Goal: Information Seeking & Learning: Find specific fact

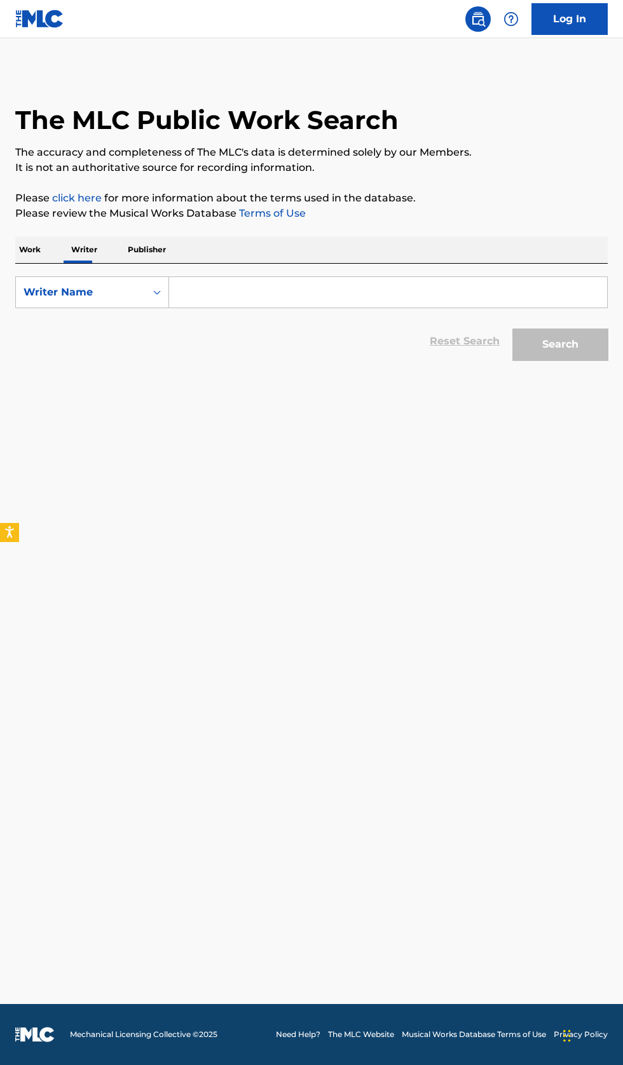
click at [283, 289] on input "Search Form" at bounding box center [388, 292] width 438 height 30
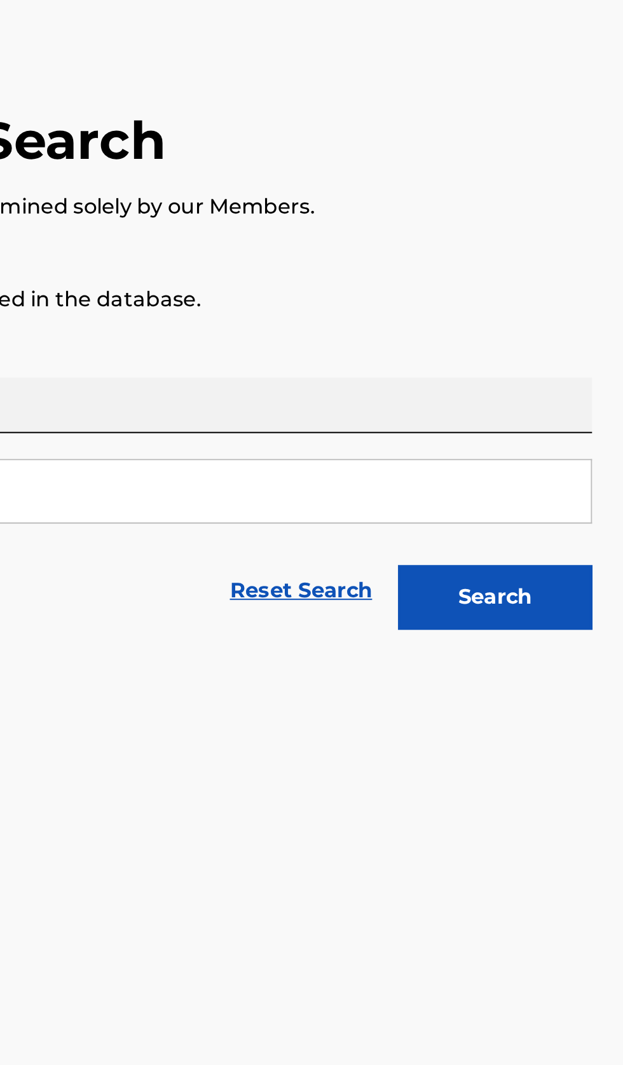
type input "Jake Paul"
click at [581, 347] on button "Search" at bounding box center [559, 344] width 95 height 32
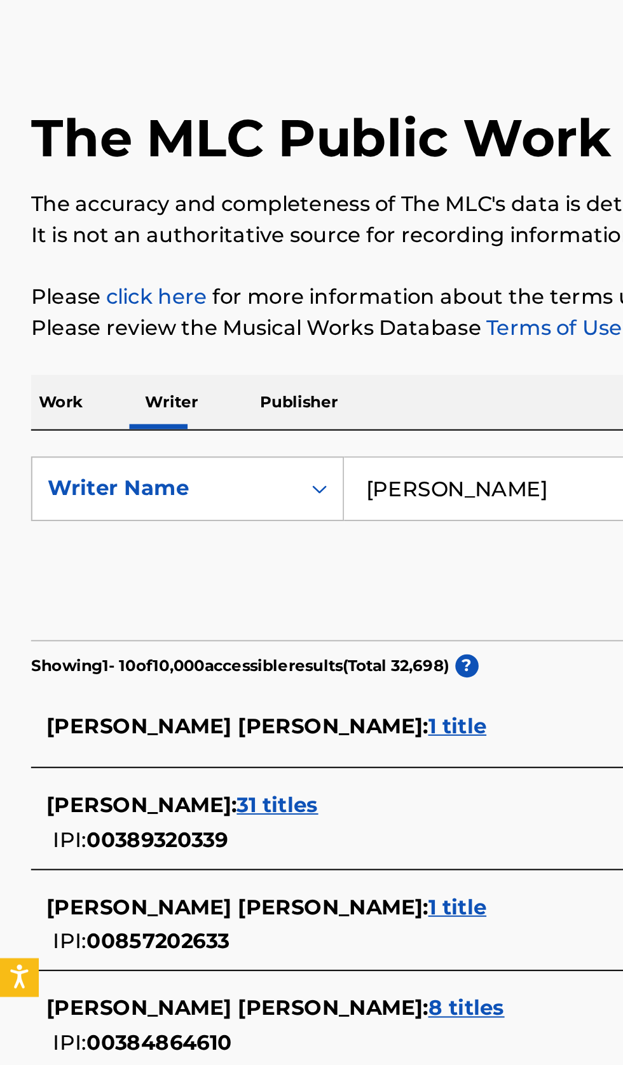
click at [203, 452] on div "JAKE PAUL : 31 titles" at bounding box center [295, 447] width 544 height 15
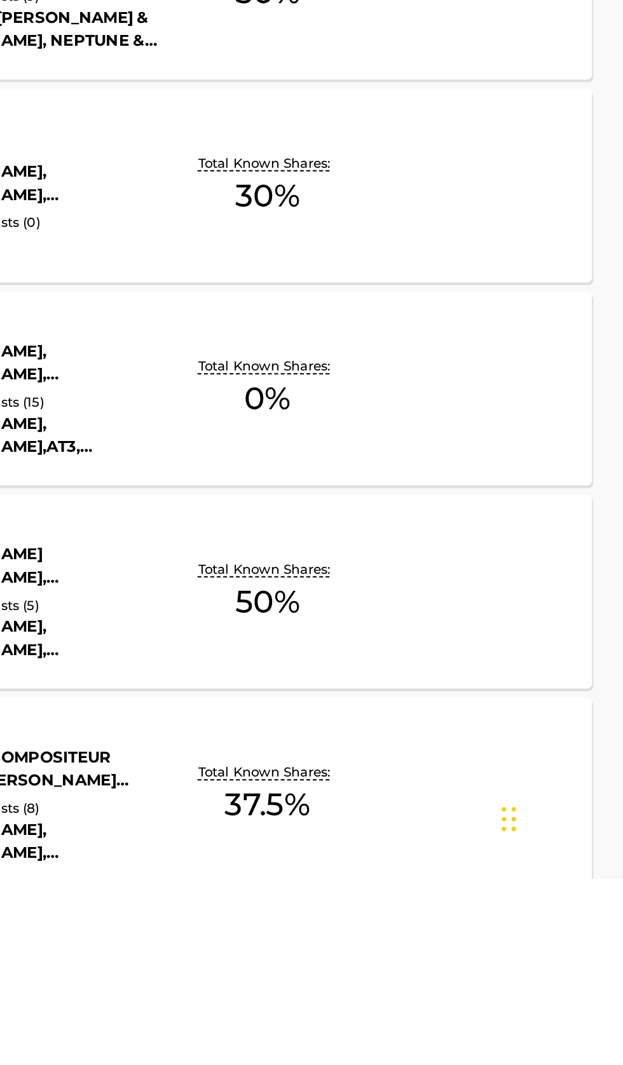
scroll to position [304, 0]
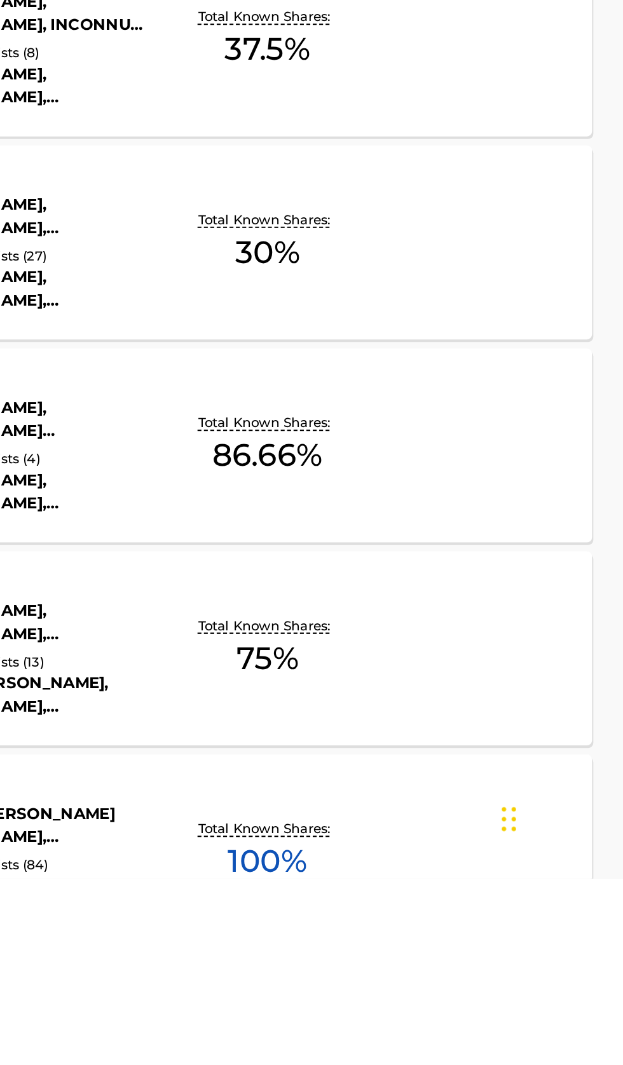
scroll to position [630, 0]
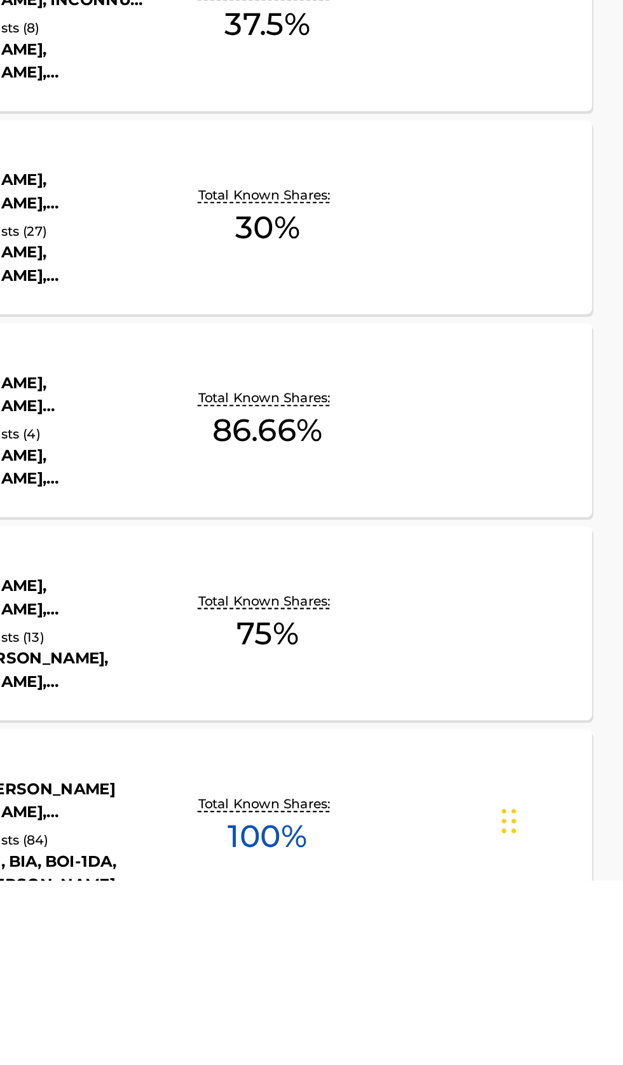
click at [535, 1042] on div "BEST ON EARTH MLC Song Code : BA86YH ISWC : T9304874768 Writers ( 11 ) JAHAAN A…" at bounding box center [311, 1037] width 592 height 95
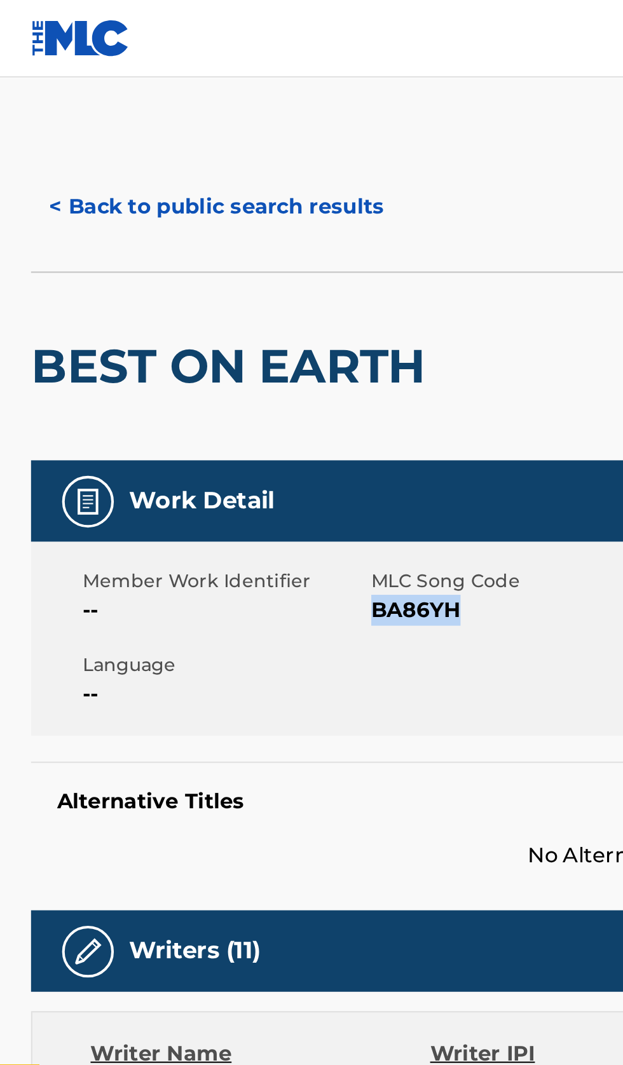
copy span "BA86YH"
click at [134, 101] on button "< Back to public search results" at bounding box center [106, 102] width 182 height 32
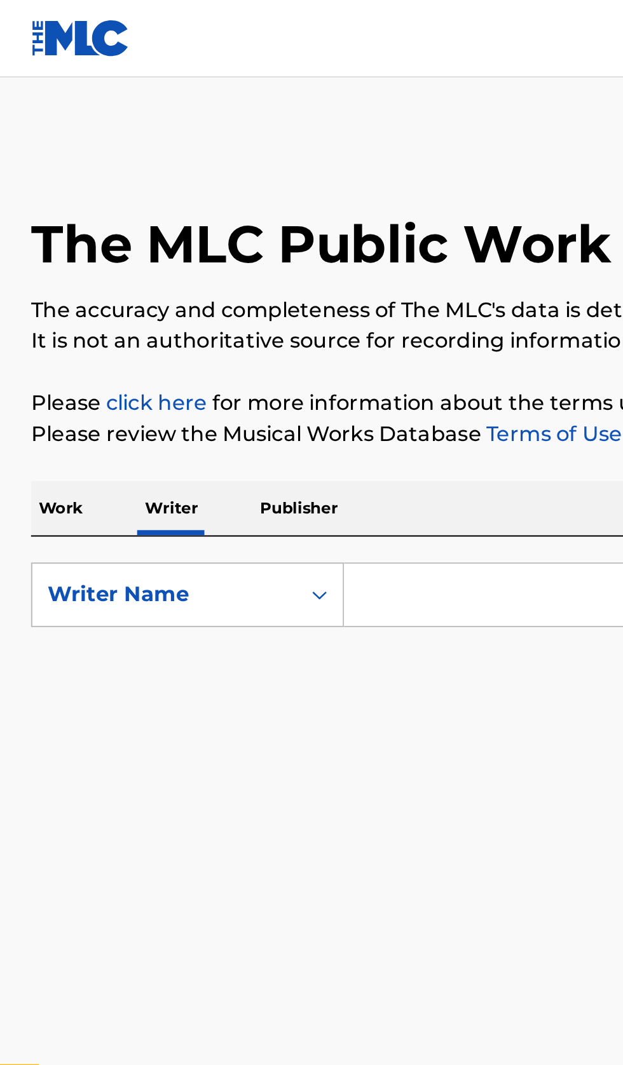
click at [224, 297] on input "Search Form" at bounding box center [388, 292] width 438 height 30
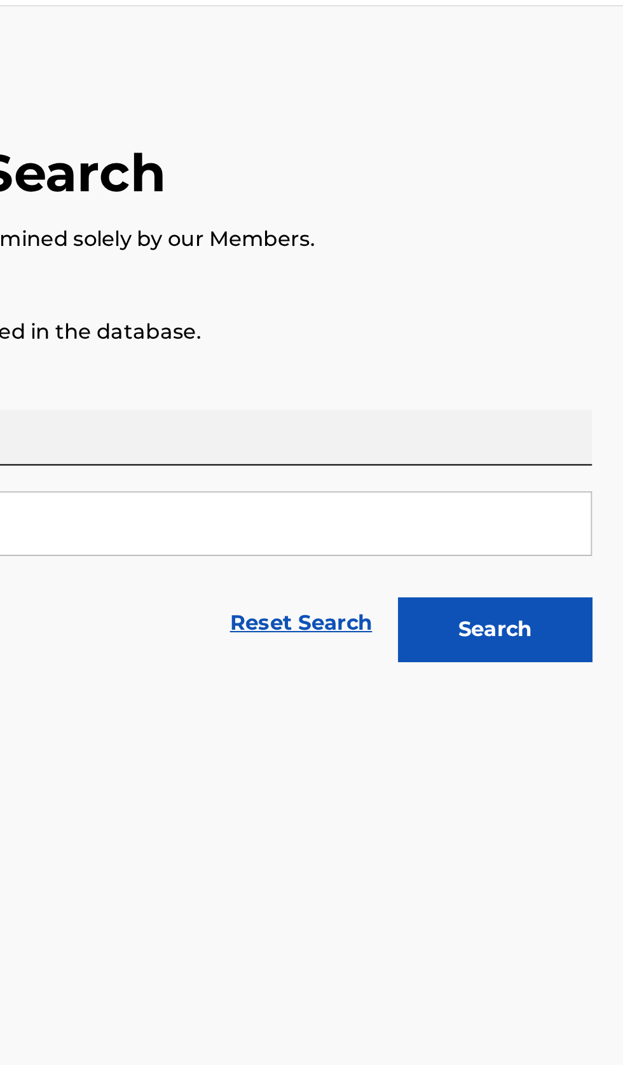
type input "Roderick Hardamon"
click at [589, 343] on button "Search" at bounding box center [559, 344] width 95 height 32
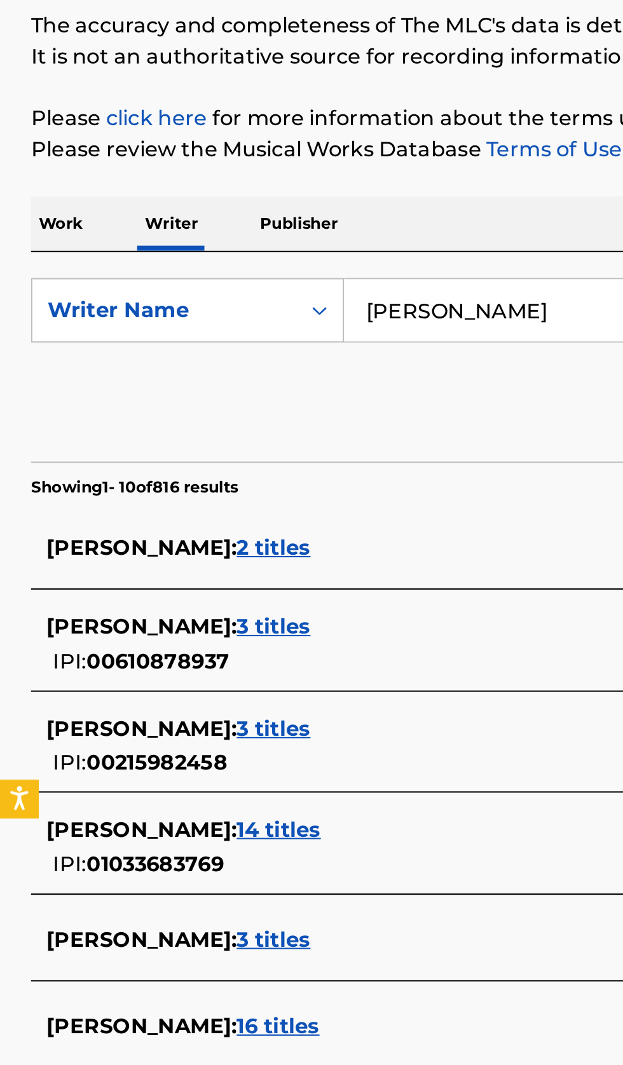
click at [236, 645] on div "RODERICK HARDAMON : 16 titles" at bounding box center [295, 644] width 544 height 15
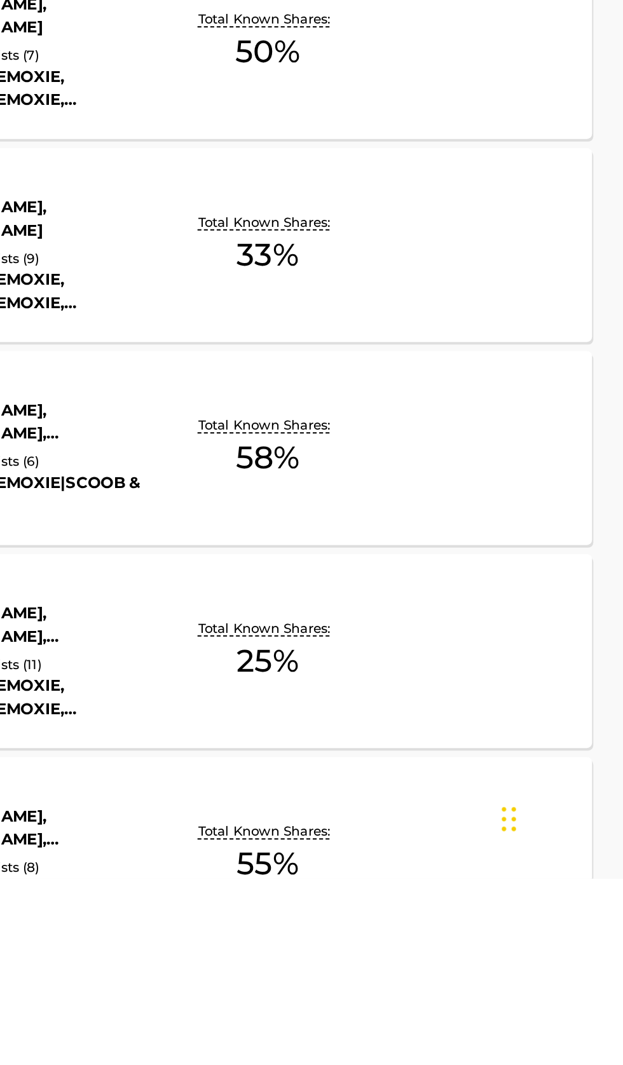
scroll to position [304, 0]
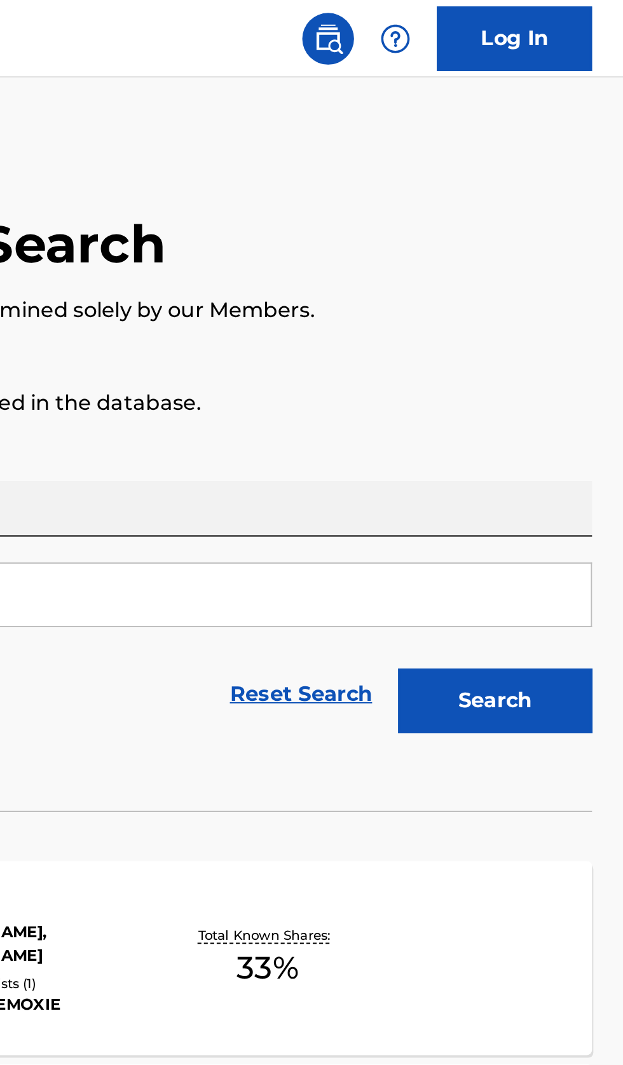
scroll to position [0, 0]
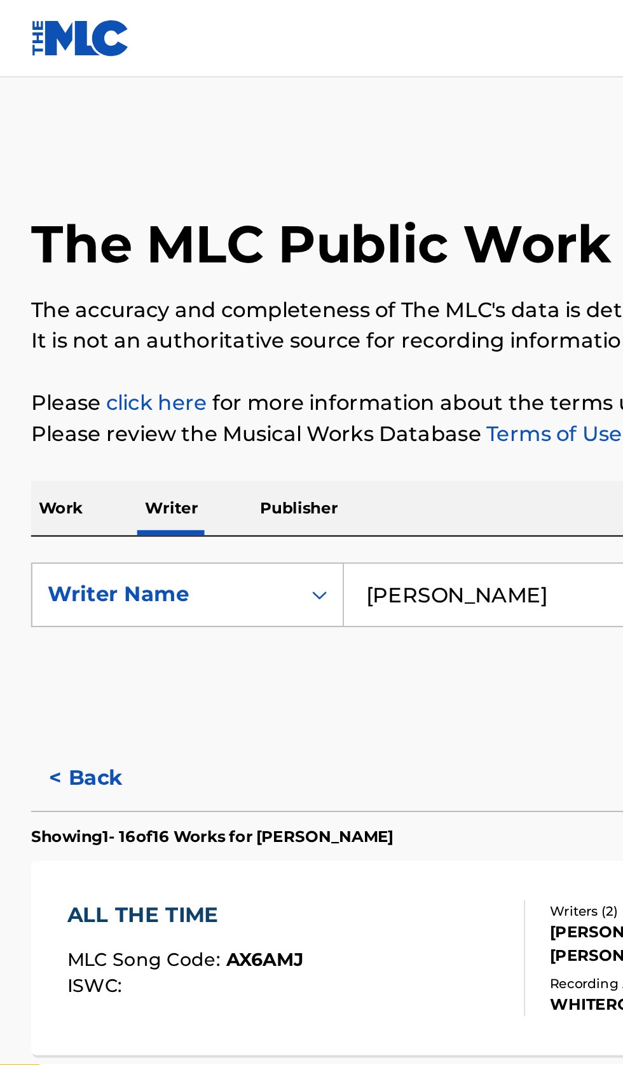
click at [48, 372] on button "< Back" at bounding box center [53, 383] width 76 height 32
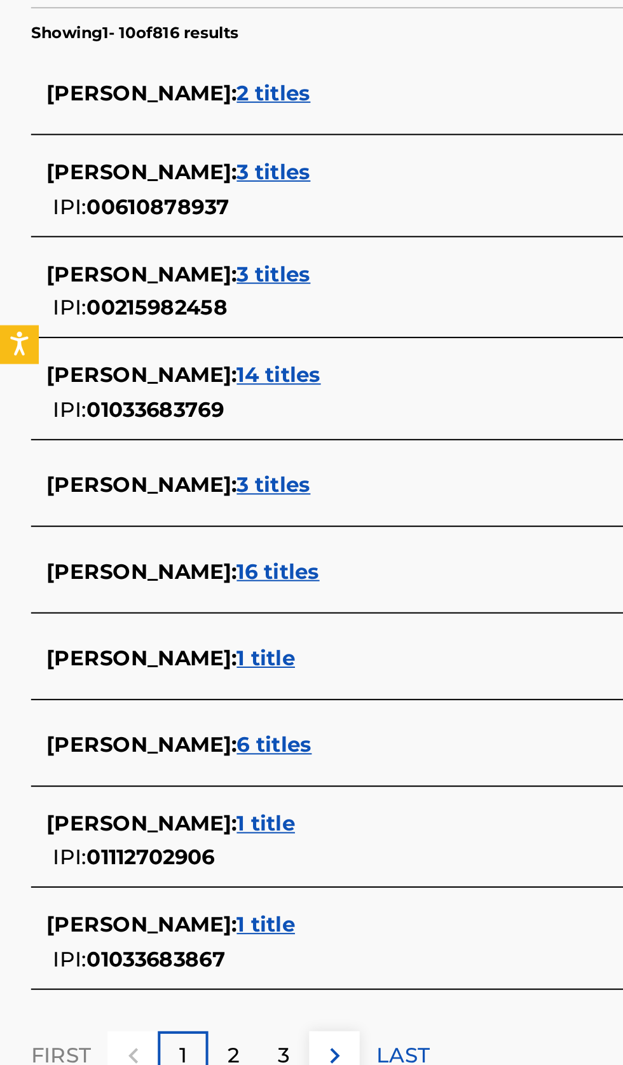
click at [233, 825] on div "RODERICK HARDAMON : 1 title IPI: 01033683867" at bounding box center [295, 826] width 544 height 32
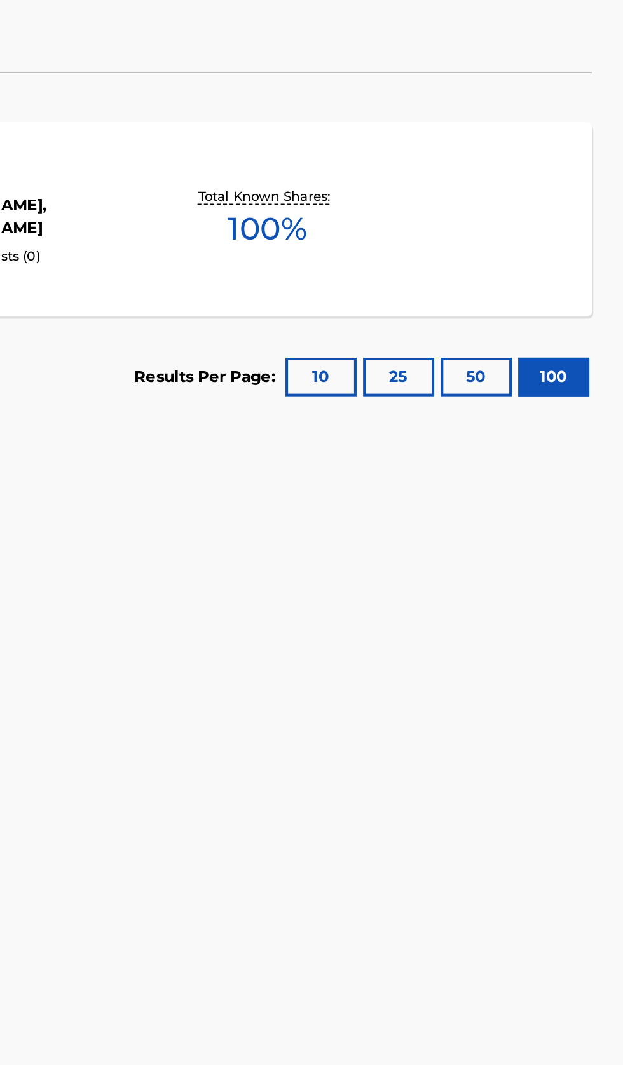
click at [522, 488] on div "ßIHHGO! MLC Song Code : IZ5NW2 ISWC : T3318929561 Writers ( 2 ) RODERICK HARDAM…" at bounding box center [311, 470] width 592 height 95
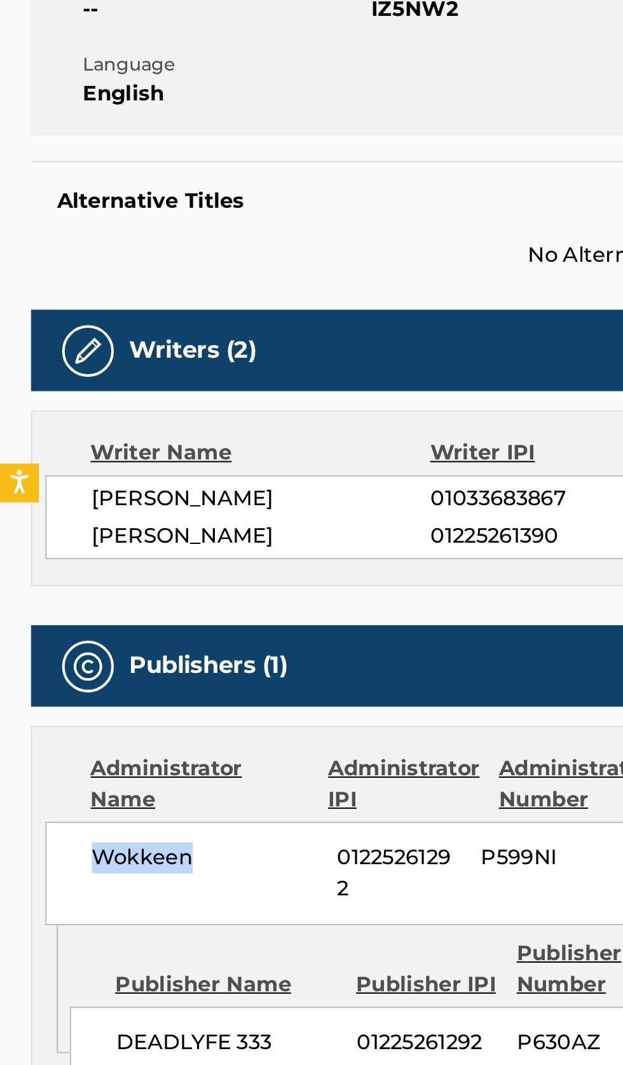
copy span "Wokkeen"
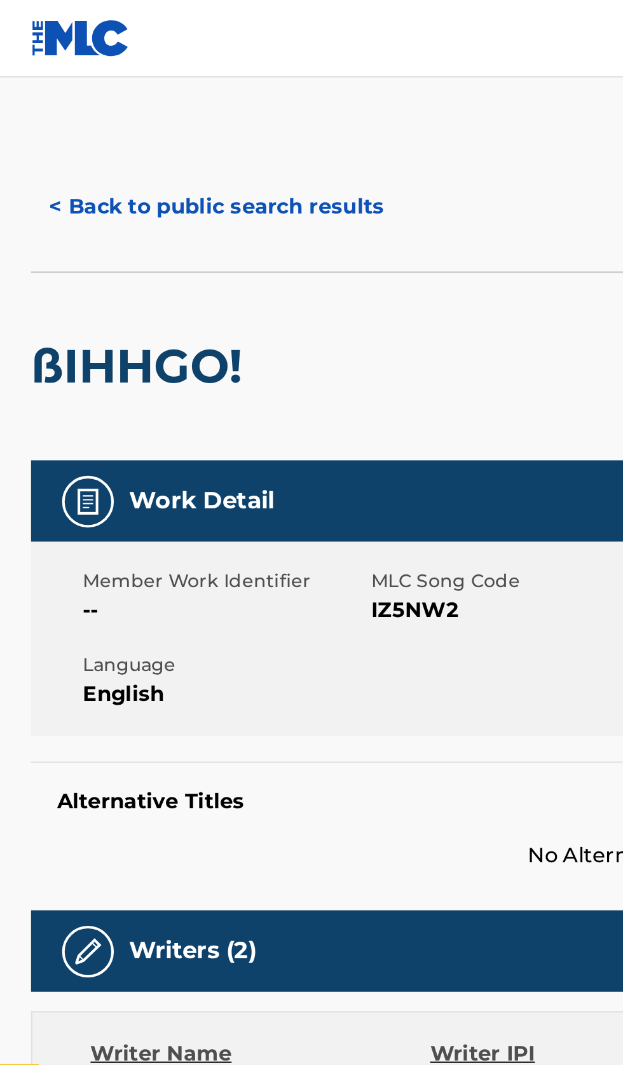
click at [151, 96] on button "< Back to public search results" at bounding box center [106, 102] width 182 height 32
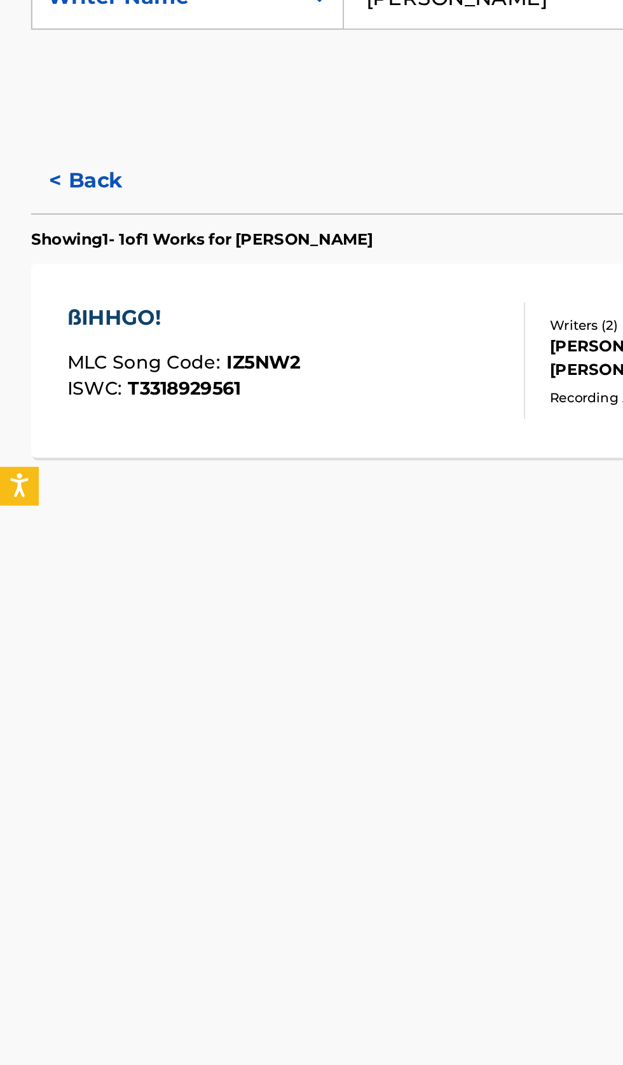
click at [60, 381] on button "< Back" at bounding box center [53, 383] width 76 height 32
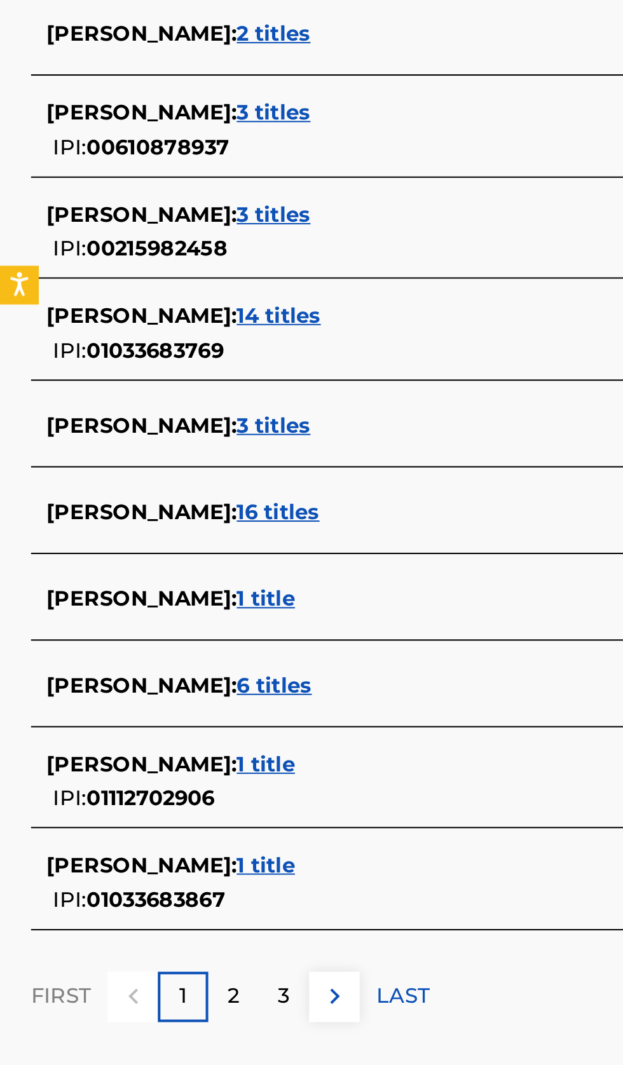
click at [237, 819] on div "RODERICK HARDAMON : 1 title" at bounding box center [295, 817] width 544 height 15
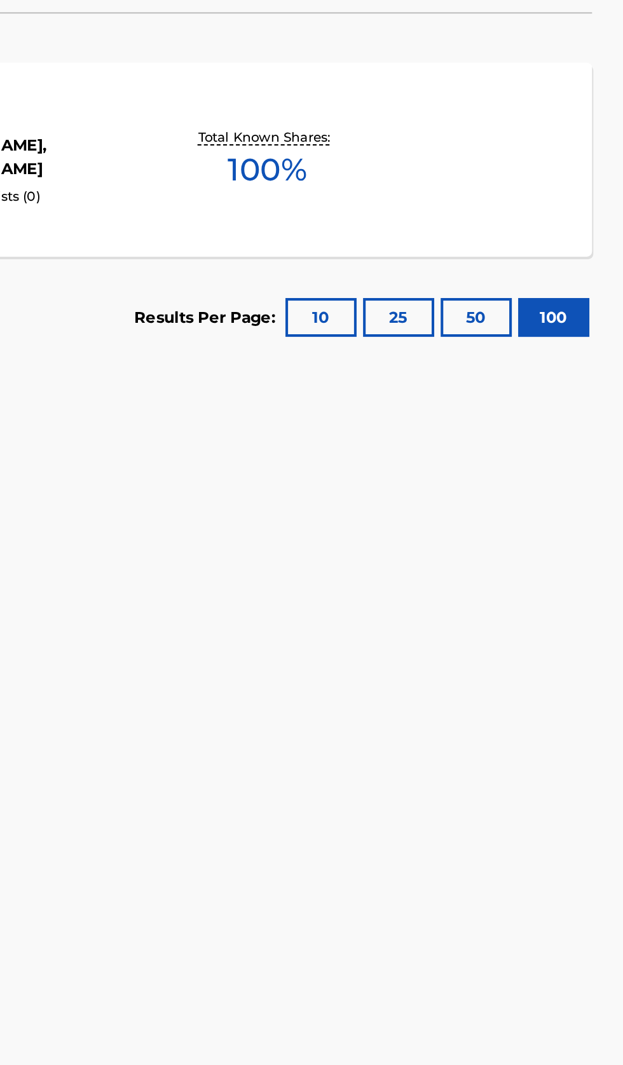
click at [562, 506] on div "ßIHHGO! MLC Song Code : IZ5NW2 ISWC : T3318929561 Writers ( 2 ) RODERICK HARDAM…" at bounding box center [311, 470] width 592 height 95
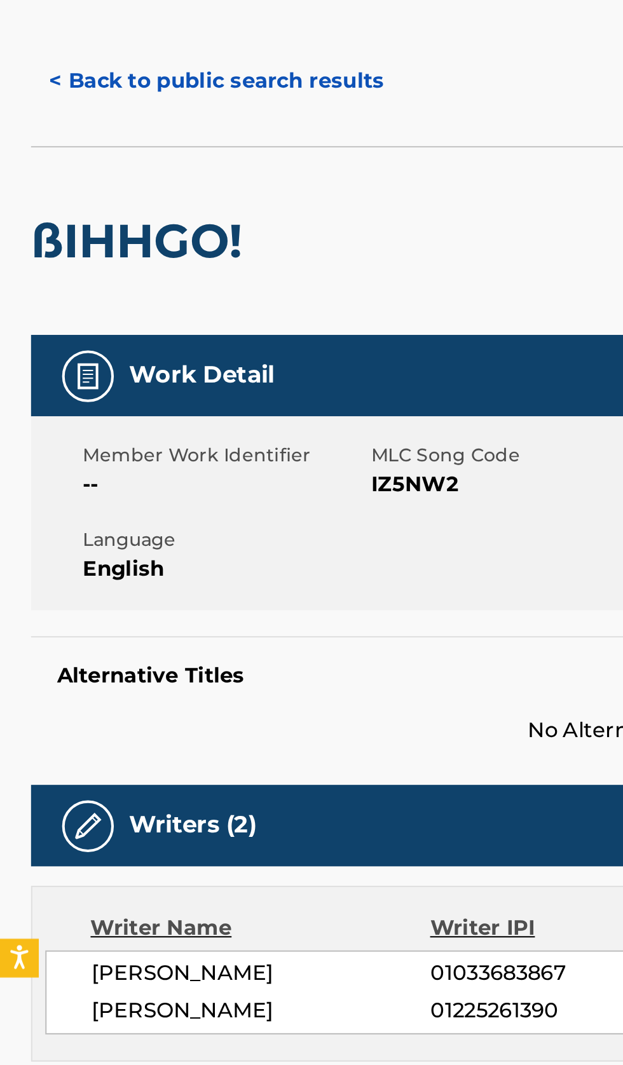
click at [123, 104] on button "< Back to public search results" at bounding box center [106, 102] width 182 height 32
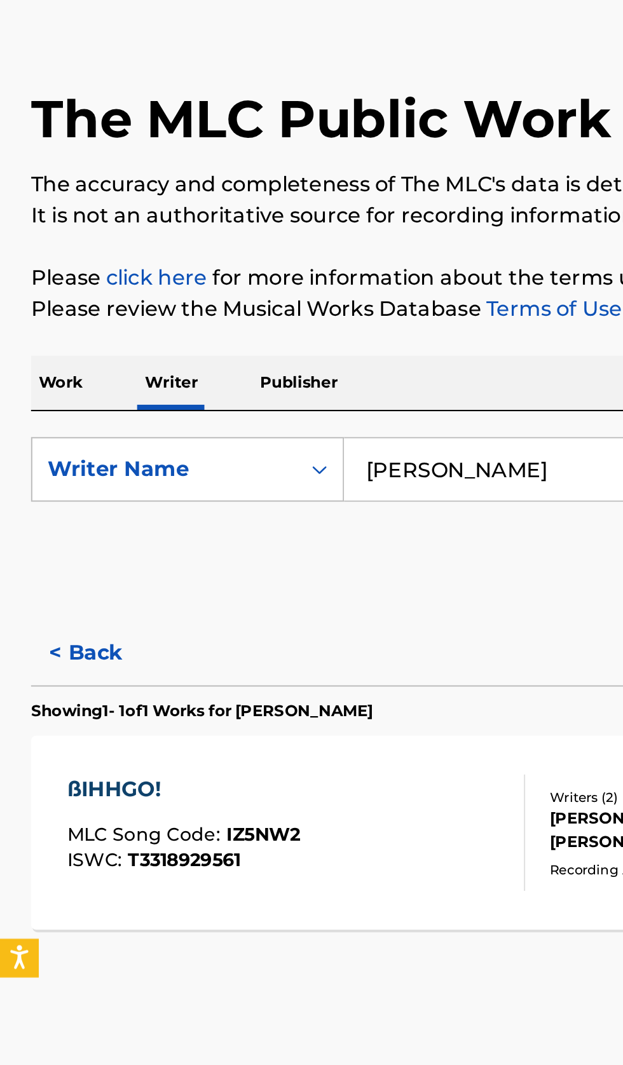
click at [288, 297] on input "Roderick Hardamon" at bounding box center [388, 292] width 438 height 30
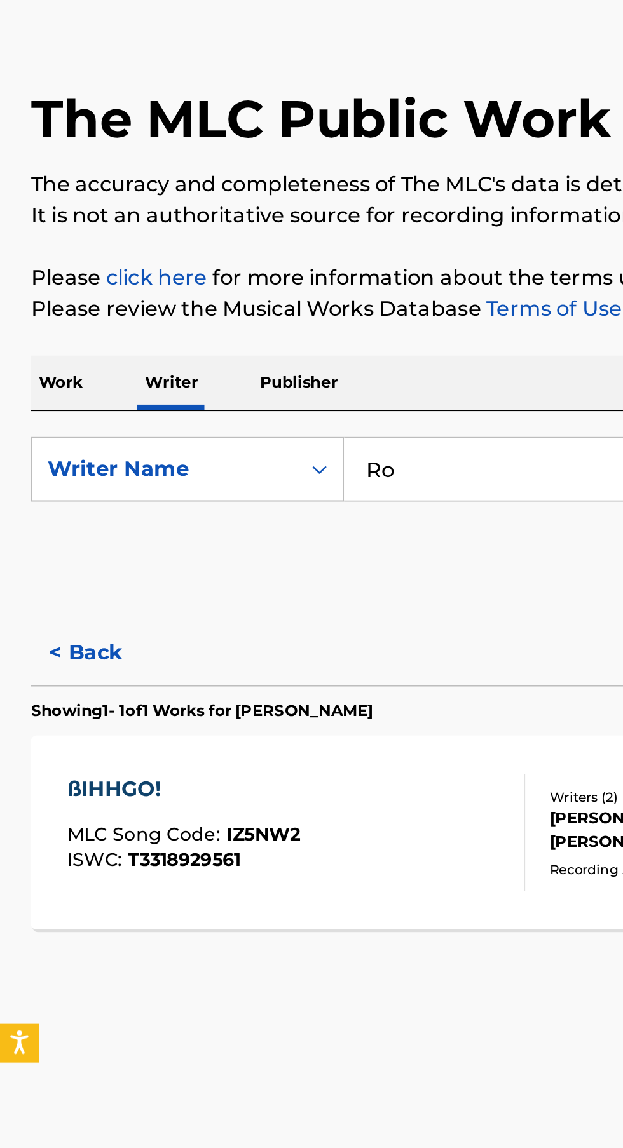
type input "R"
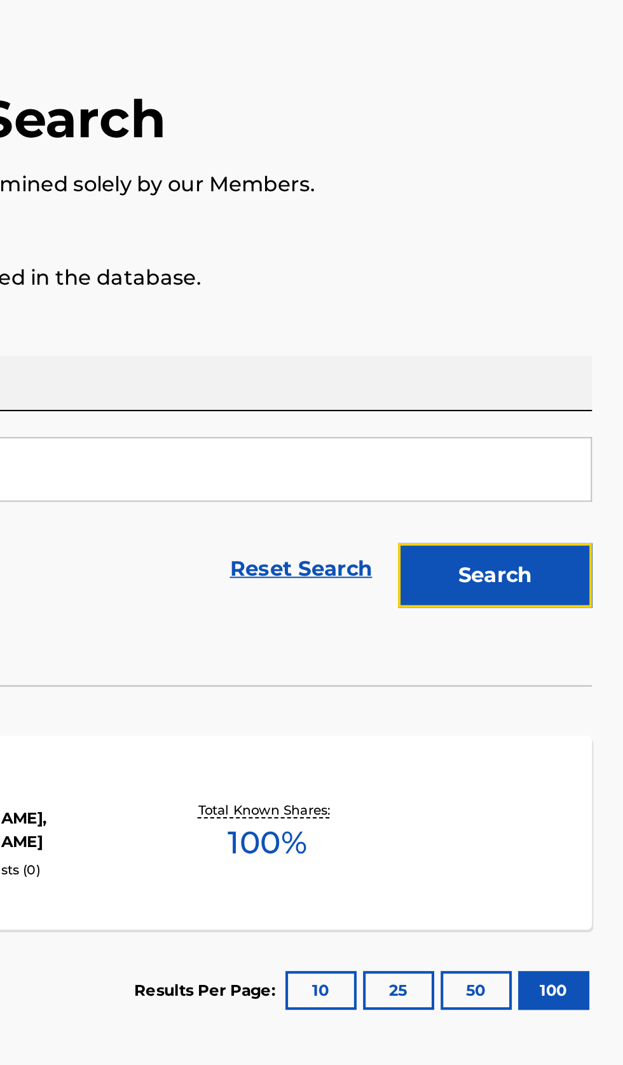
click at [586, 339] on button "Search" at bounding box center [559, 344] width 95 height 32
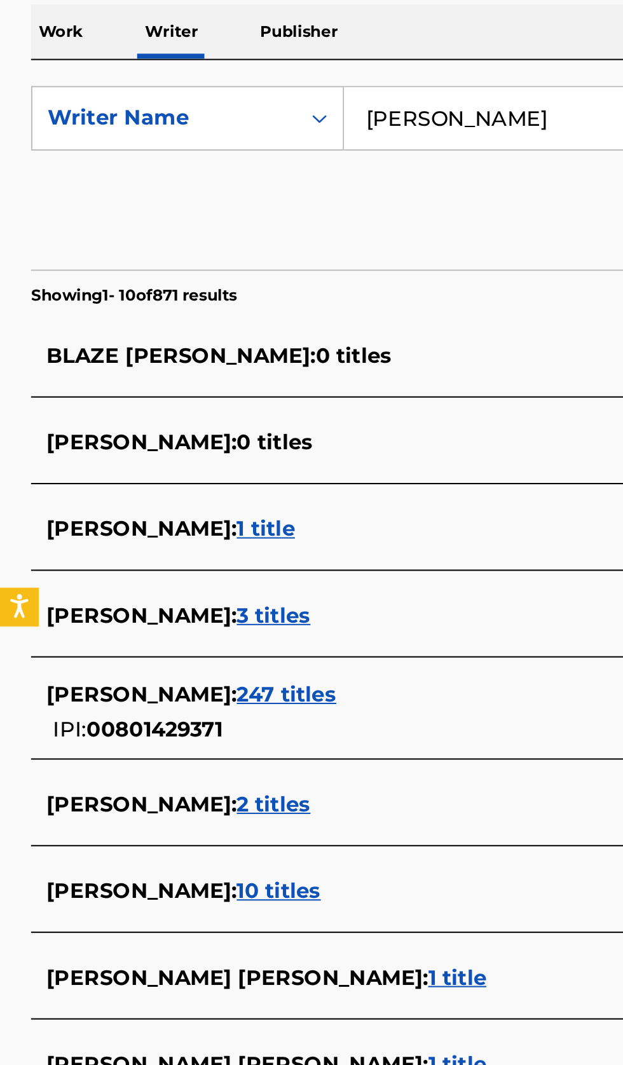
click at [187, 799] on div "ROBBIE TRIPP : 1 title" at bounding box center [295, 799] width 544 height 15
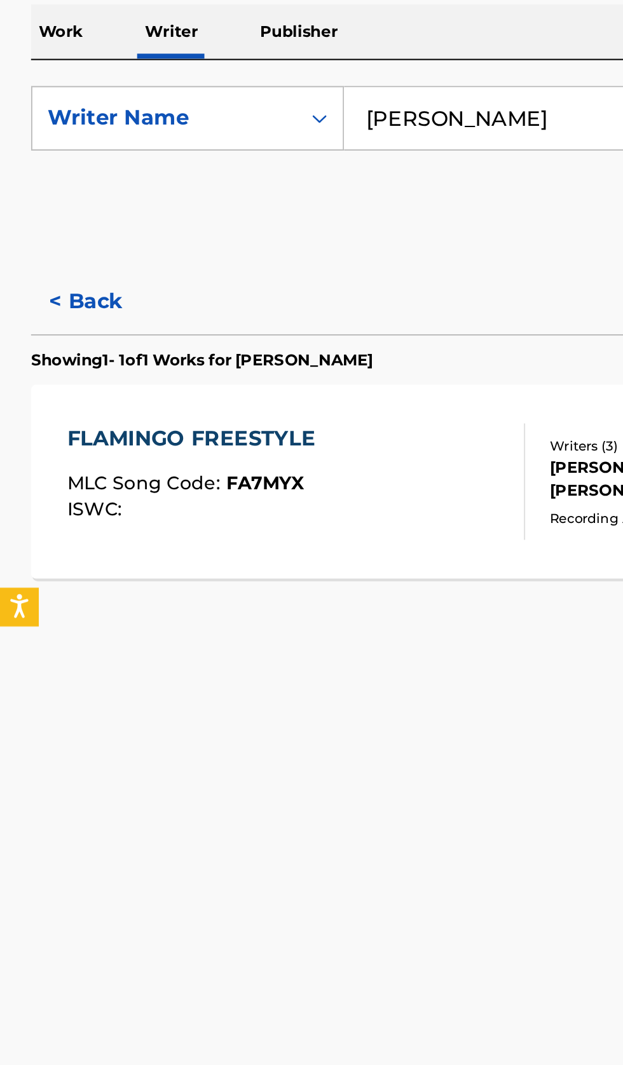
click at [51, 389] on button "< Back" at bounding box center [53, 383] width 76 height 32
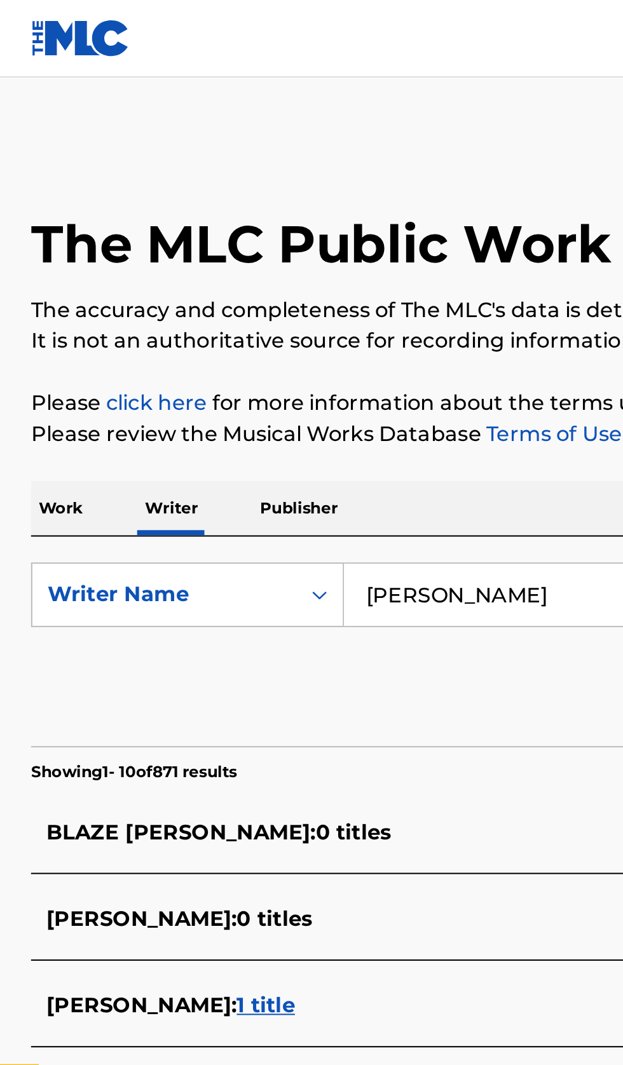
click at [271, 290] on input "Robbie Tripp" at bounding box center [388, 292] width 438 height 30
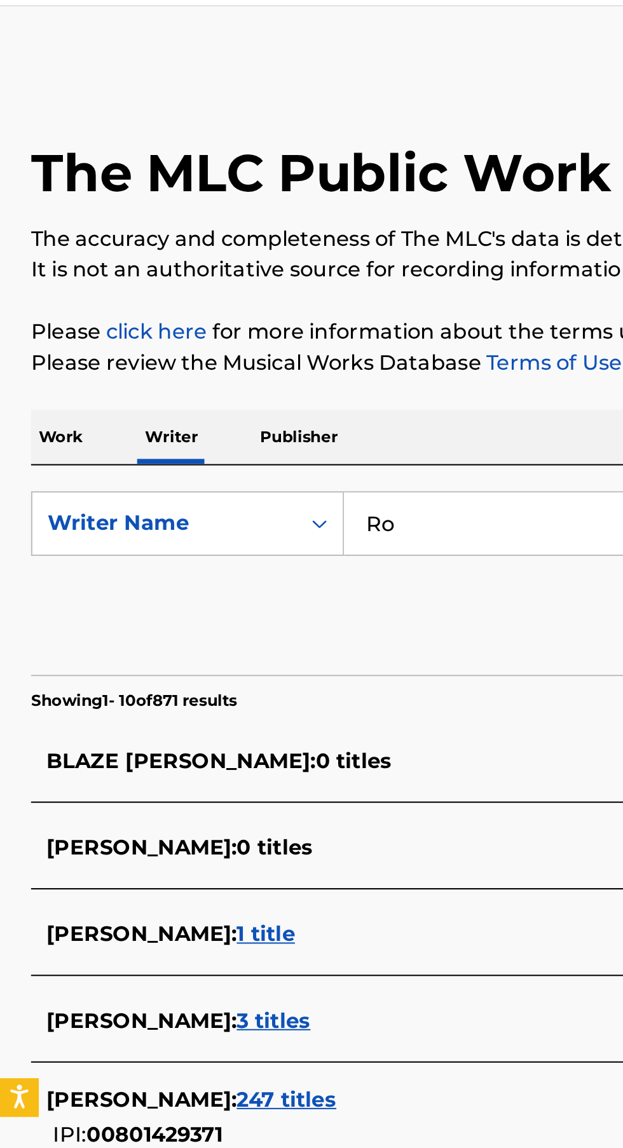
type input "R"
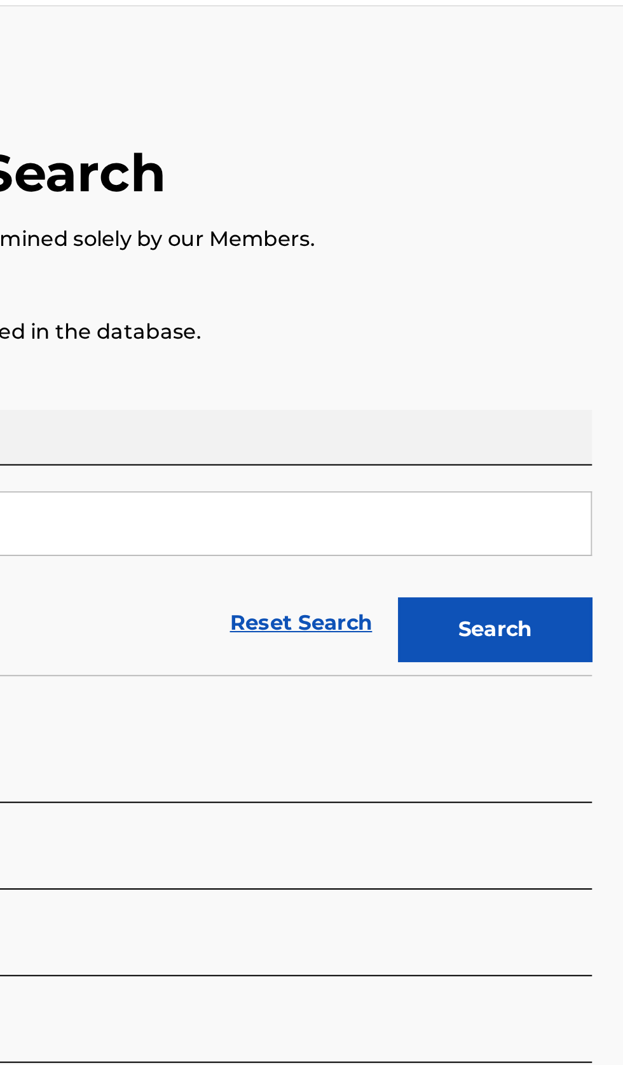
type input "Quinn Wentz"
click at [580, 352] on button "Search" at bounding box center [559, 344] width 95 height 32
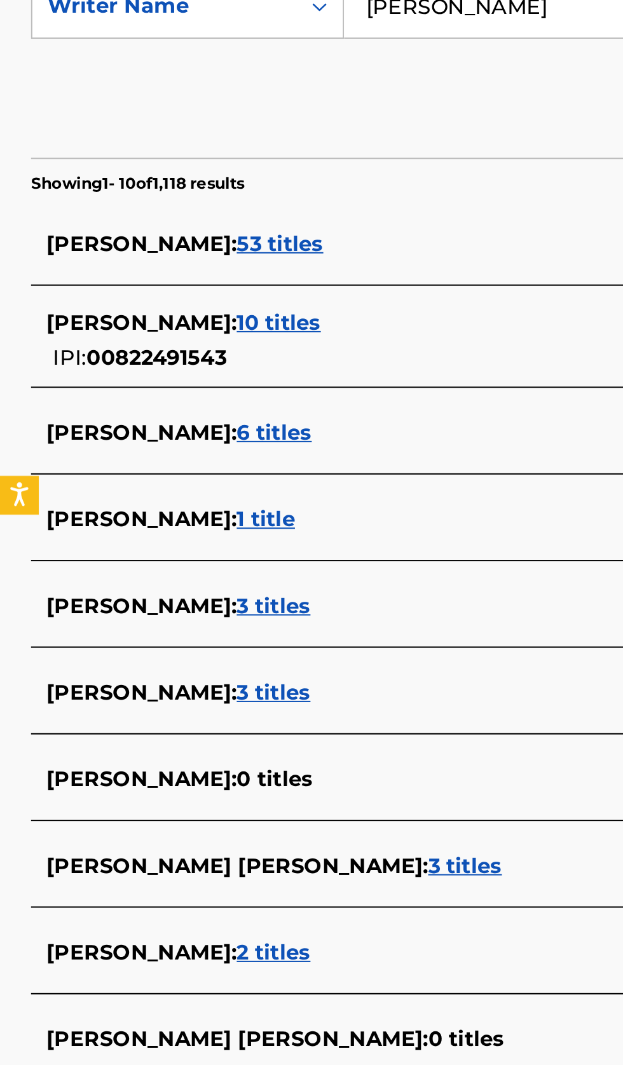
click at [198, 762] on div "QUINN WENTZ : 2 titles" at bounding box center [295, 757] width 544 height 15
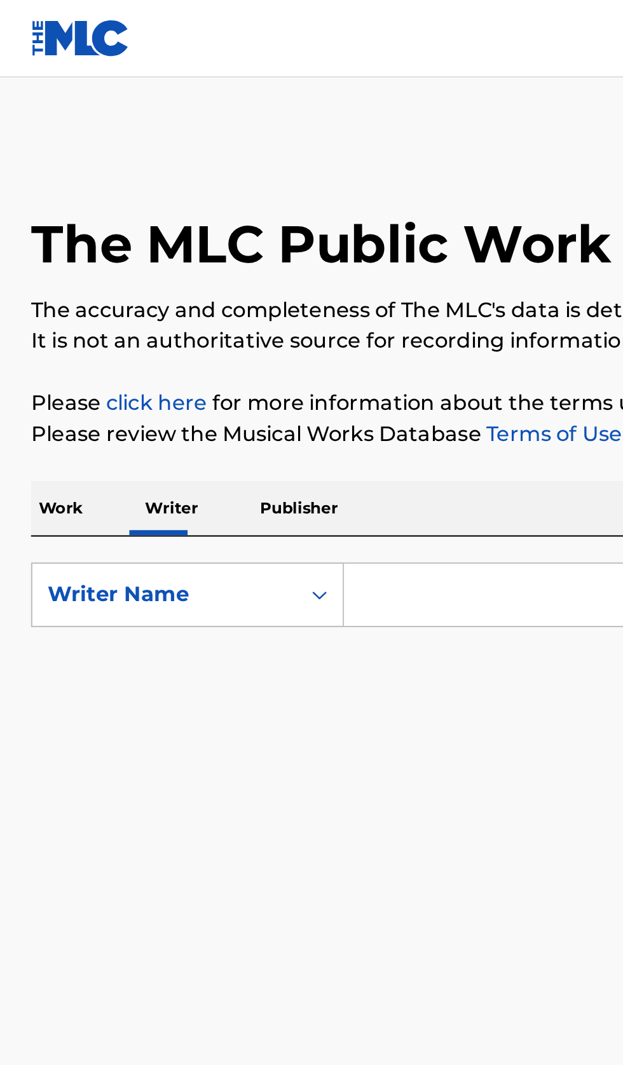
click at [229, 286] on input "Search Form" at bounding box center [388, 292] width 438 height 30
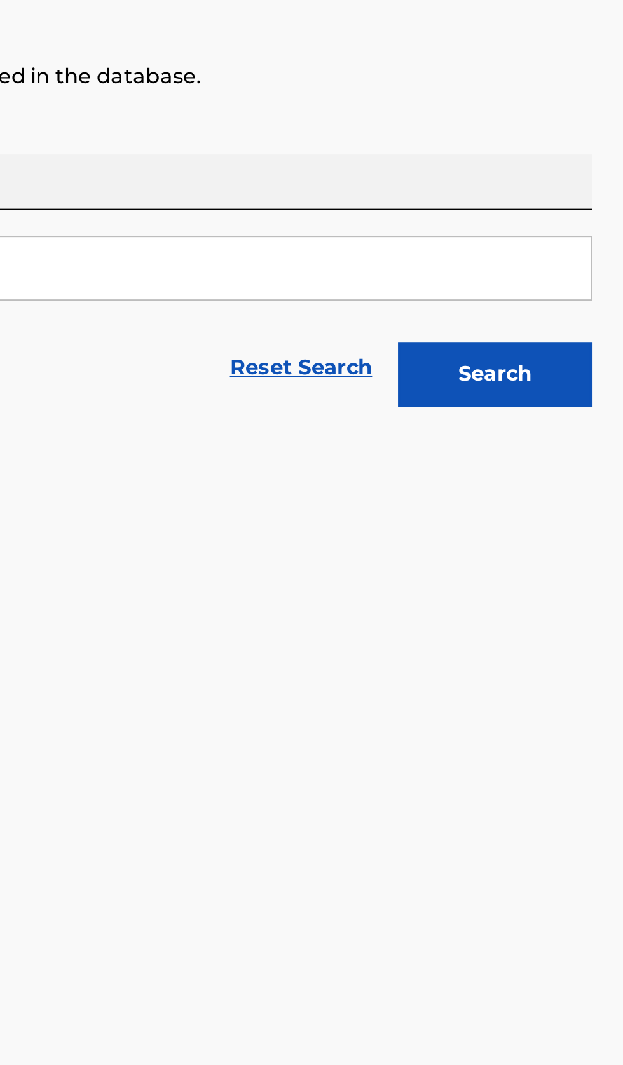
type input "Heriberto Xavier Culebro"
click at [590, 348] on button "Search" at bounding box center [559, 344] width 95 height 32
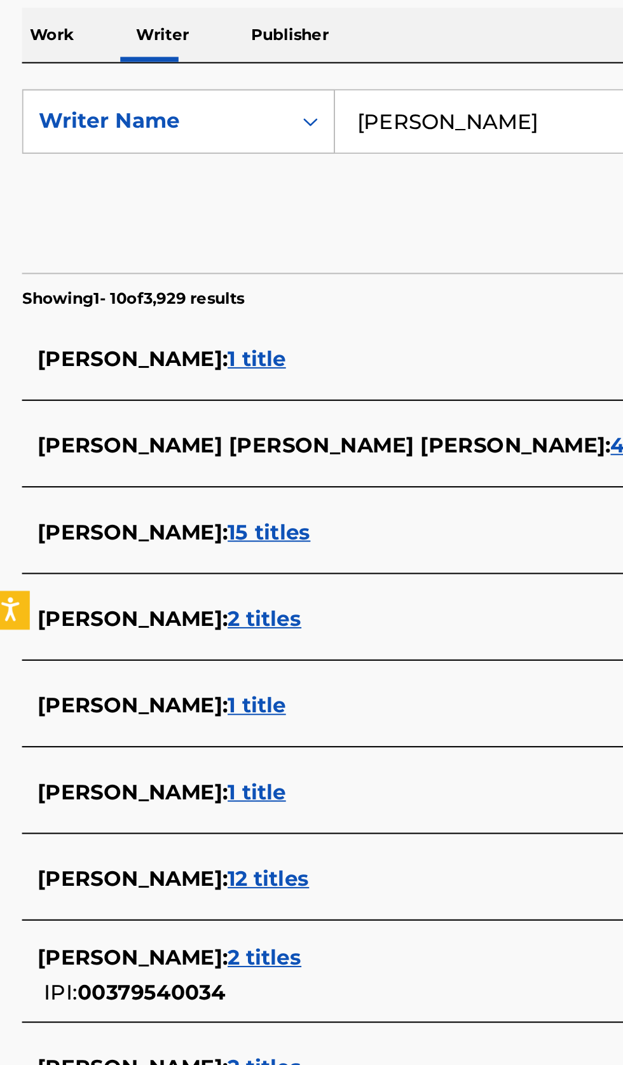
click at [260, 704] on div "HERIBERTO XAVIER CULEBRO : 2 titles" at bounding box center [295, 703] width 544 height 15
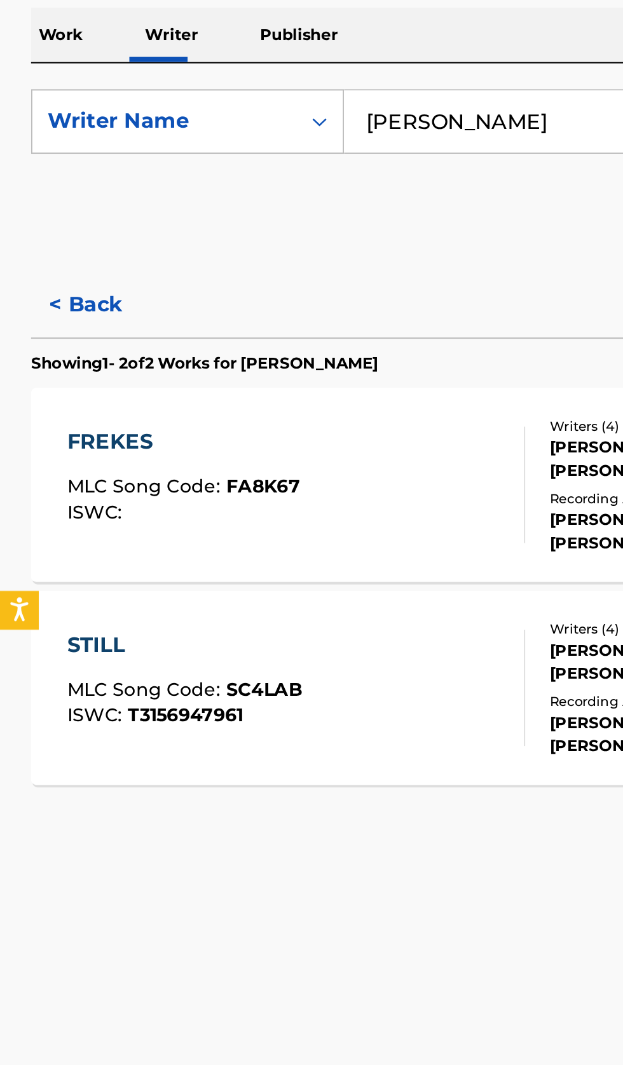
click at [50, 387] on button "< Back" at bounding box center [53, 383] width 76 height 32
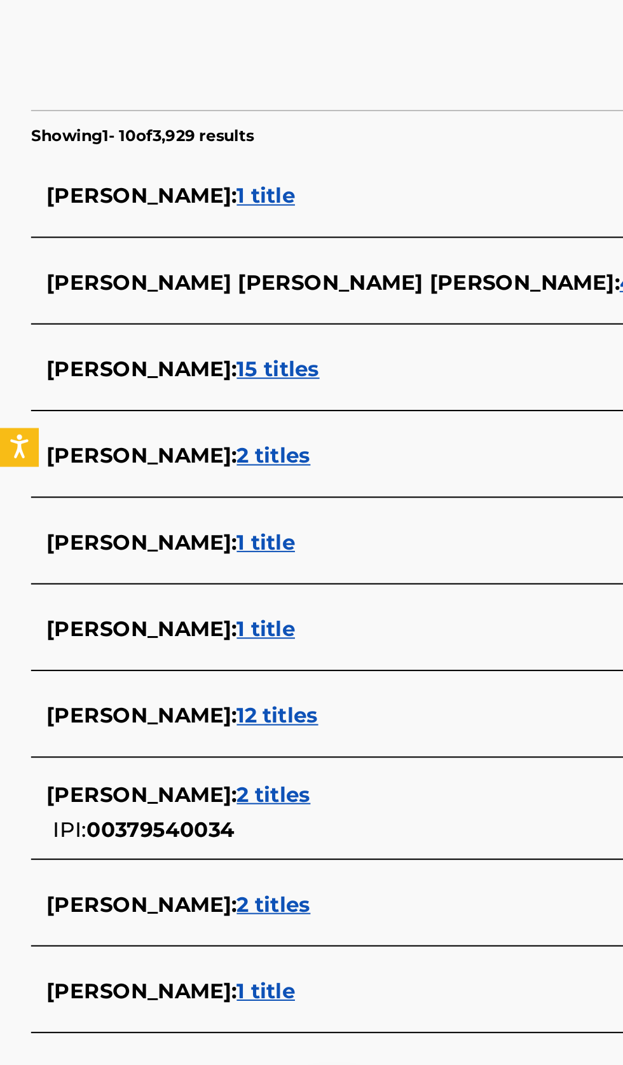
click at [260, 761] on div "HERIBERTO XAVIER CULEBRO : 2 titles" at bounding box center [295, 757] width 544 height 15
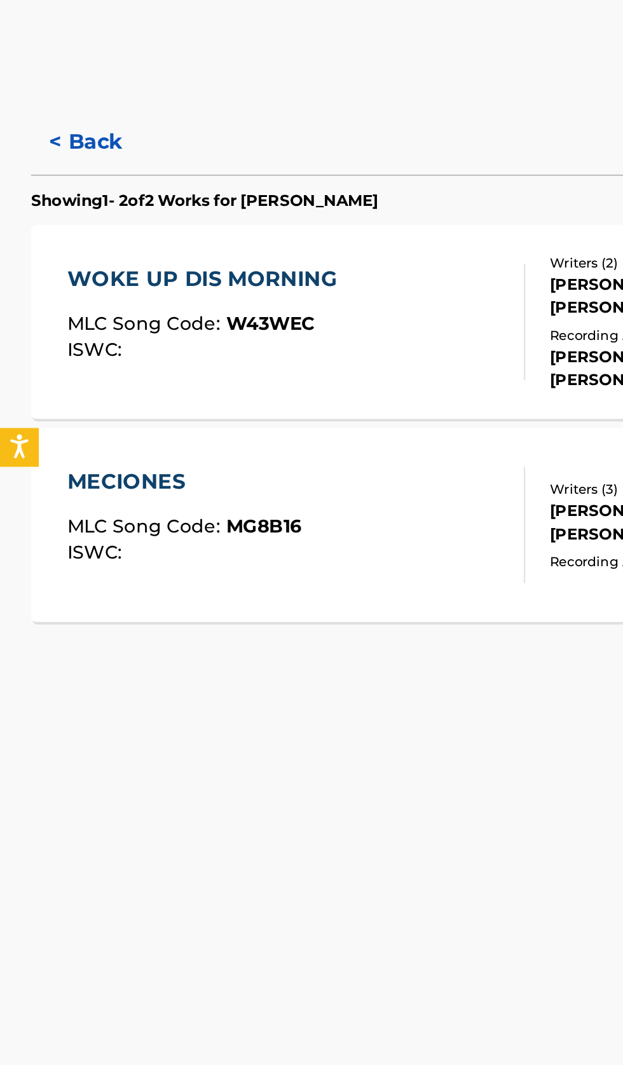
click at [58, 384] on button "< Back" at bounding box center [53, 383] width 76 height 32
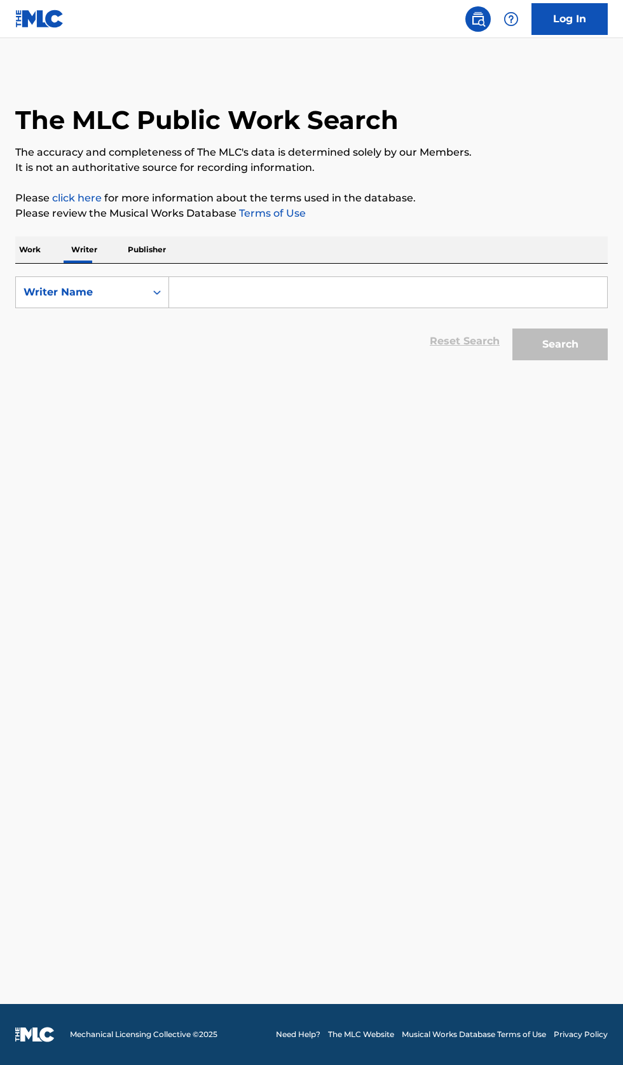
click at [220, 297] on input "Search Form" at bounding box center [388, 292] width 438 height 30
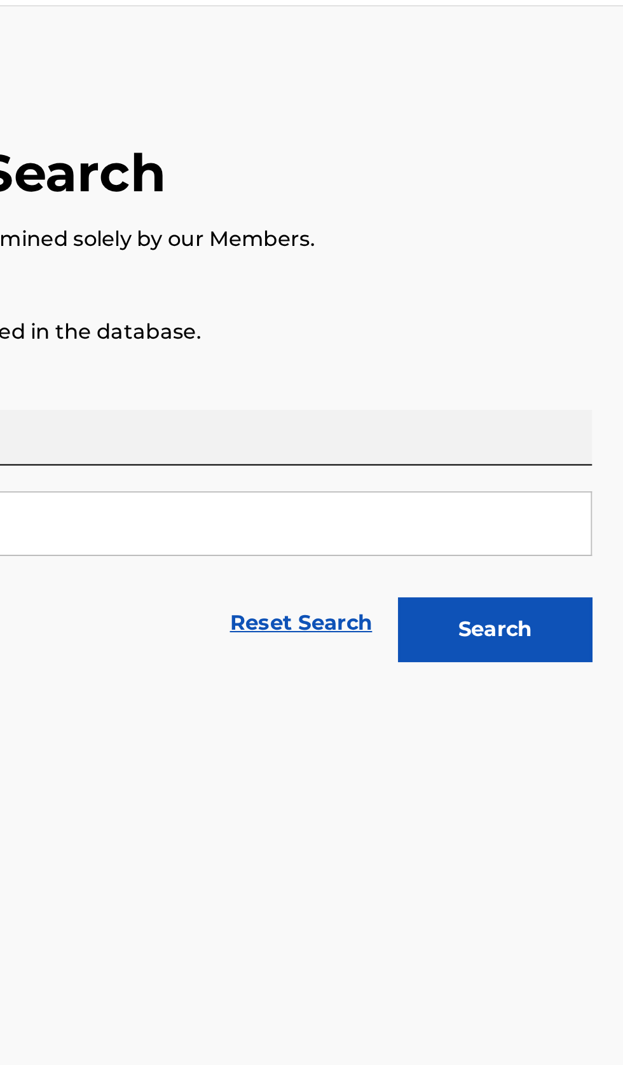
type input "Kevin Kempt"
click at [588, 356] on button "Search" at bounding box center [559, 344] width 95 height 32
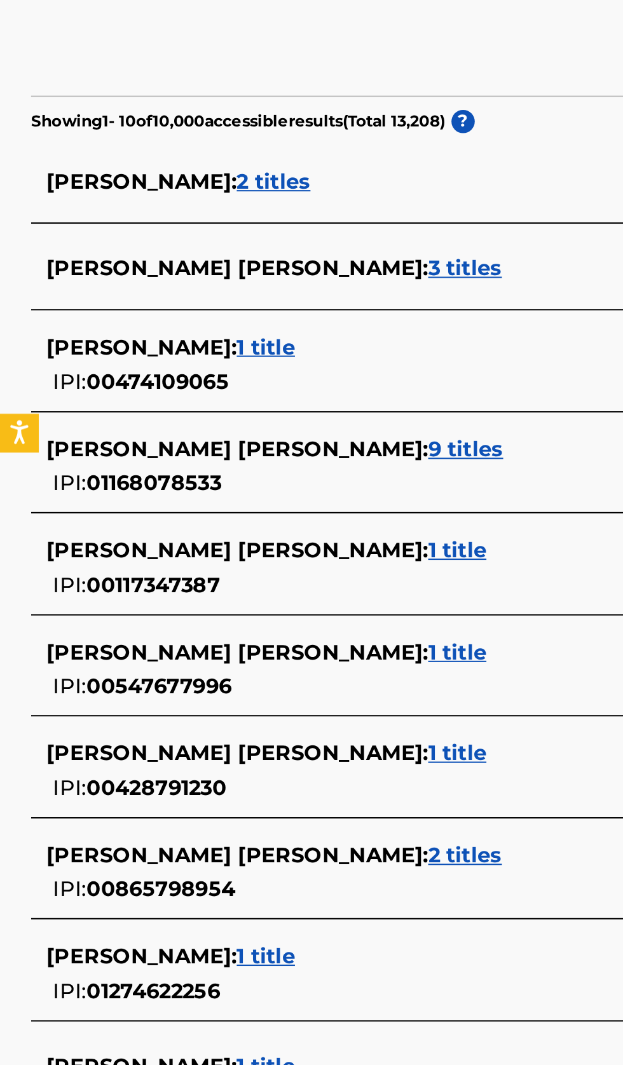
click at [184, 793] on div "KEVIN KEMPT : 1 title" at bounding box center [295, 789] width 544 height 15
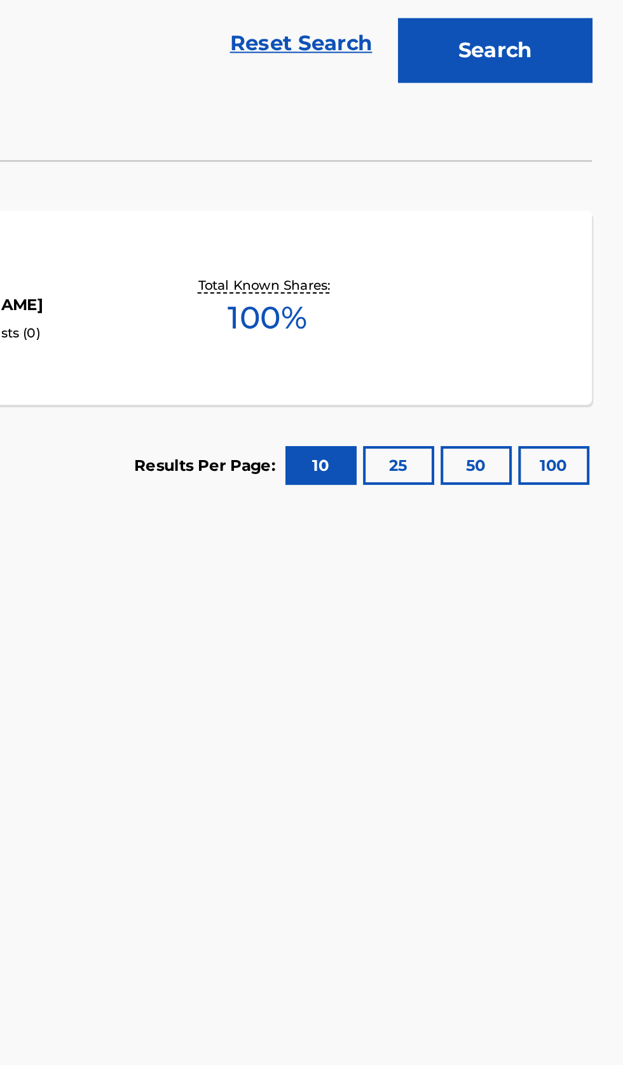
click at [497, 491] on div "MONSTER ENERGY GUN! MLC Song Code : MO1H1B ISWC : Writers ( 1 ) KEVIN KEMPT Rec…" at bounding box center [311, 470] width 592 height 95
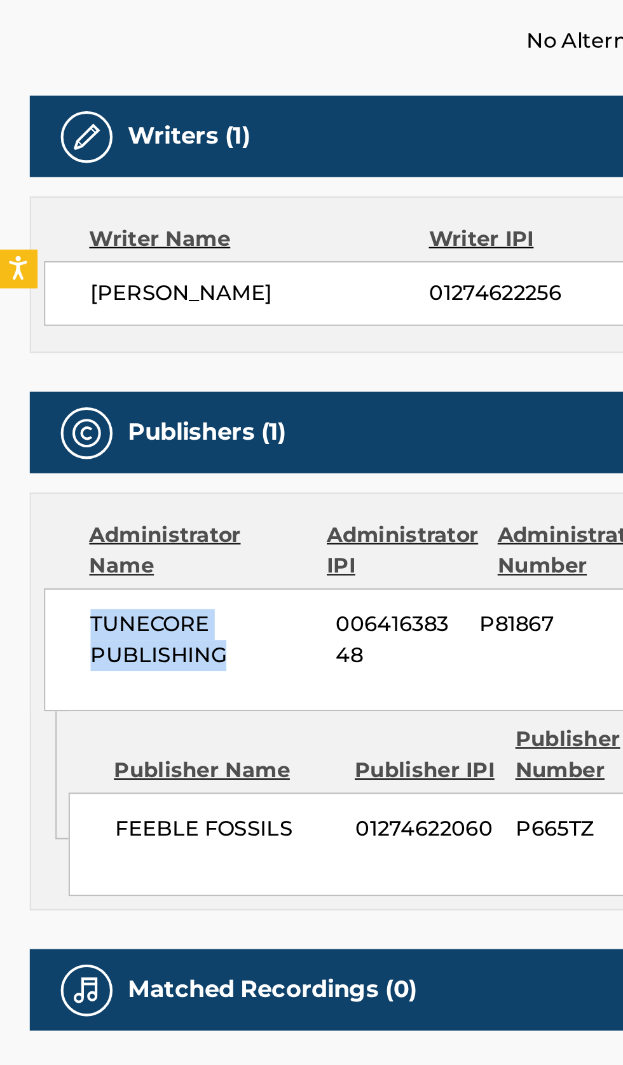
copy span "TUNECORE PUBLISHING"
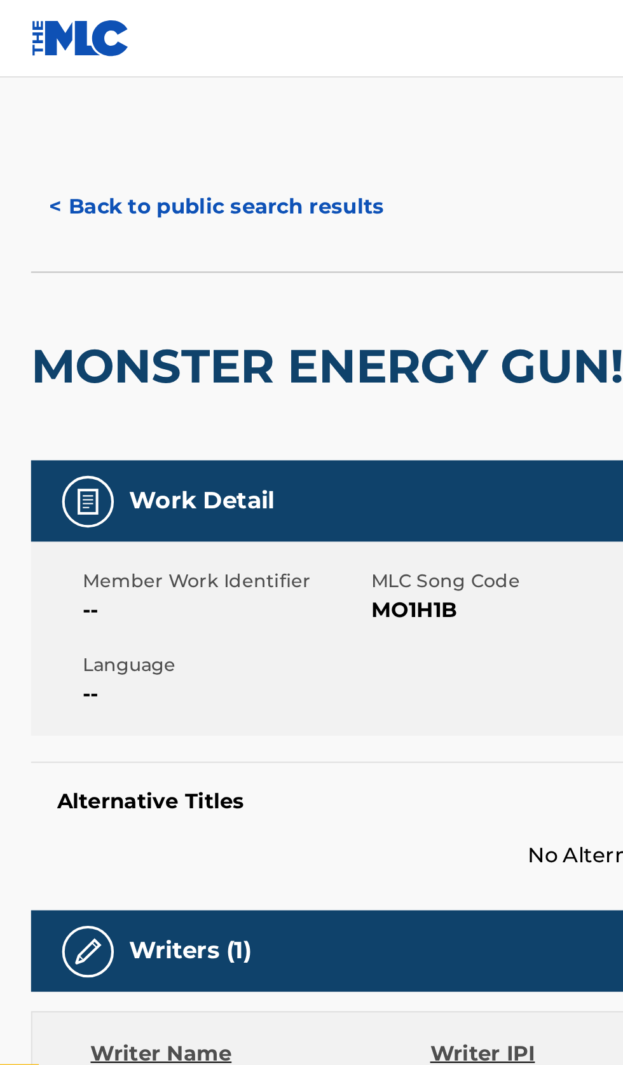
click at [134, 107] on button "< Back to public search results" at bounding box center [106, 102] width 182 height 32
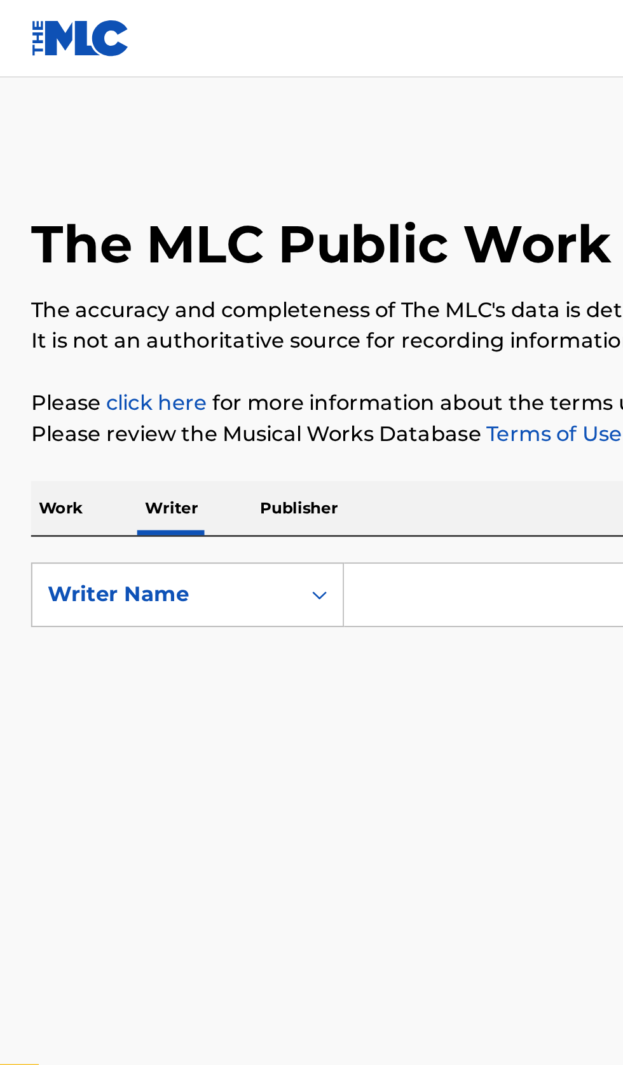
click at [223, 295] on input "Search Form" at bounding box center [388, 292] width 438 height 30
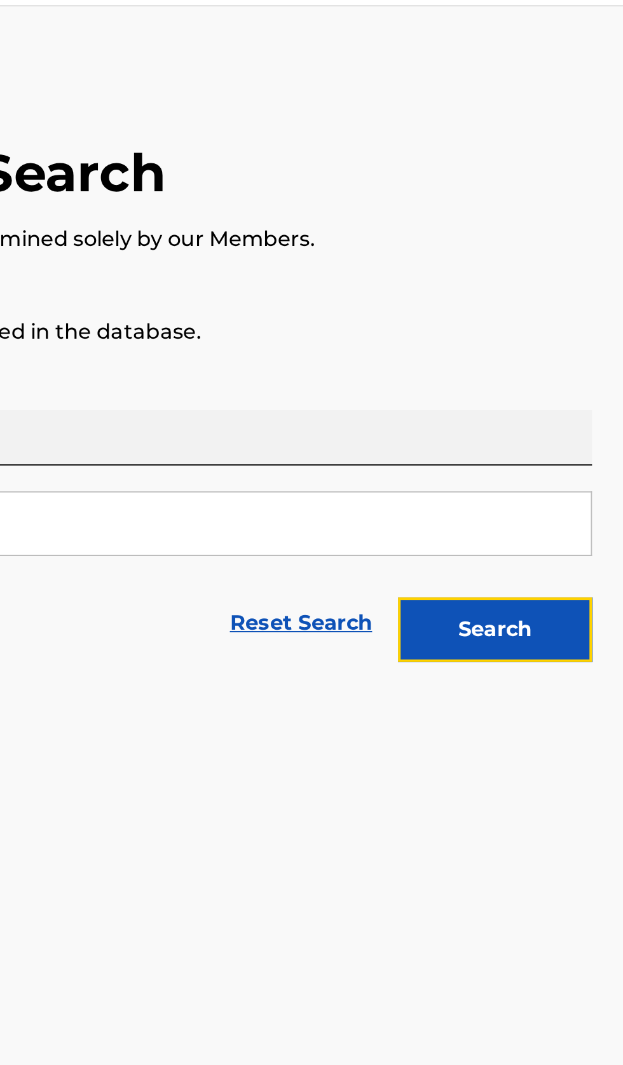
click at [584, 345] on button "Search" at bounding box center [559, 344] width 95 height 32
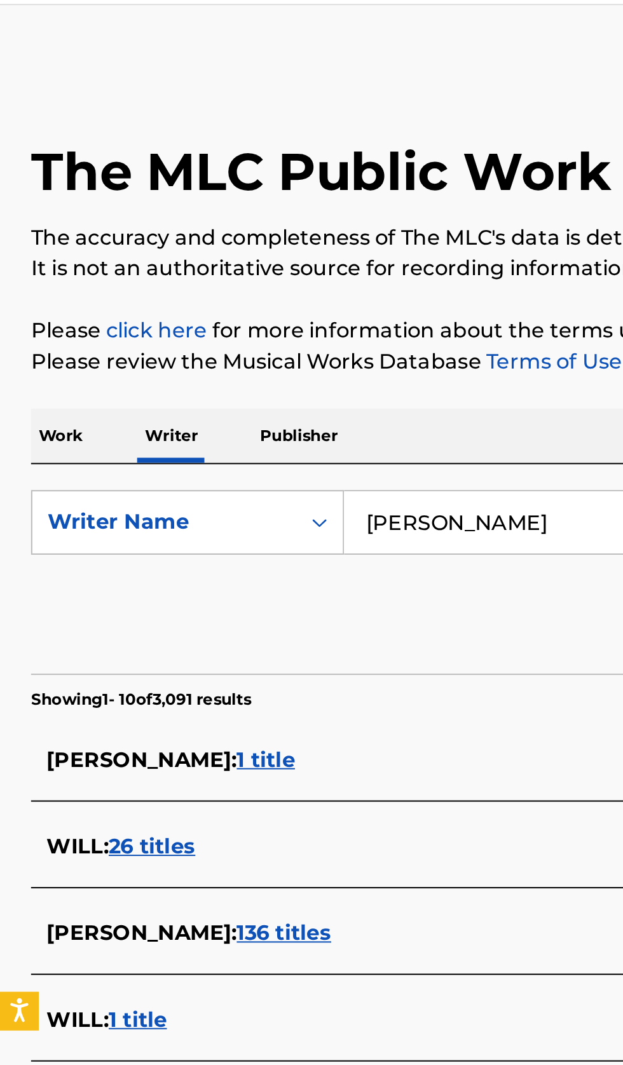
click at [276, 297] on input "Will McCarthy" at bounding box center [388, 292] width 438 height 30
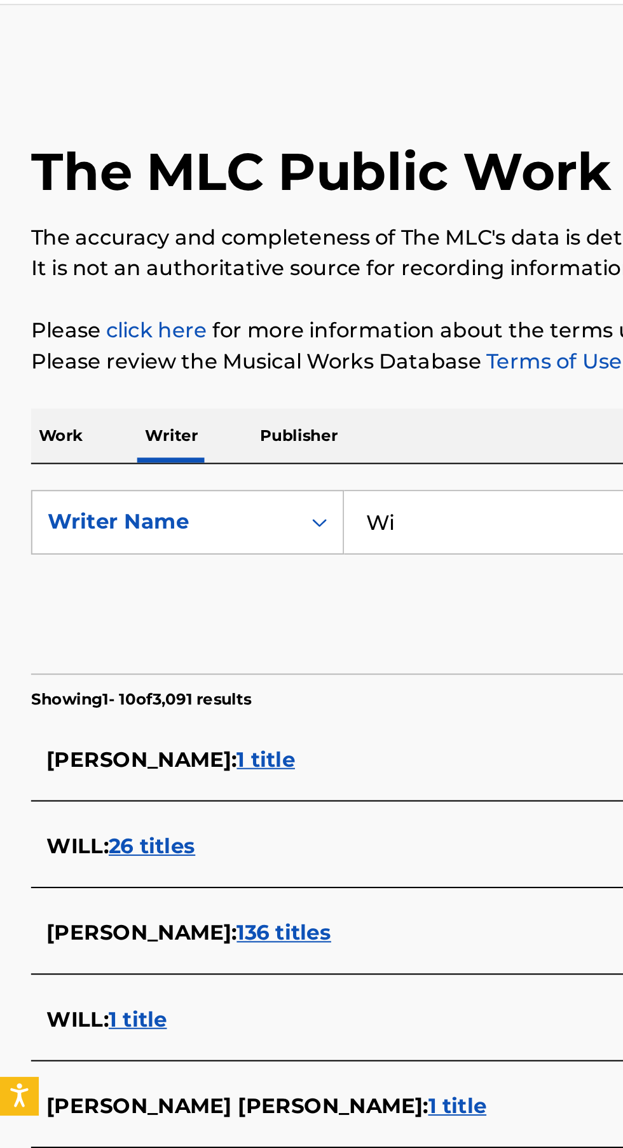
type input "W"
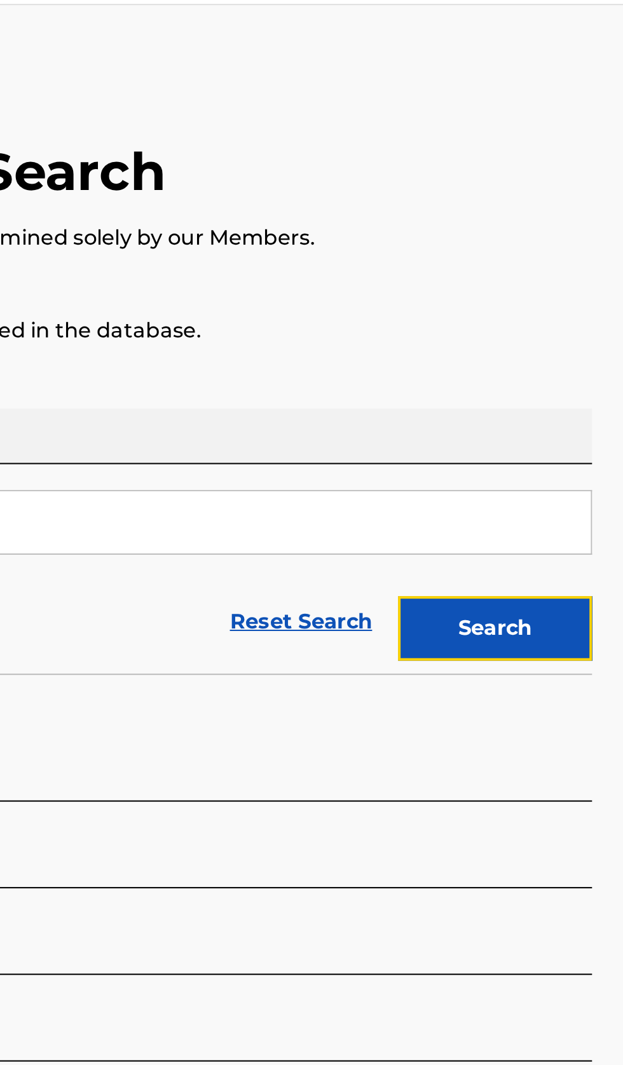
click at [585, 351] on button "Search" at bounding box center [559, 344] width 95 height 32
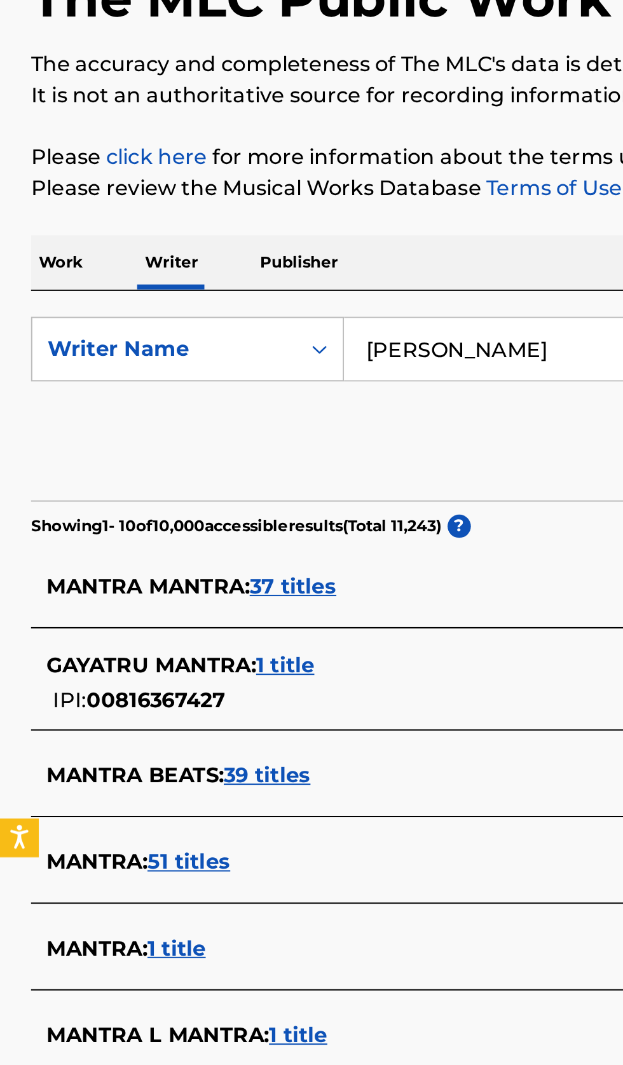
click at [279, 288] on input "brian mantra" at bounding box center [388, 292] width 438 height 30
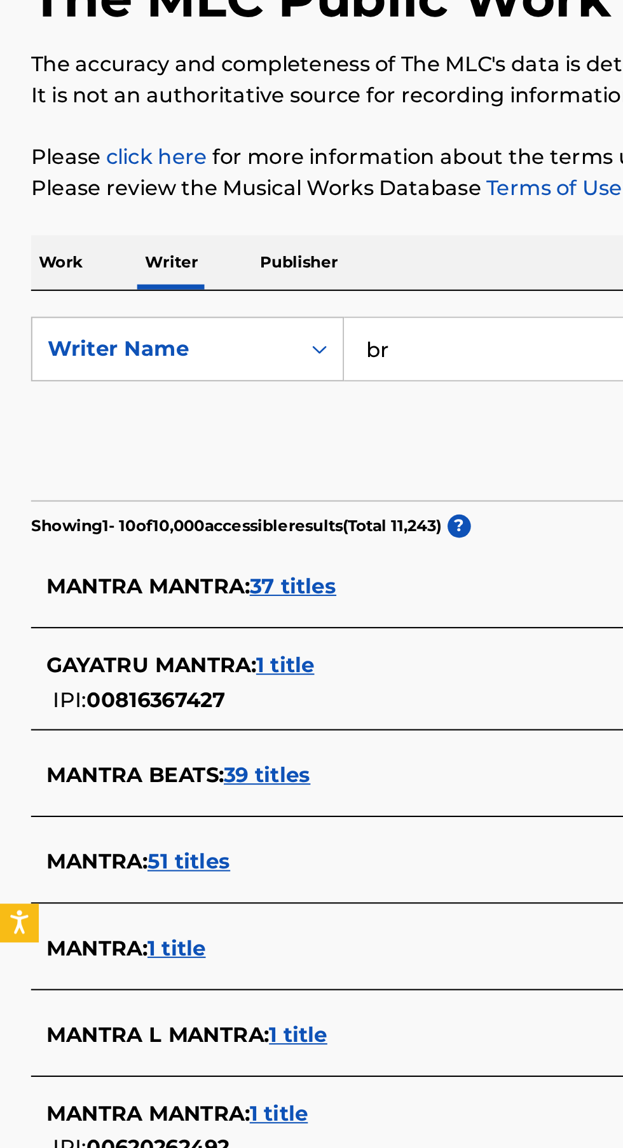
type input "b"
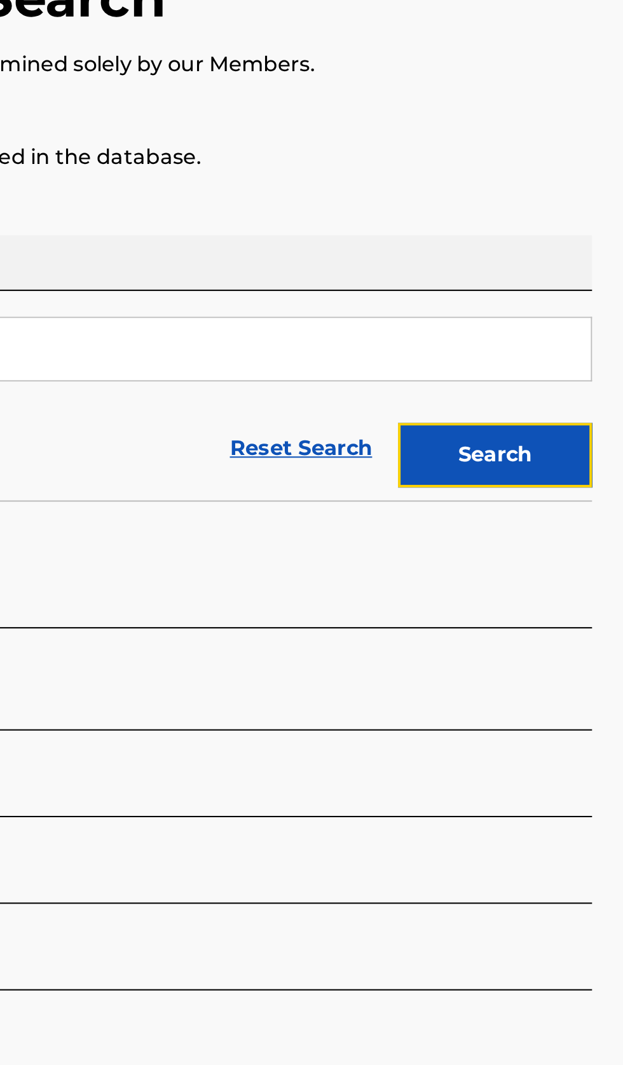
click at [585, 345] on button "Search" at bounding box center [559, 344] width 95 height 32
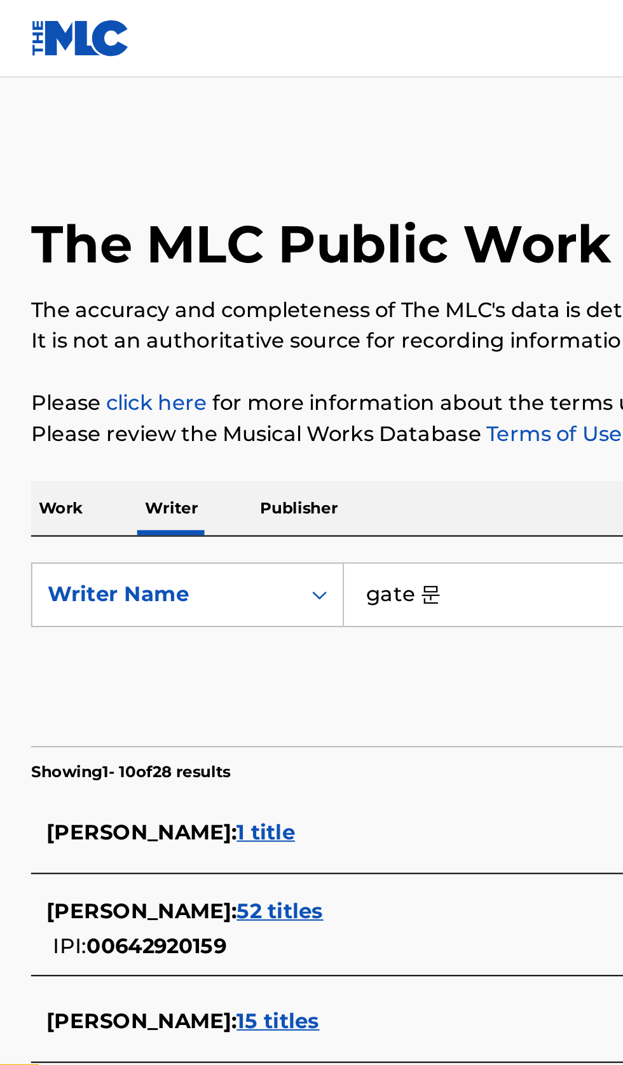
click at [263, 286] on input "gate 문" at bounding box center [388, 292] width 438 height 30
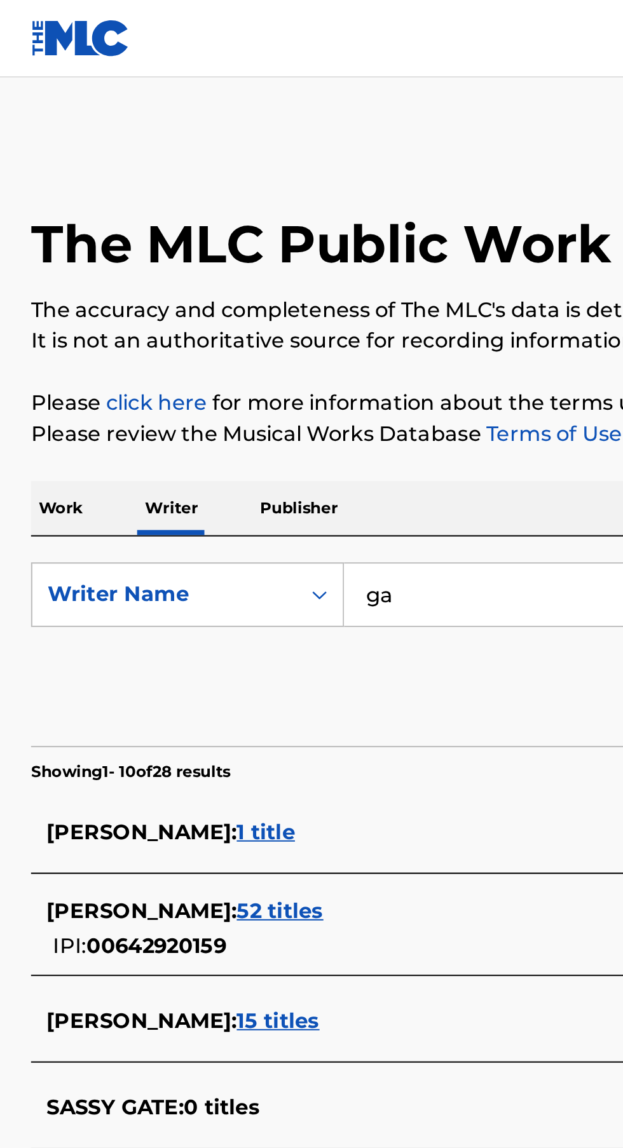
type input "g"
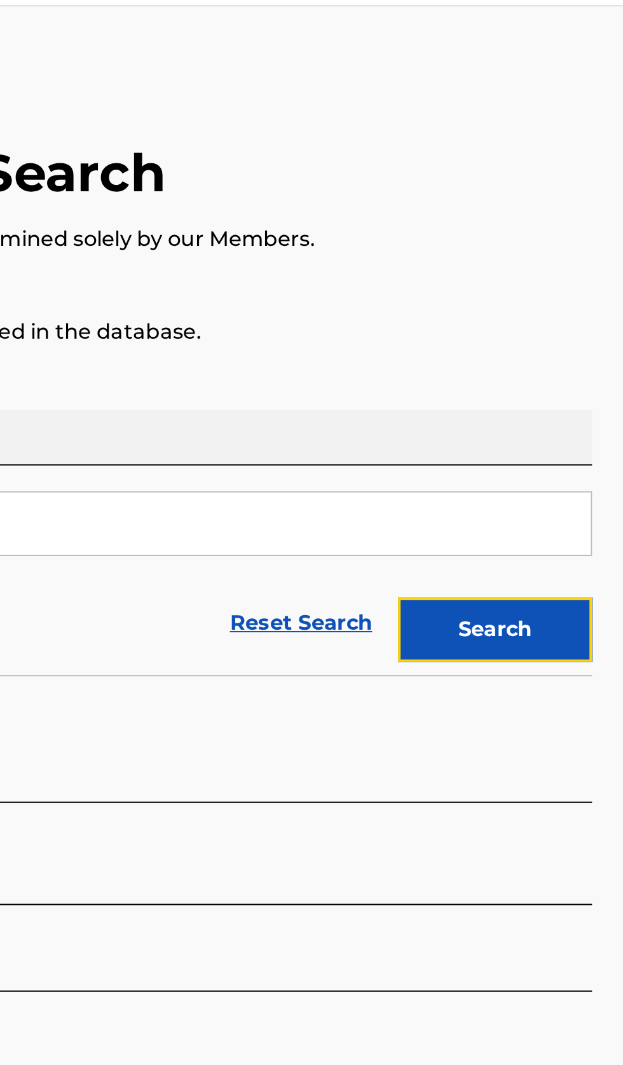
click at [581, 345] on button "Search" at bounding box center [559, 344] width 95 height 32
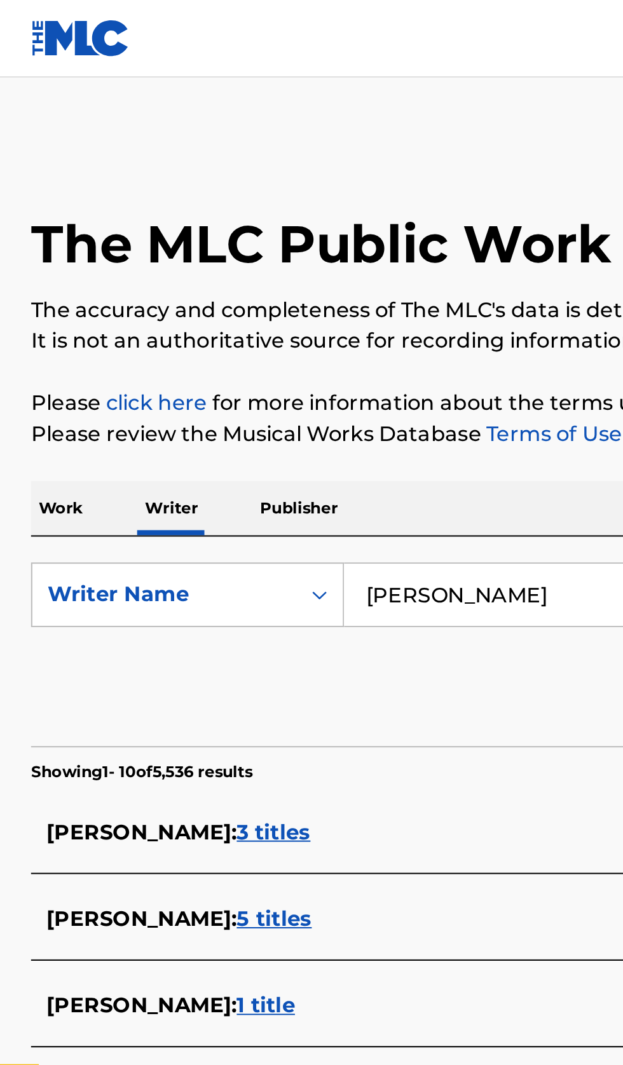
click at [280, 292] on input "Jeremy Shada" at bounding box center [388, 292] width 438 height 30
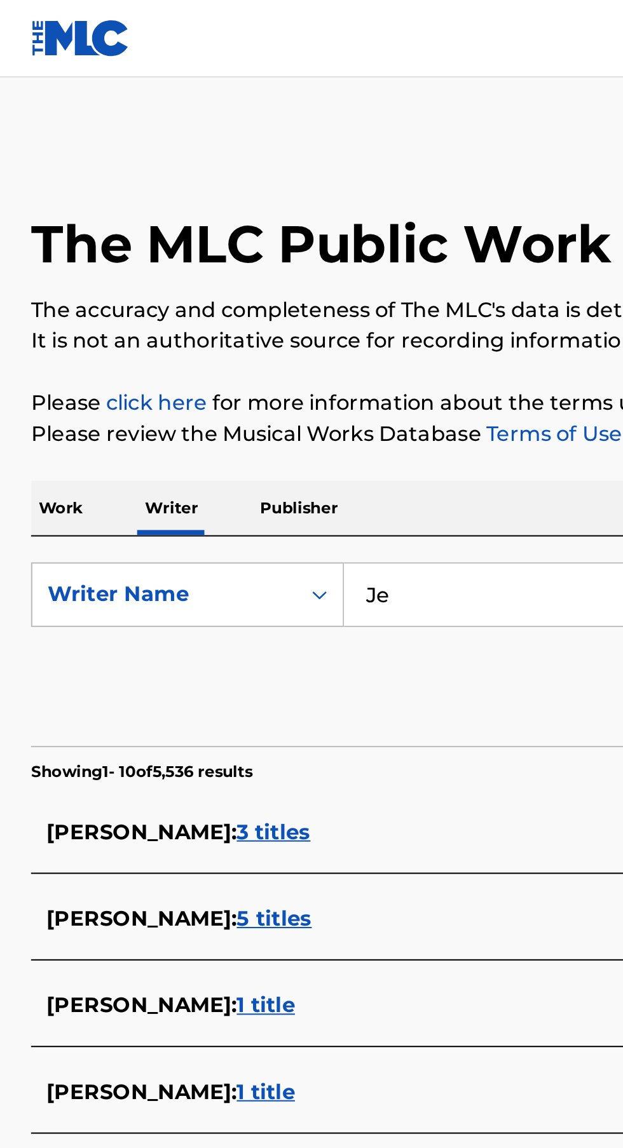
type input "J"
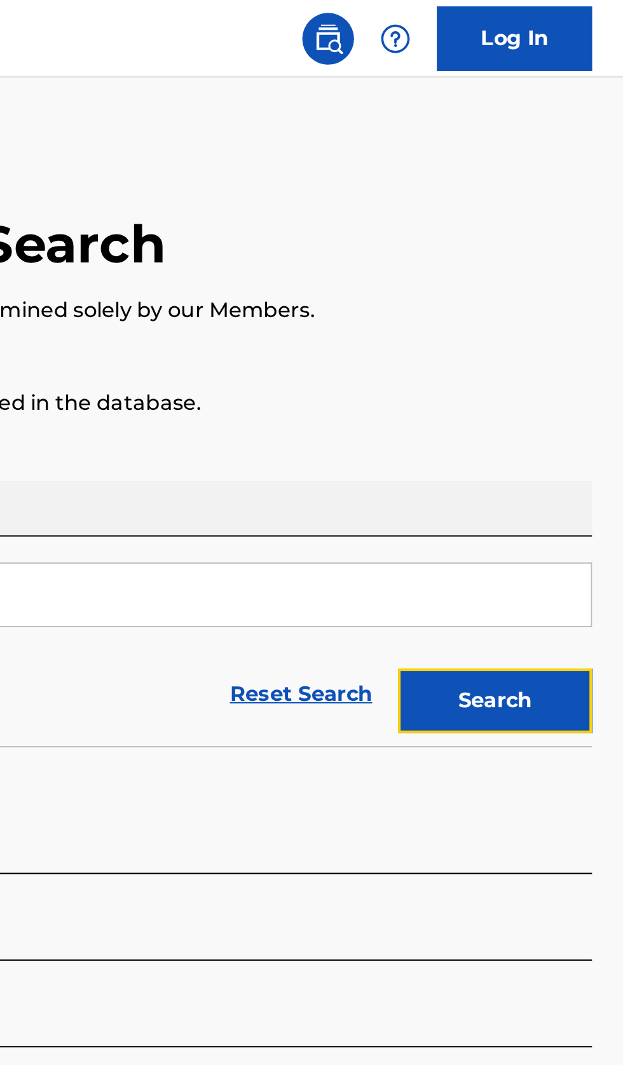
click at [585, 335] on button "Search" at bounding box center [559, 344] width 95 height 32
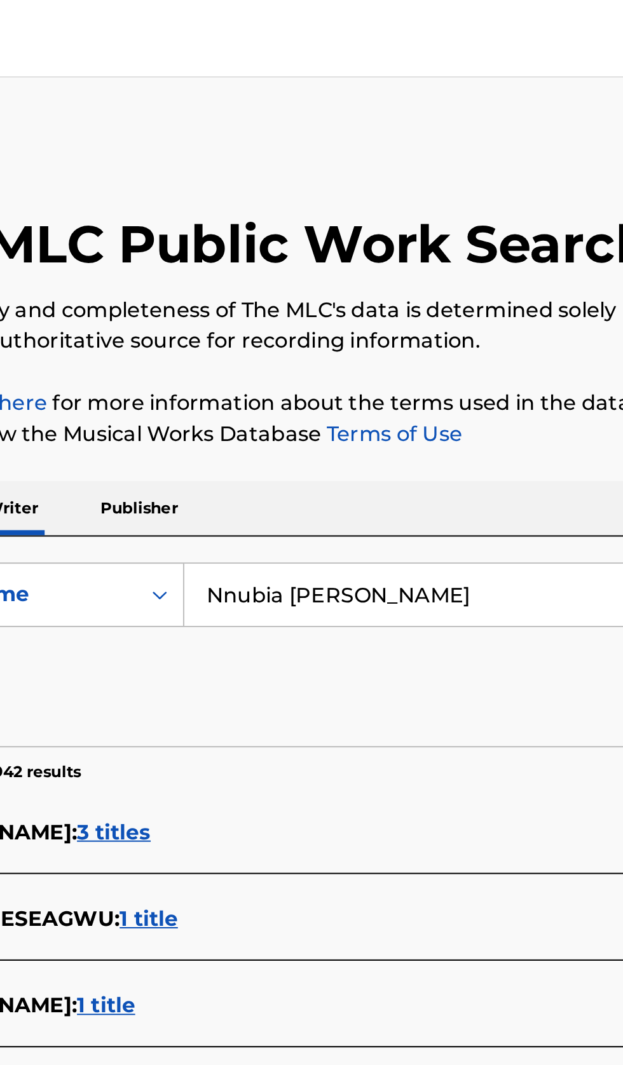
click at [347, 290] on input "Nnubia Valentine Chibuike" at bounding box center [388, 292] width 438 height 30
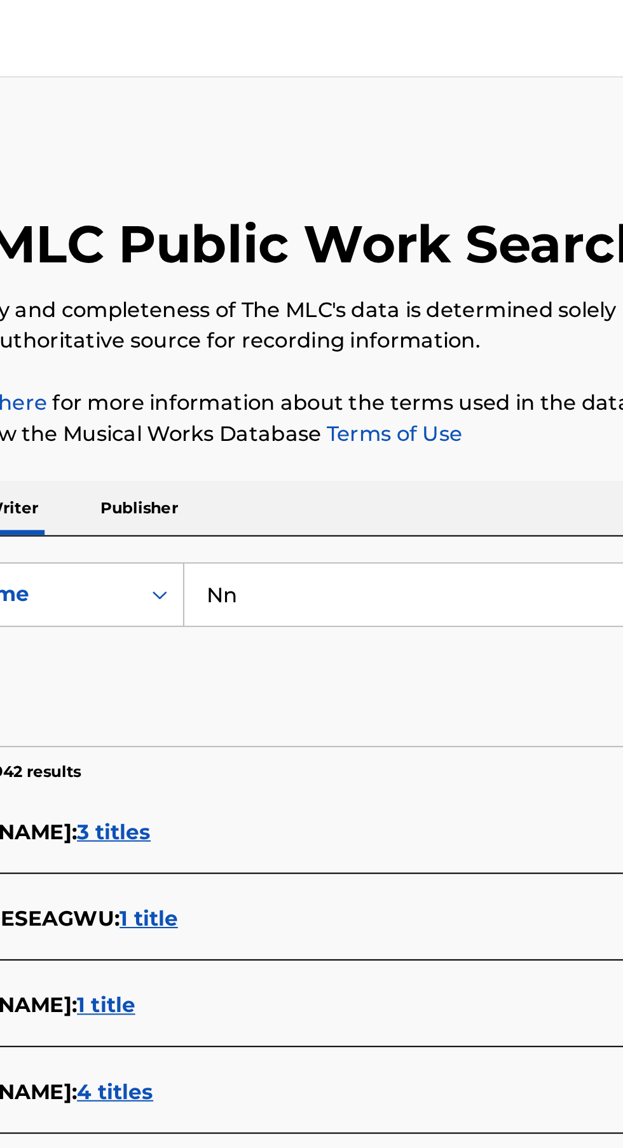
type input "N"
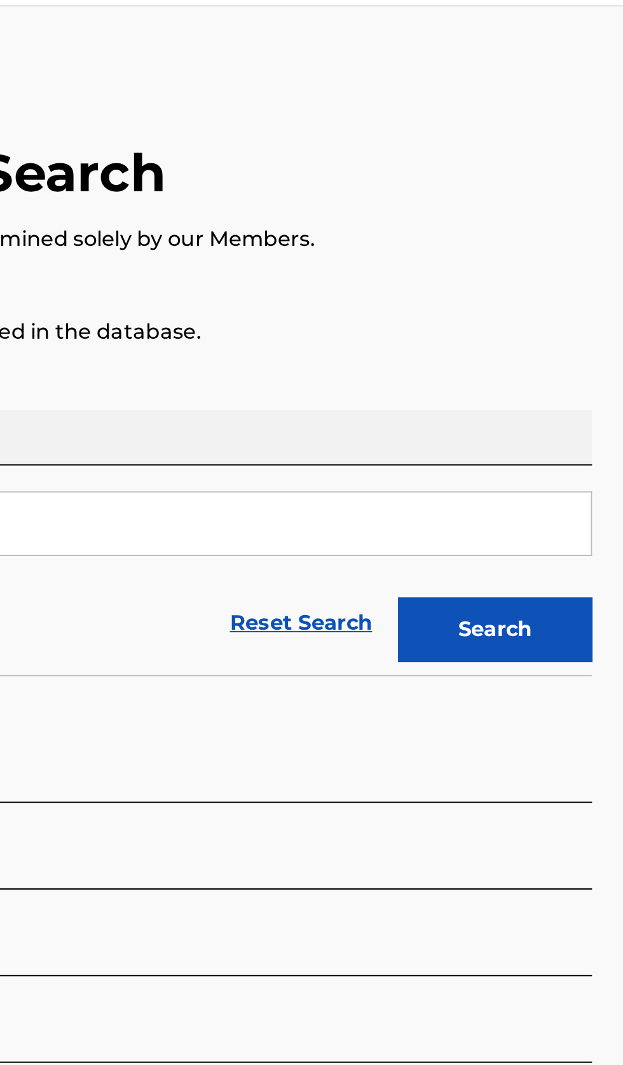
type input "Yuki Kajiura"
click at [585, 346] on button "Search" at bounding box center [559, 344] width 95 height 32
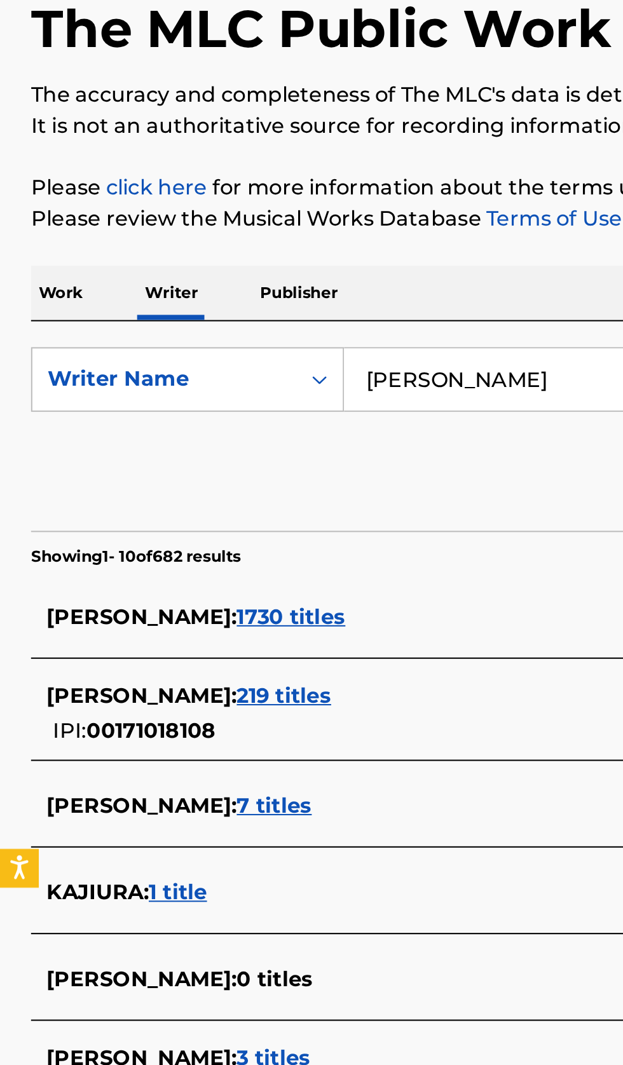
click at [207, 454] on div "YUKI KAJIURA : 219 titles" at bounding box center [295, 447] width 544 height 15
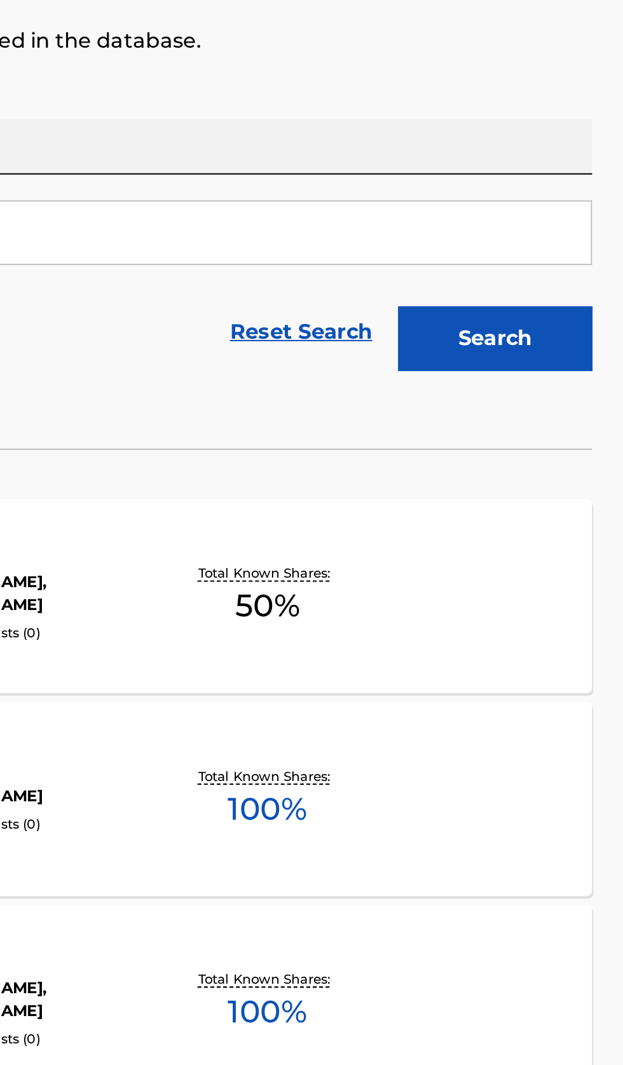
click at [535, 589] on div "MOU KIMINO KOTOO MITAKU NAI MLC Song Code : MR590L ISWC : T3185621103 Writers (…" at bounding box center [311, 570] width 592 height 95
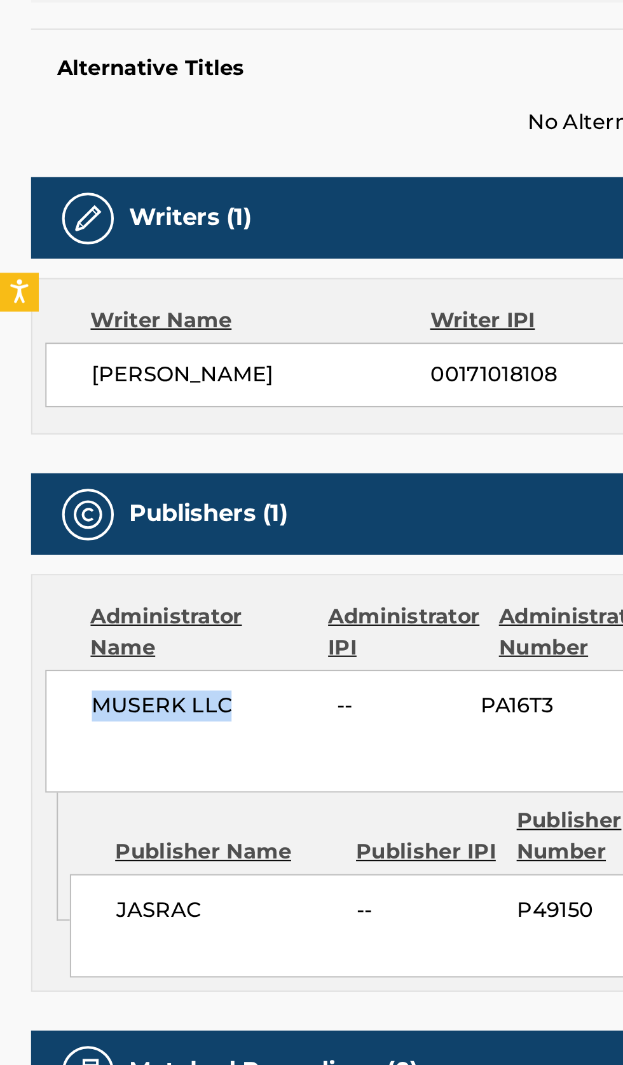
copy span "MUSERK LLC"
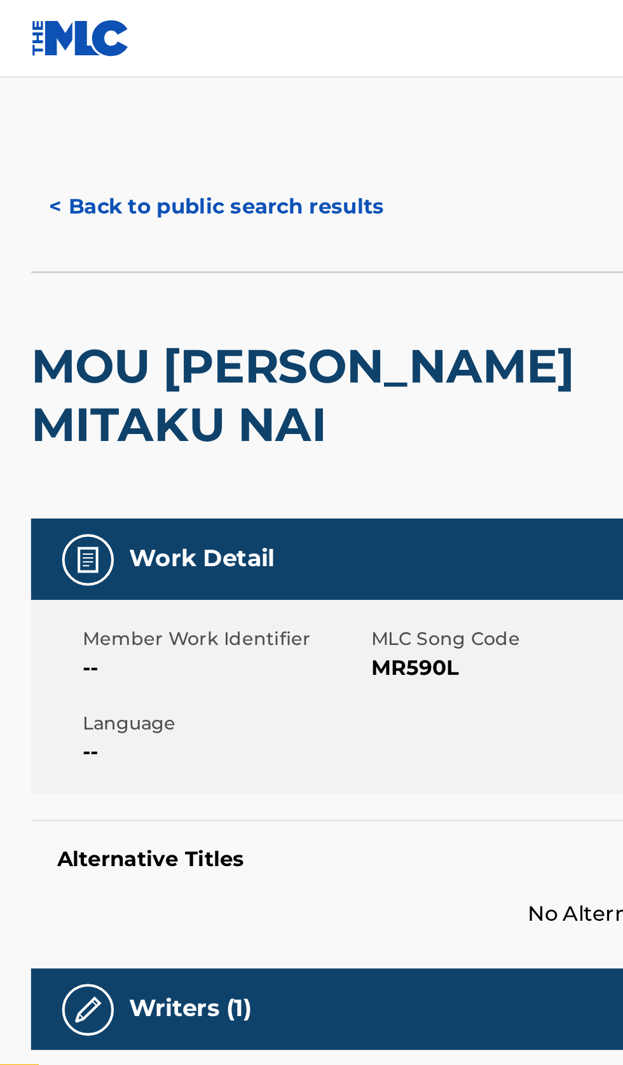
click at [111, 92] on button "< Back to public search results" at bounding box center [106, 102] width 182 height 32
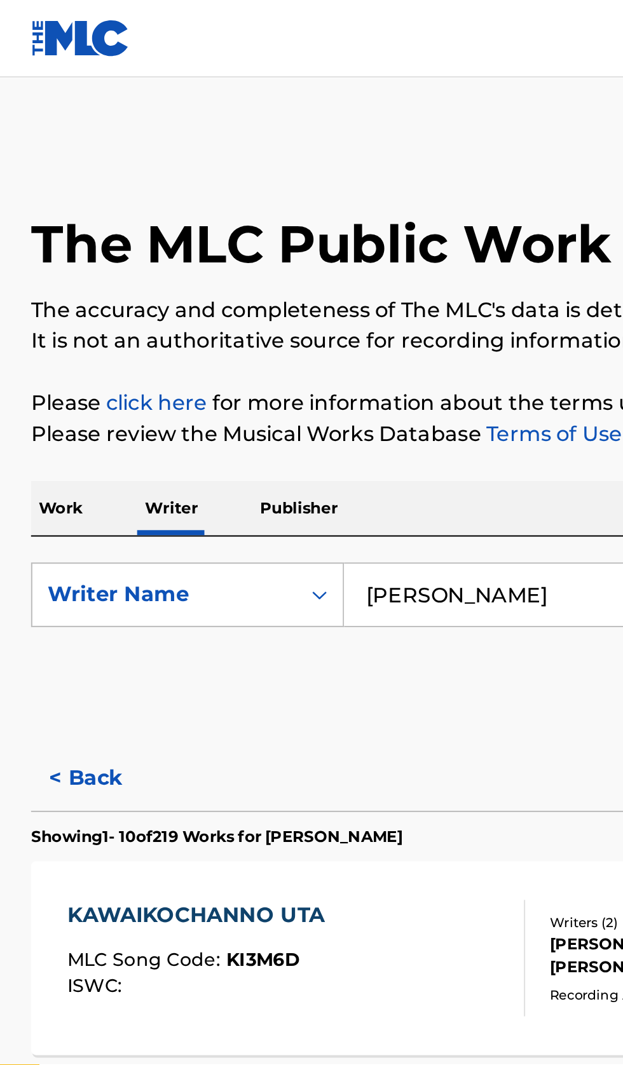
click at [269, 295] on input "Yuki Kajiura" at bounding box center [388, 292] width 438 height 30
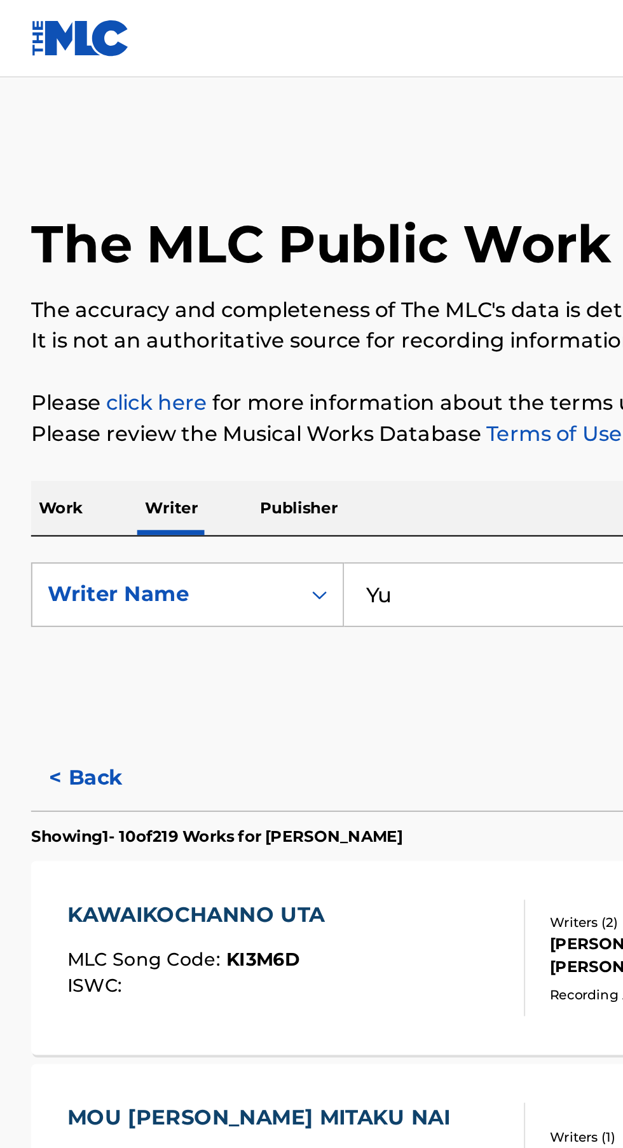
type input "Y"
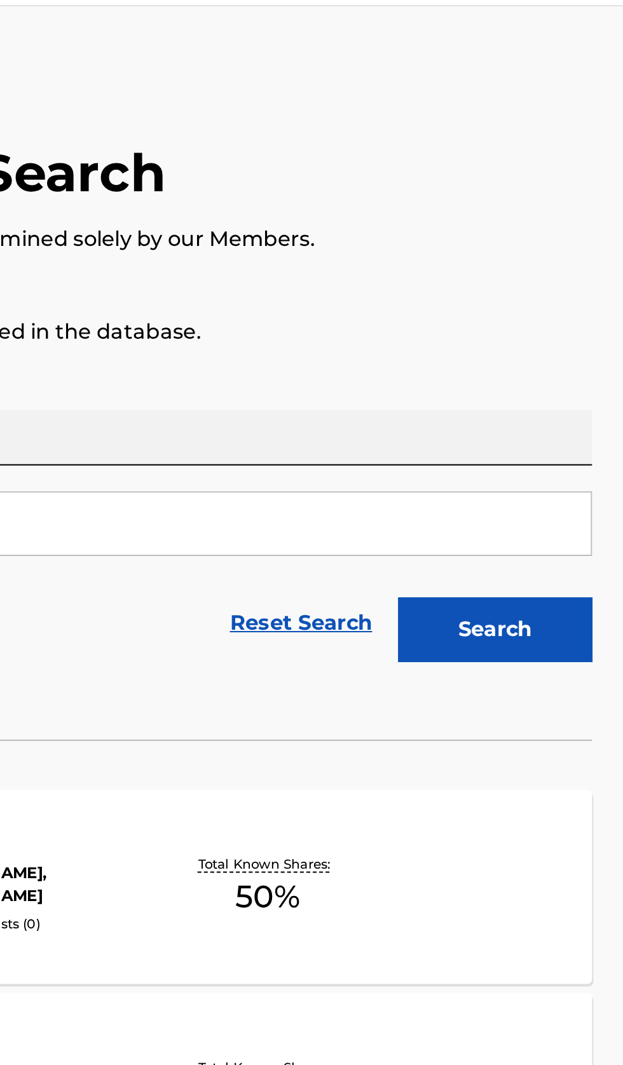
type input "Go Shiina"
click at [584, 344] on button "Search" at bounding box center [559, 344] width 95 height 32
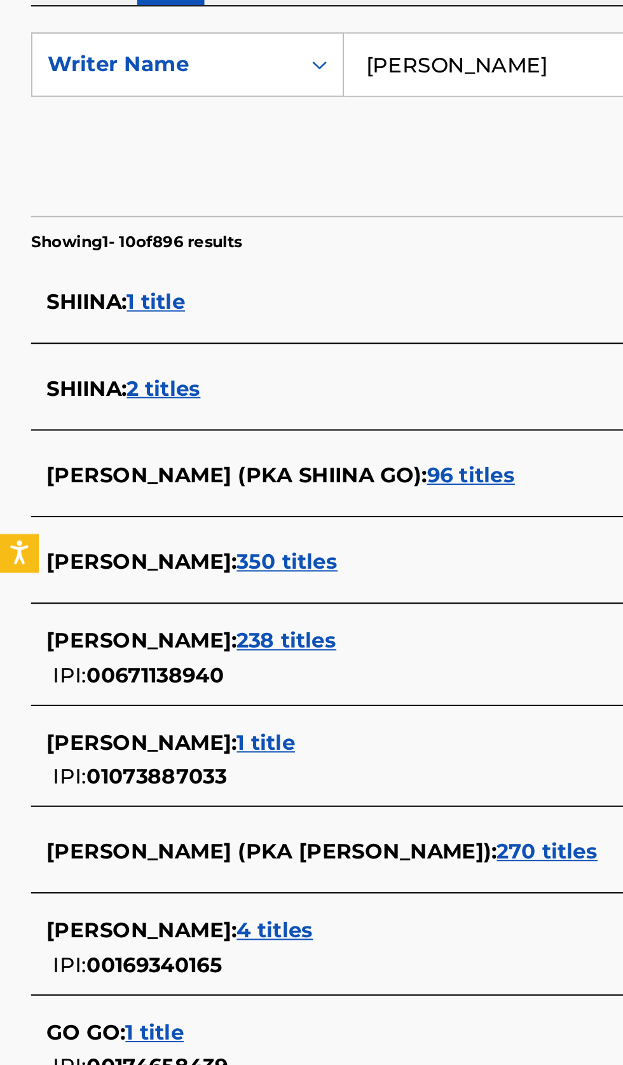
click at [203, 579] on div "GO SHIINA : 238 titles" at bounding box center [295, 575] width 544 height 15
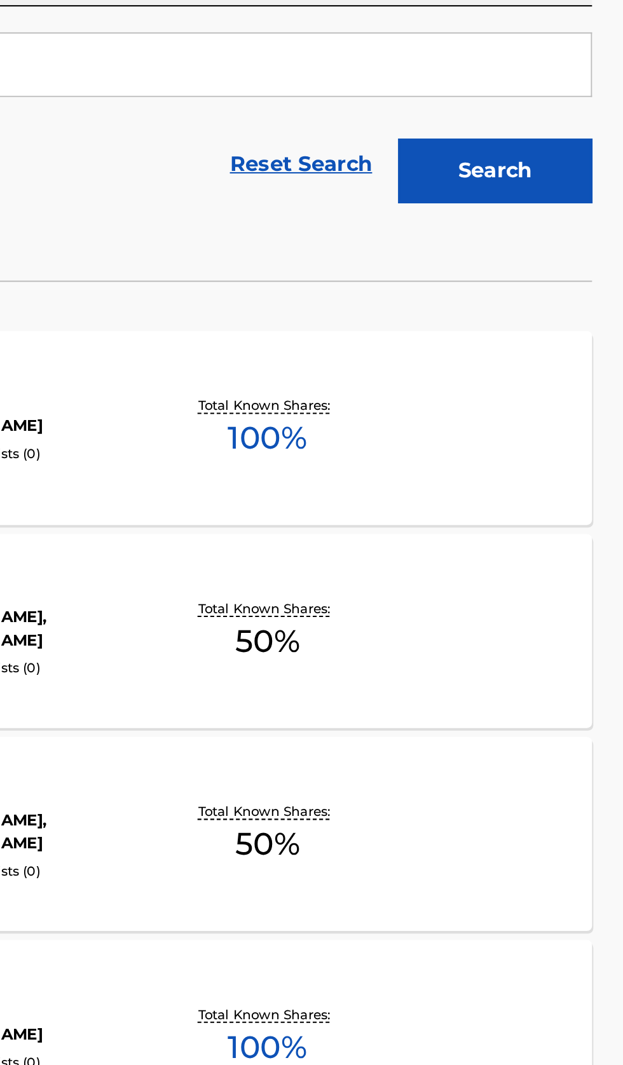
click at [551, 493] on div "KENSHI MLC Song Code : KJ3HNH ISWC : T3185591606 Writers ( 1 ) GO SHIINA Record…" at bounding box center [311, 470] width 592 height 95
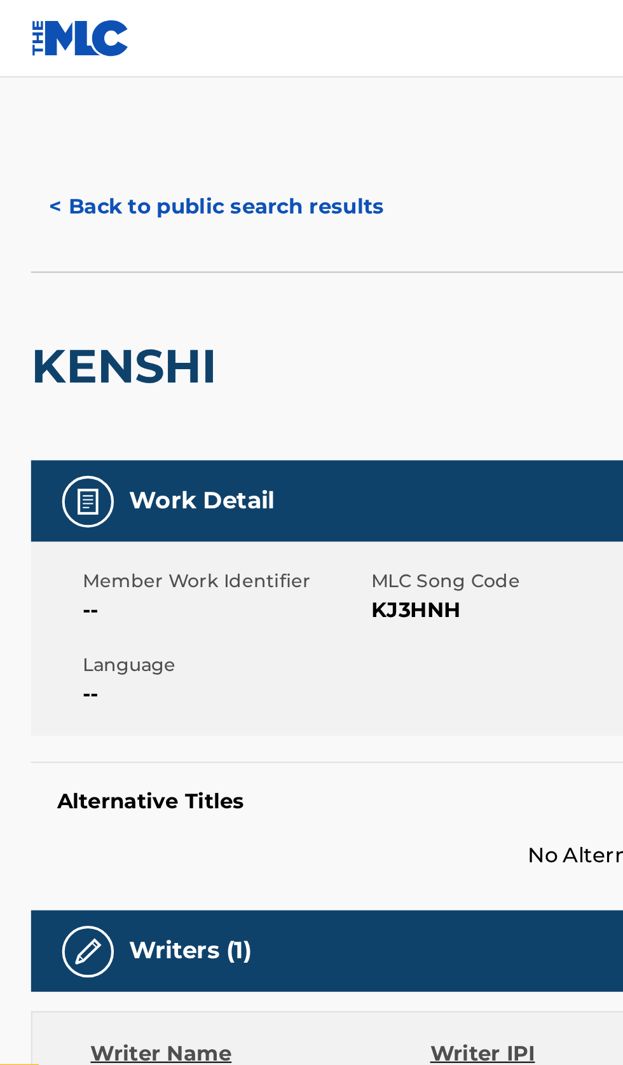
click at [125, 98] on button "< Back to public search results" at bounding box center [106, 102] width 182 height 32
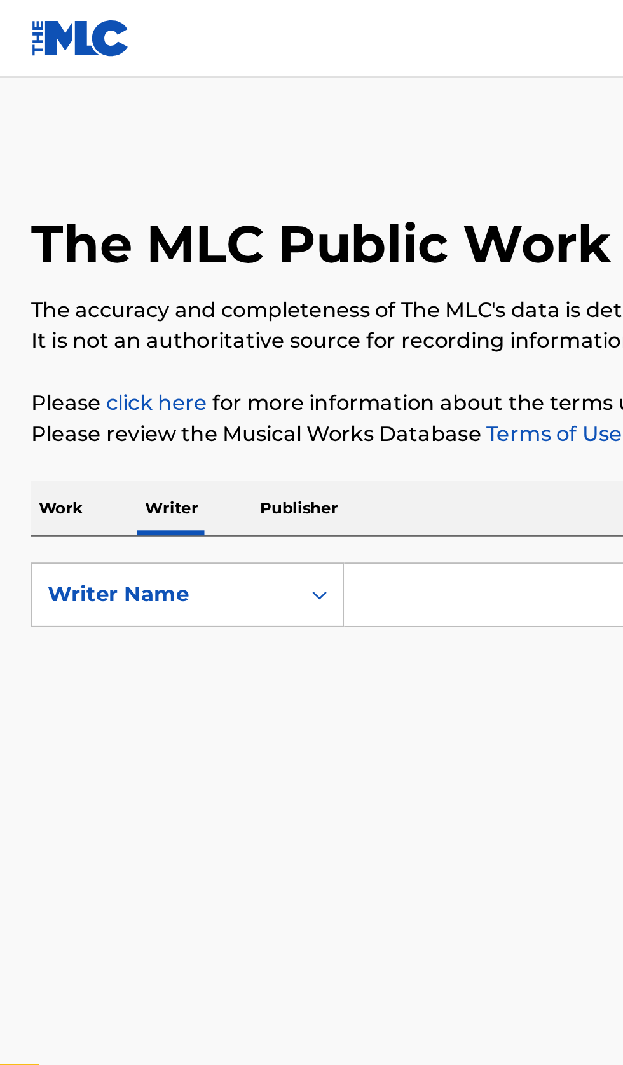
click at [230, 293] on input "Search Form" at bounding box center [388, 292] width 438 height 30
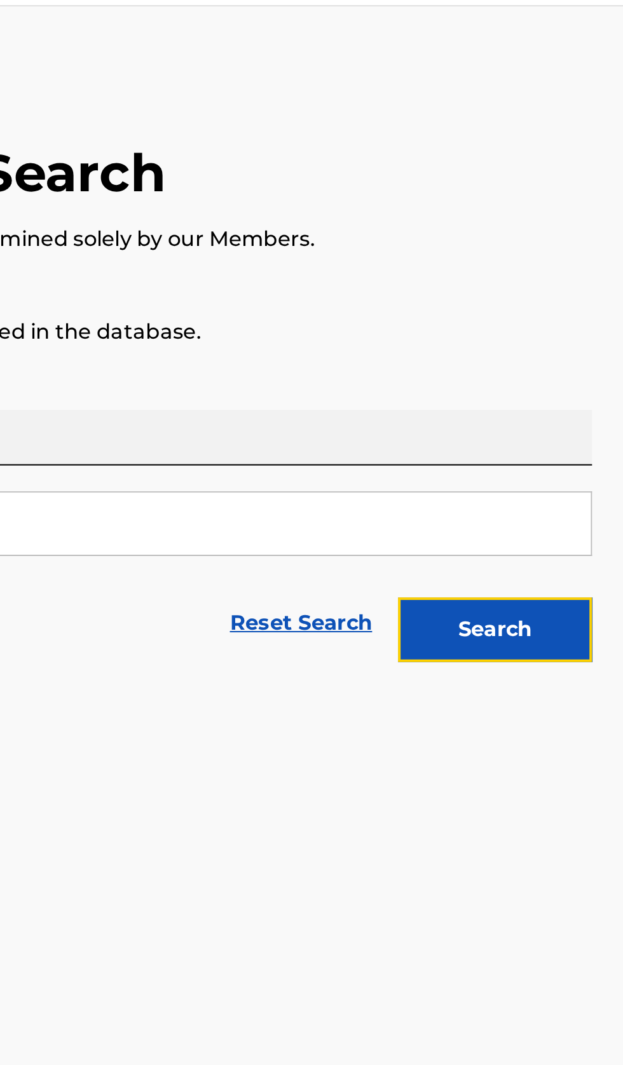
click at [574, 353] on button "Search" at bounding box center [559, 344] width 95 height 32
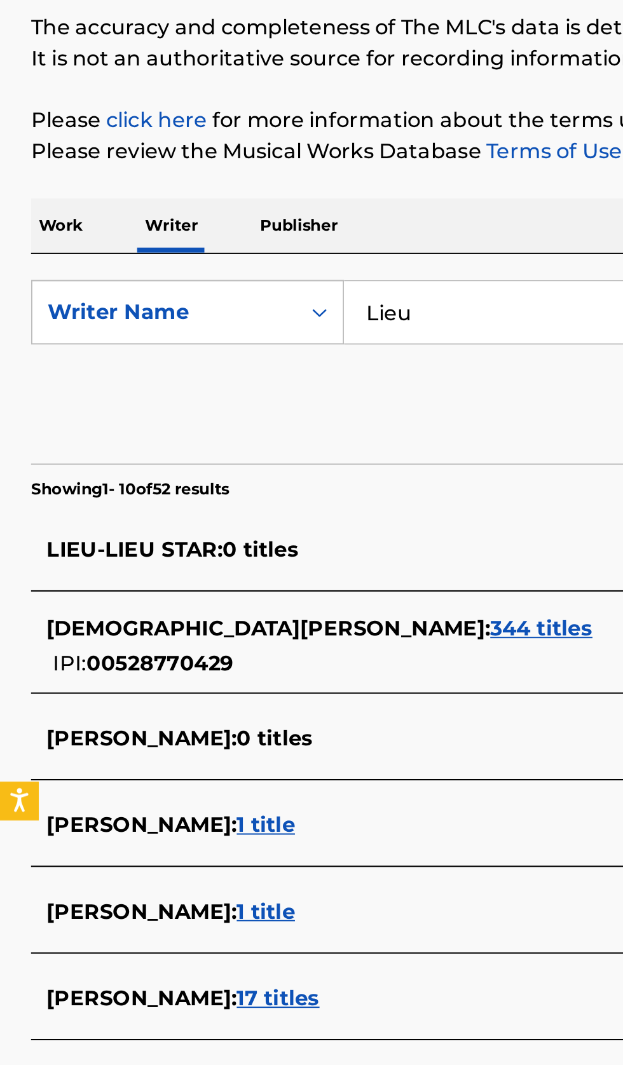
click at [267, 293] on input "Lieu" at bounding box center [388, 292] width 438 height 30
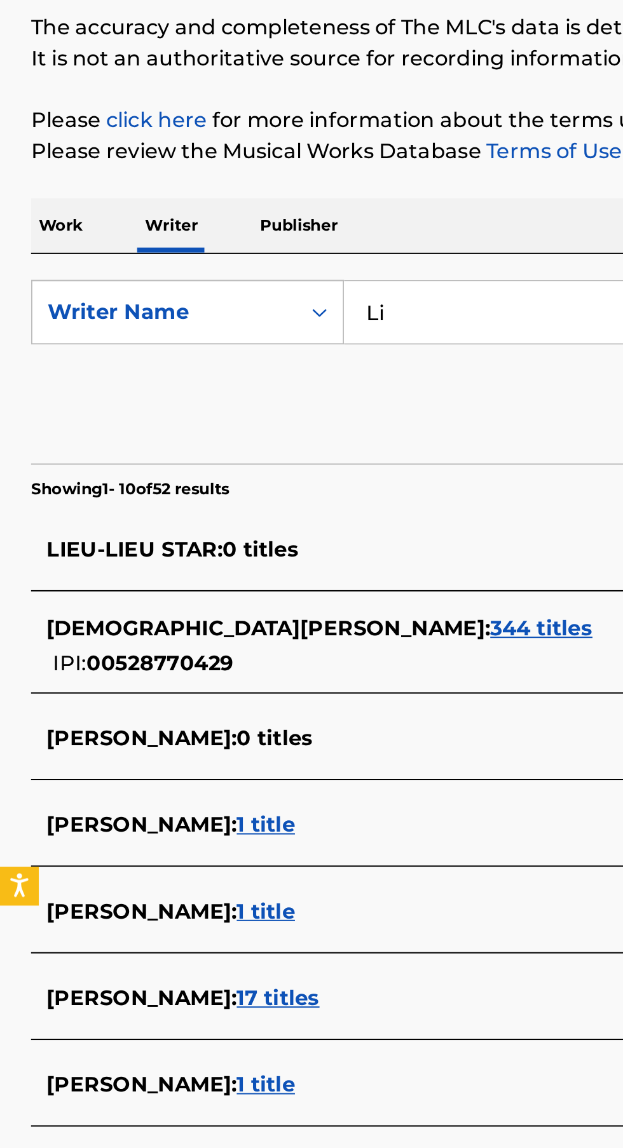
type input "L"
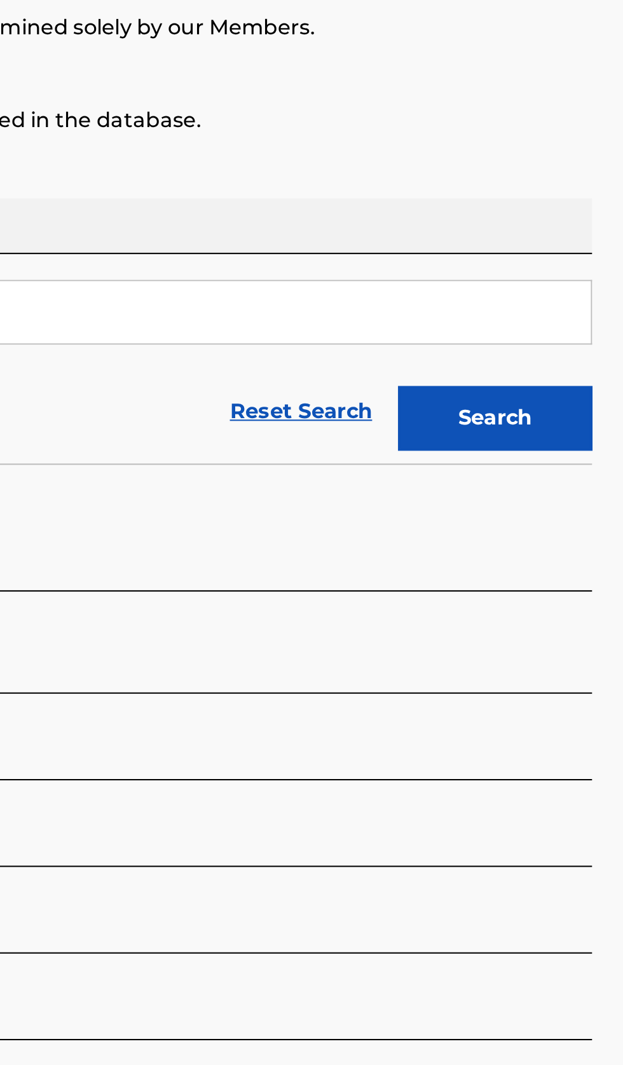
type input "rodger cashew"
click at [579, 348] on button "Search" at bounding box center [559, 344] width 95 height 32
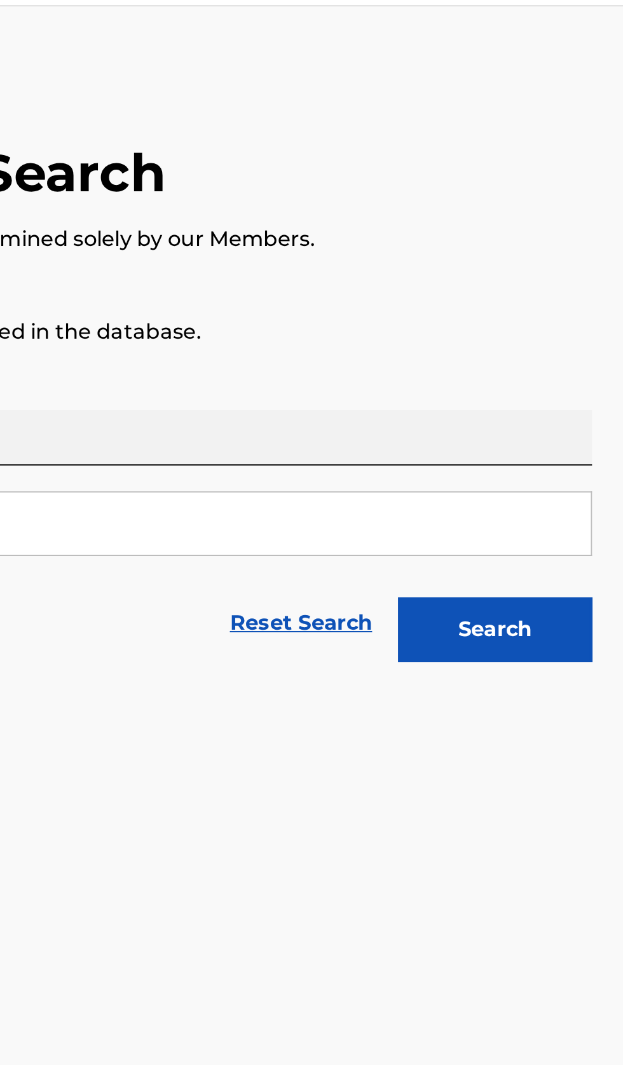
type input "[PERSON_NAME]"
click at [581, 360] on button "Search" at bounding box center [559, 344] width 95 height 32
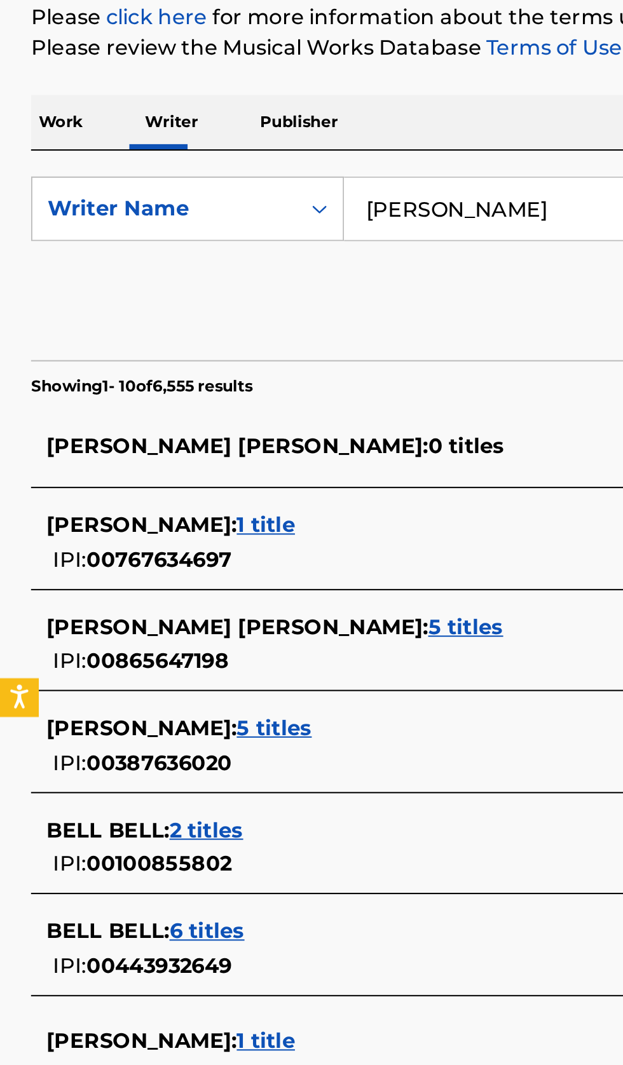
click at [220, 447] on div "[PERSON_NAME] : 1 title" at bounding box center [295, 447] width 544 height 15
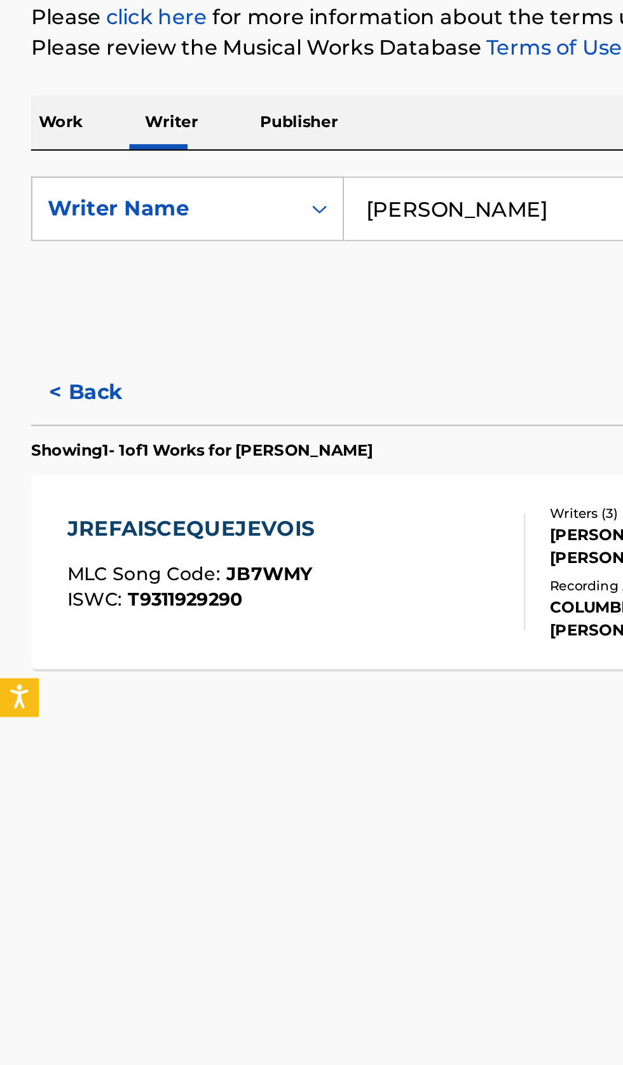
click at [53, 386] on button "< Back" at bounding box center [53, 383] width 76 height 32
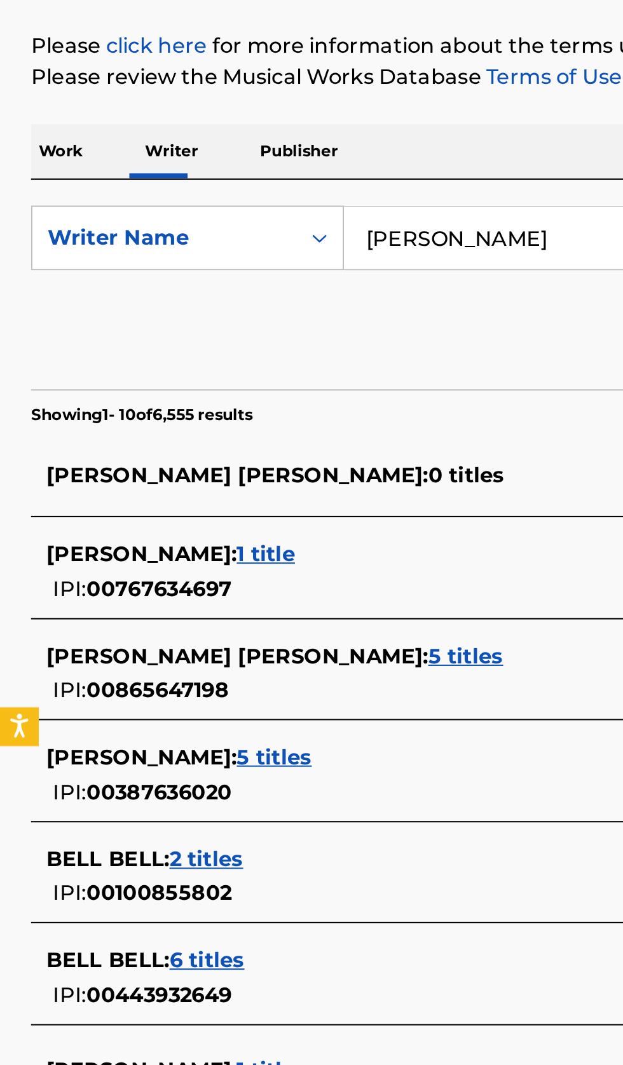
click at [251, 498] on div "NICOLE VICTORIA BELL : 5 titles" at bounding box center [295, 497] width 544 height 15
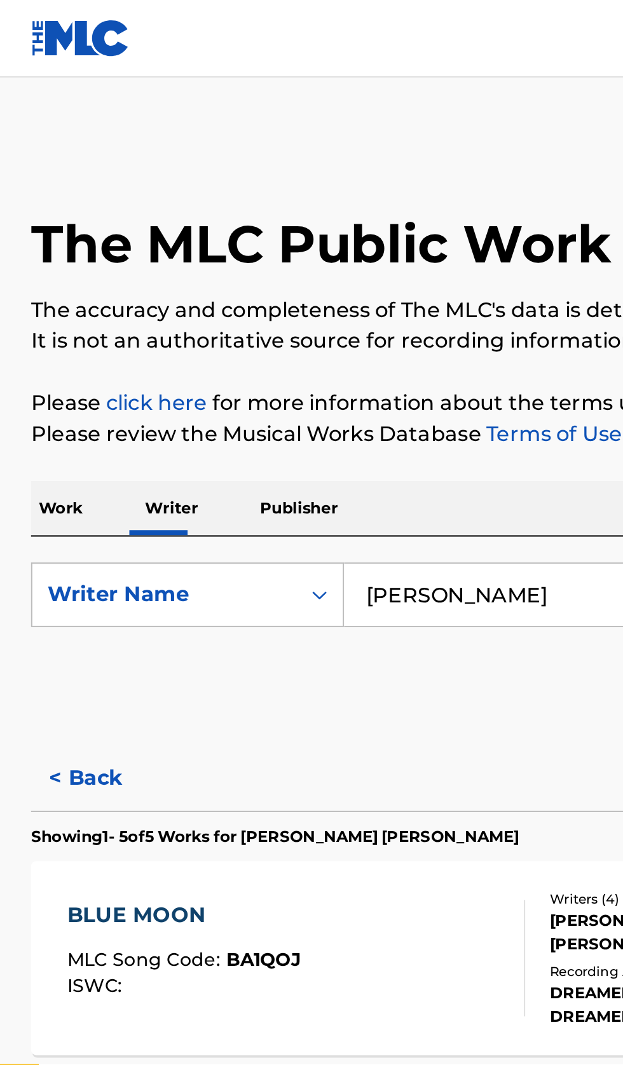
click at [51, 381] on button "< Back" at bounding box center [53, 383] width 76 height 32
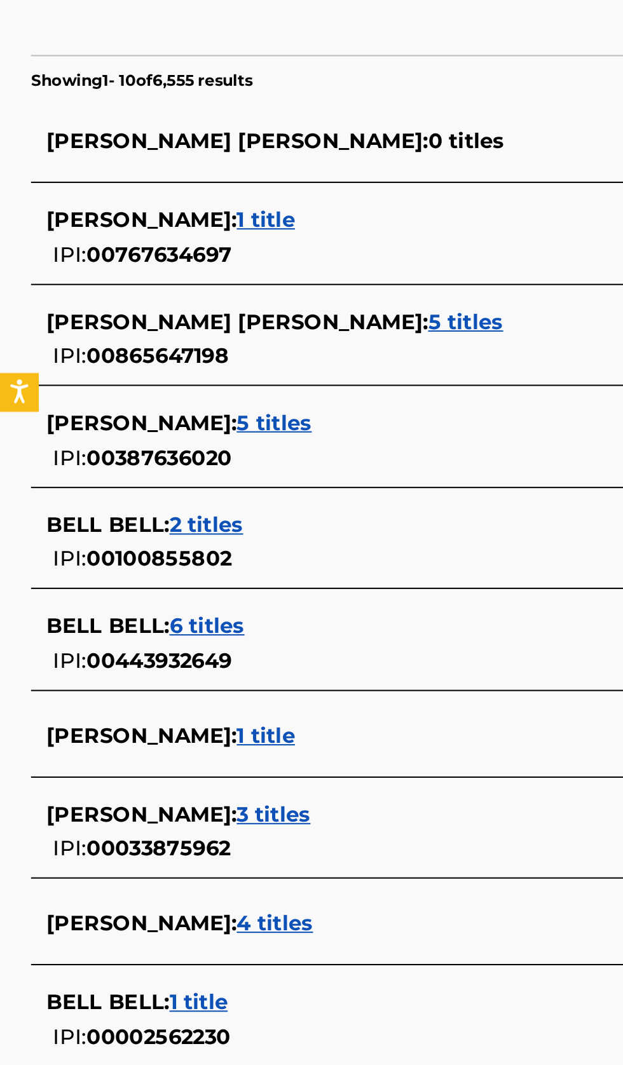
click at [206, 699] on div "NICOLE BELL : 1 title" at bounding box center [295, 701] width 544 height 15
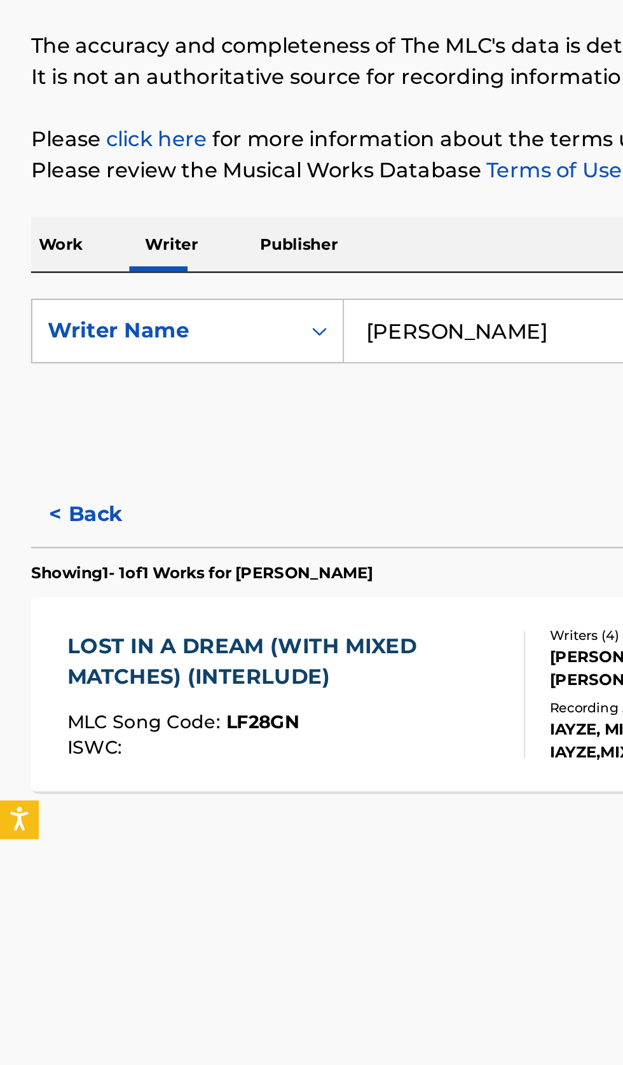
click at [48, 384] on button "< Back" at bounding box center [53, 383] width 76 height 32
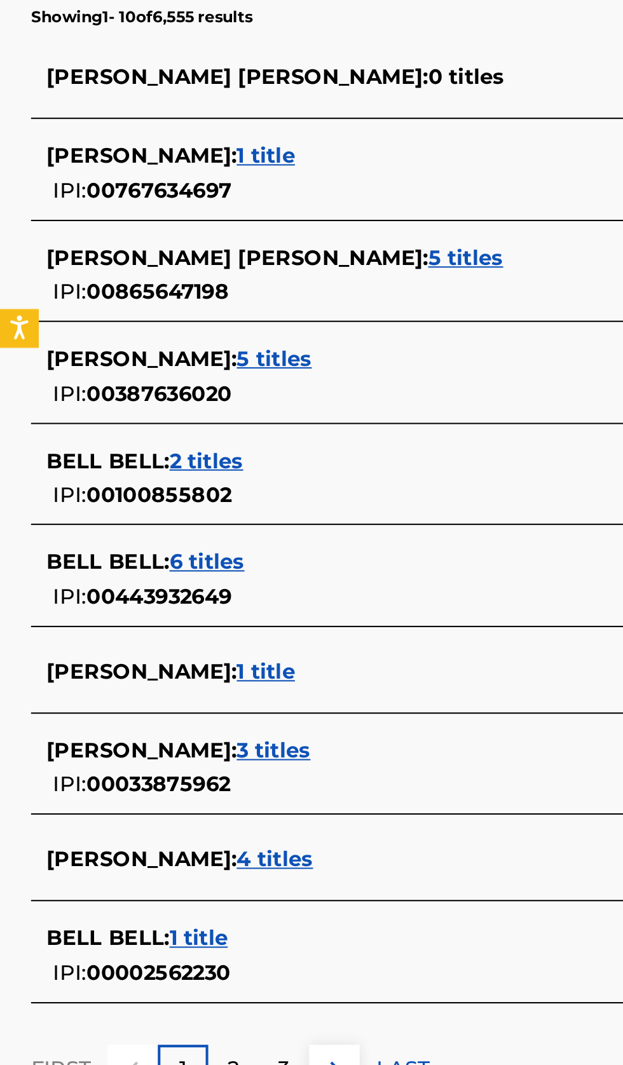
click at [222, 749] on div "NICOLE L A BELL : 3 titles IPI: 00033875962" at bounding box center [295, 748] width 544 height 32
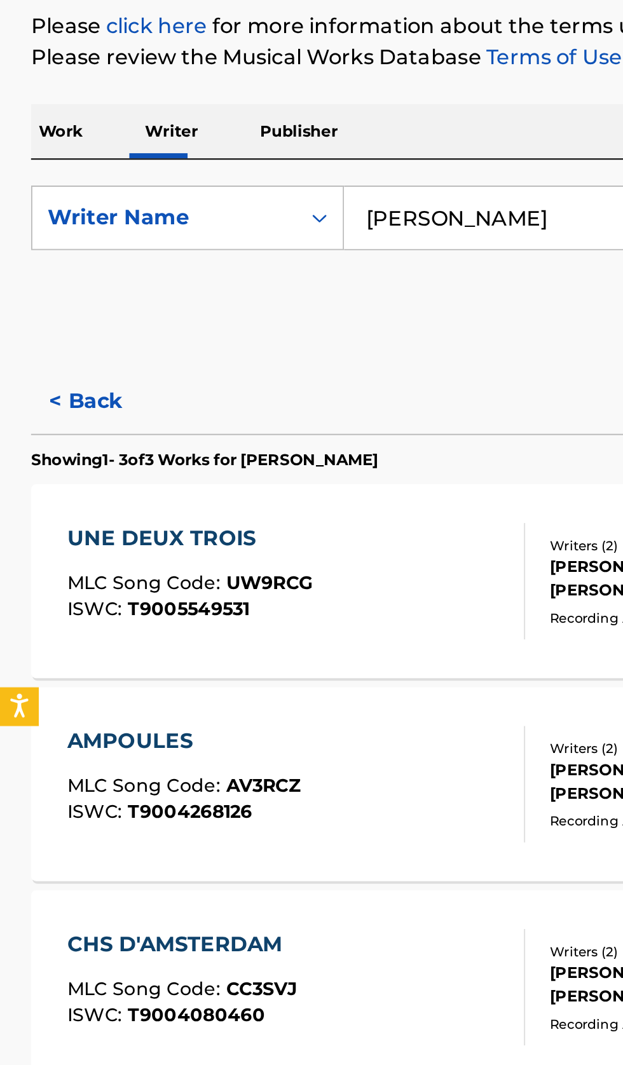
click at [58, 379] on button "< Back" at bounding box center [53, 383] width 76 height 32
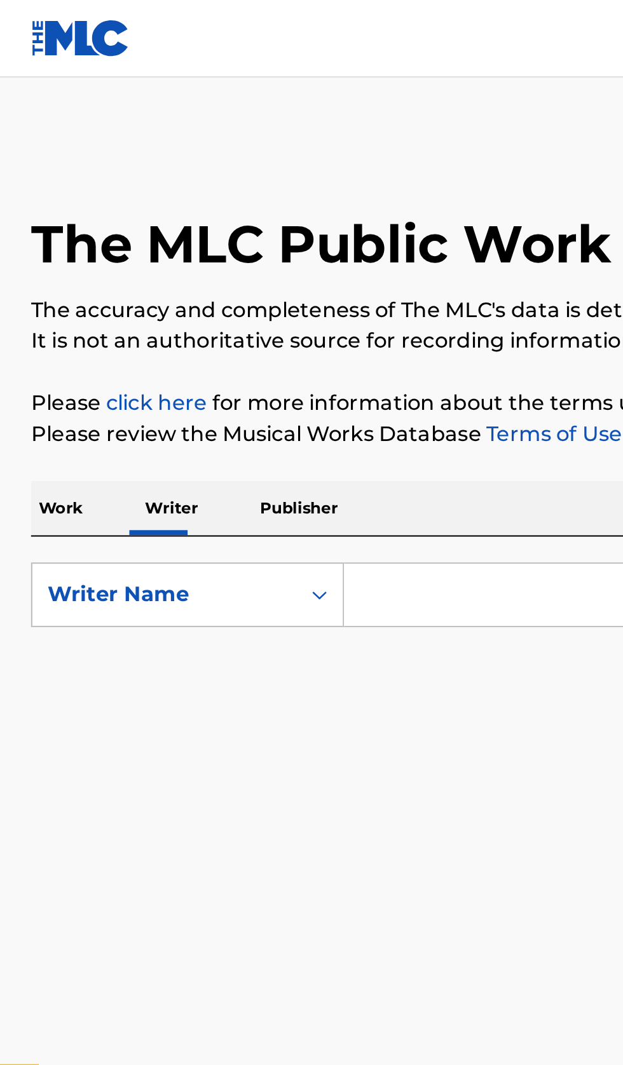
click at [220, 297] on input "Search Form" at bounding box center [388, 292] width 438 height 30
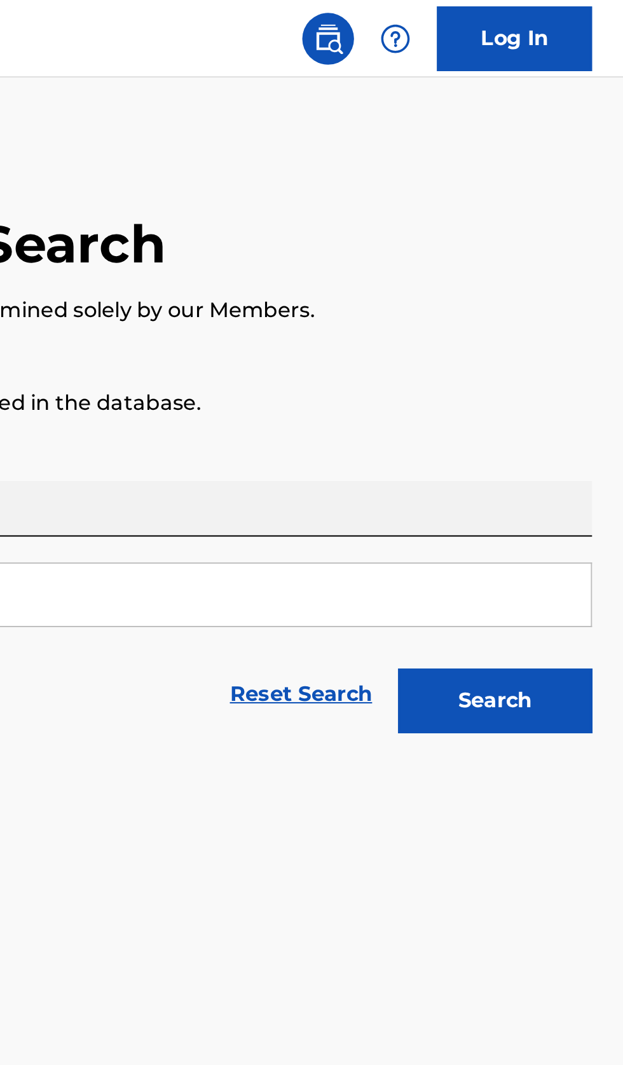
type input "[PERSON_NAME]"
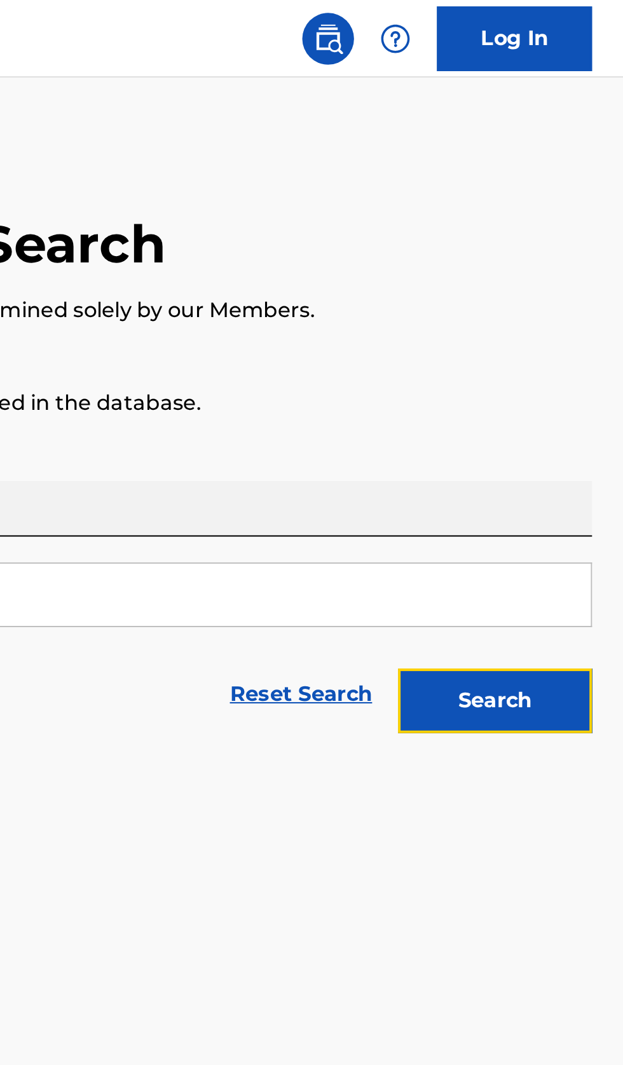
click at [573, 340] on button "Search" at bounding box center [559, 344] width 95 height 32
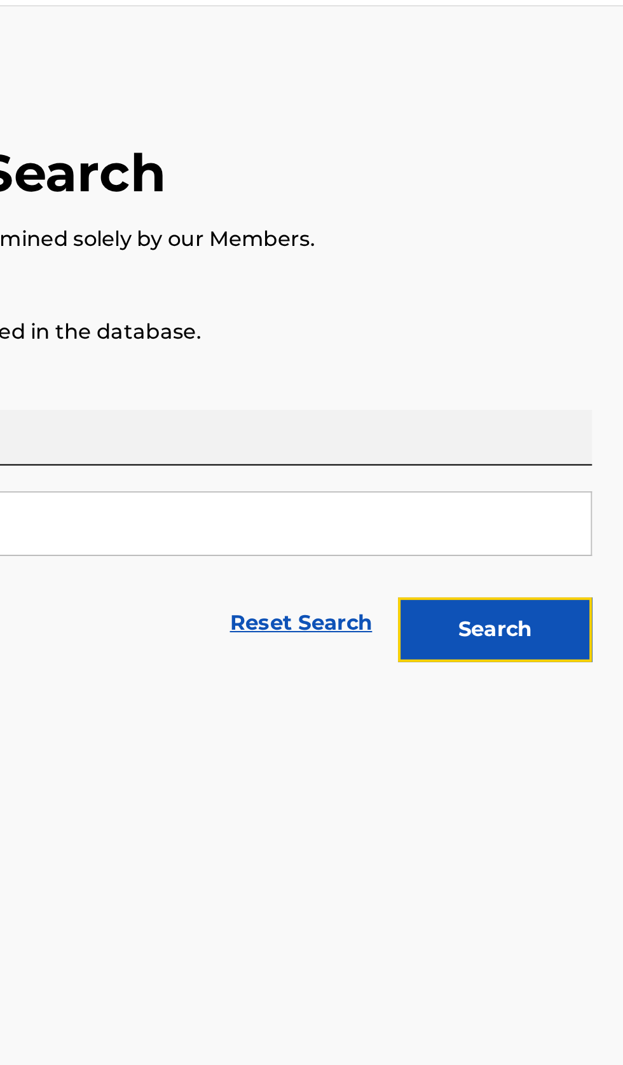
click at [576, 359] on button "Search" at bounding box center [559, 344] width 95 height 32
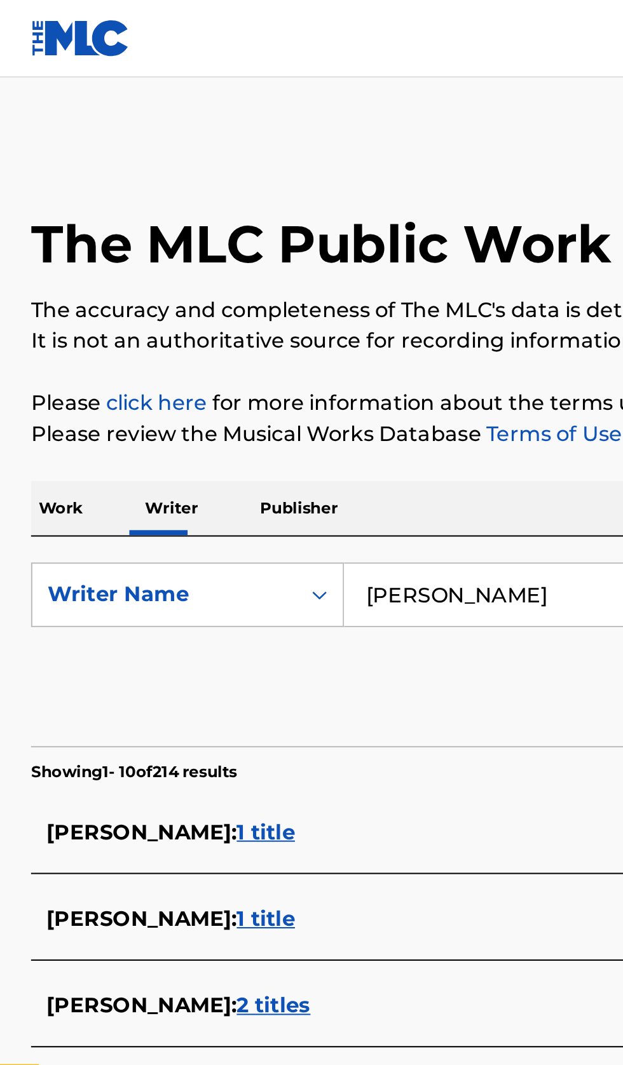
click at [283, 297] on input "Jools Lebron" at bounding box center [388, 292] width 438 height 30
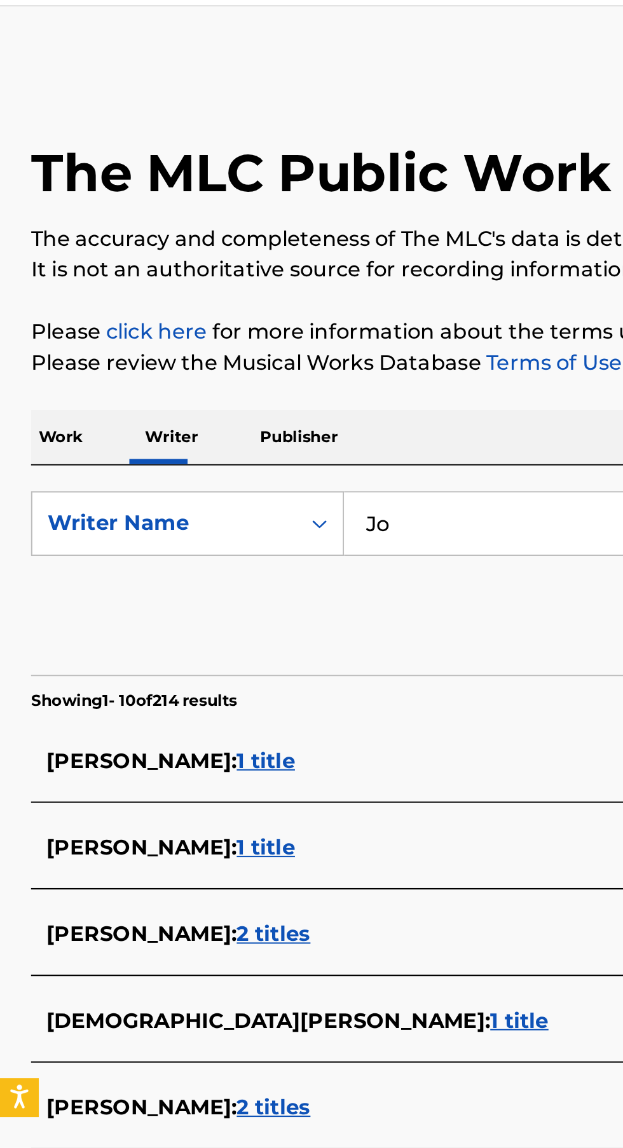
type input "J"
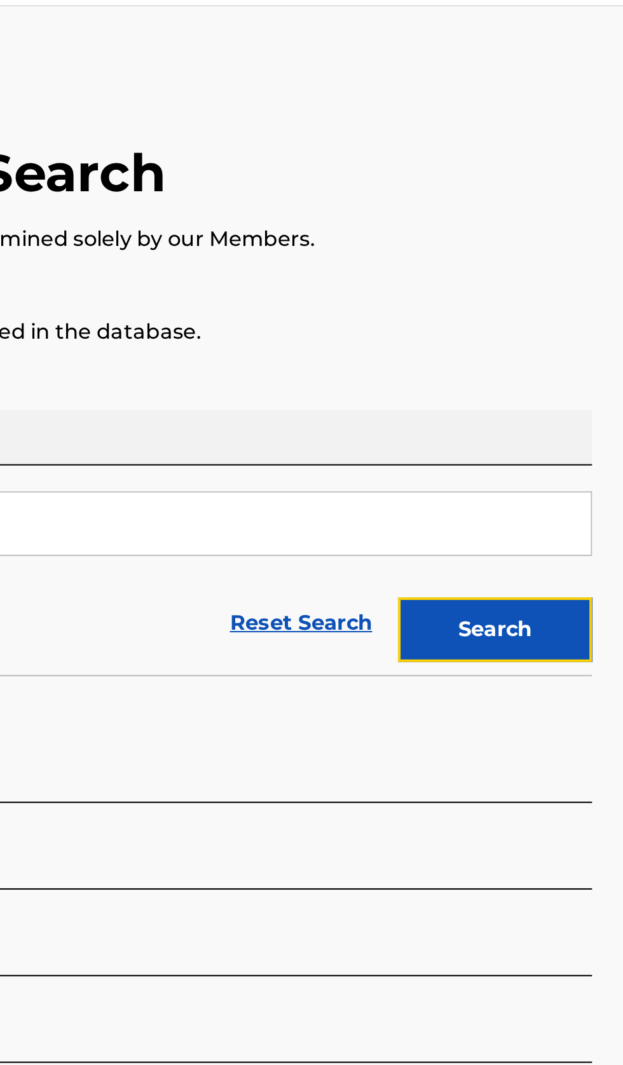
click at [590, 353] on button "Search" at bounding box center [559, 344] width 95 height 32
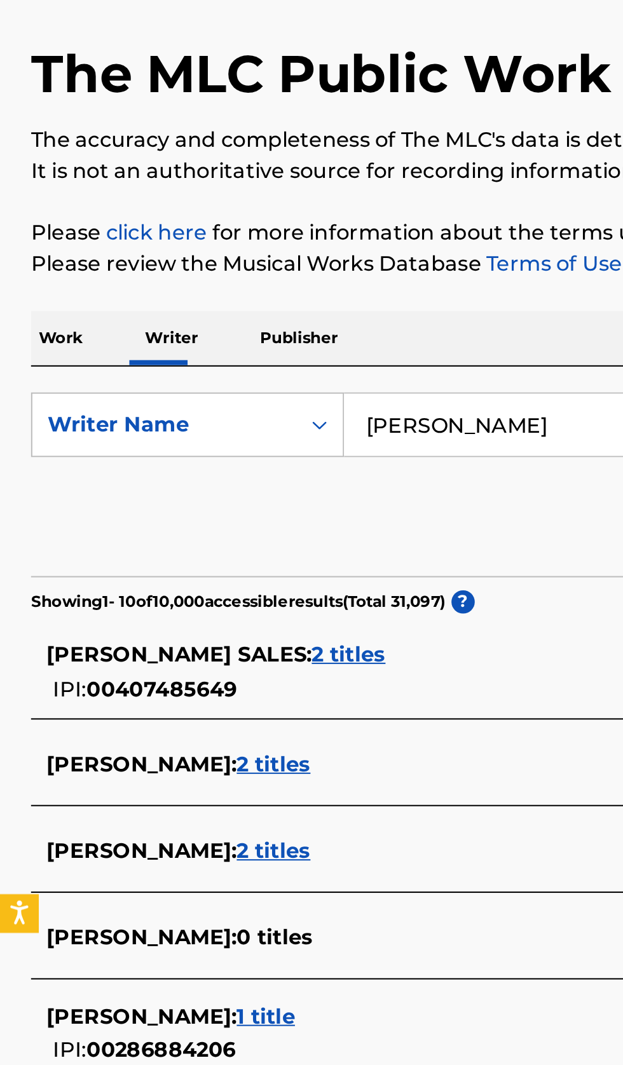
click at [266, 290] on input "M. Vernell" at bounding box center [388, 292] width 438 height 30
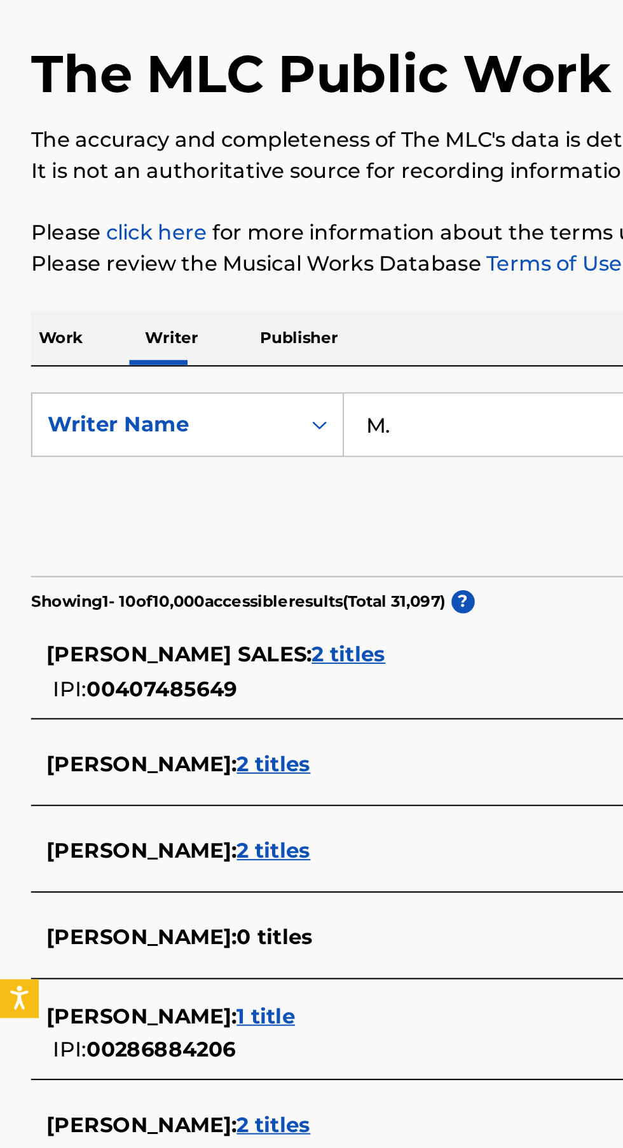
type input "M"
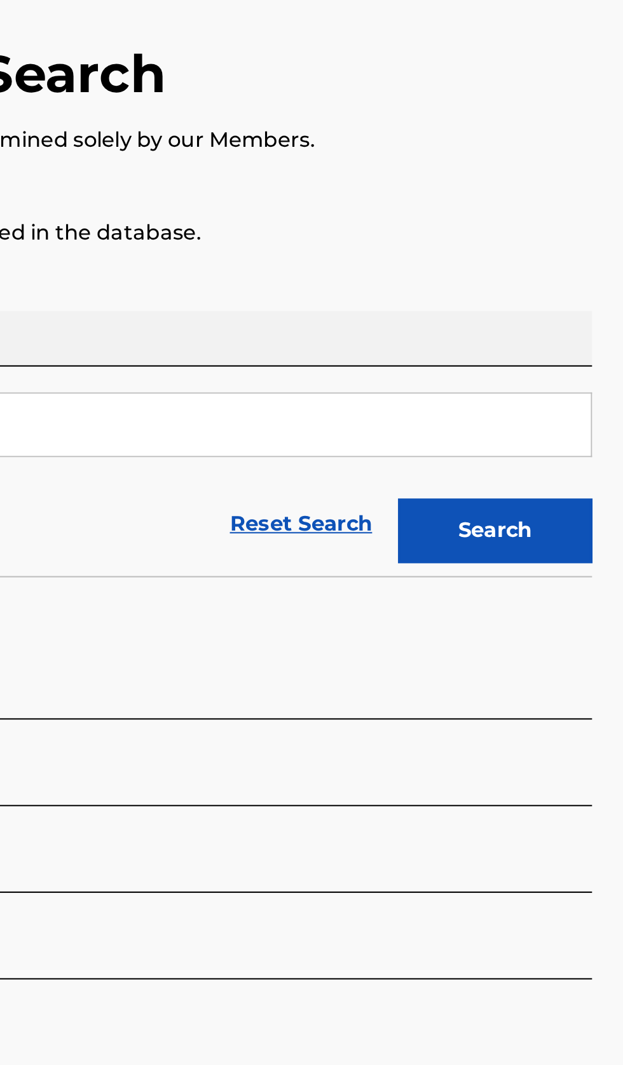
type input "Webster Gradney Jr"
click at [584, 348] on button "Search" at bounding box center [559, 344] width 95 height 32
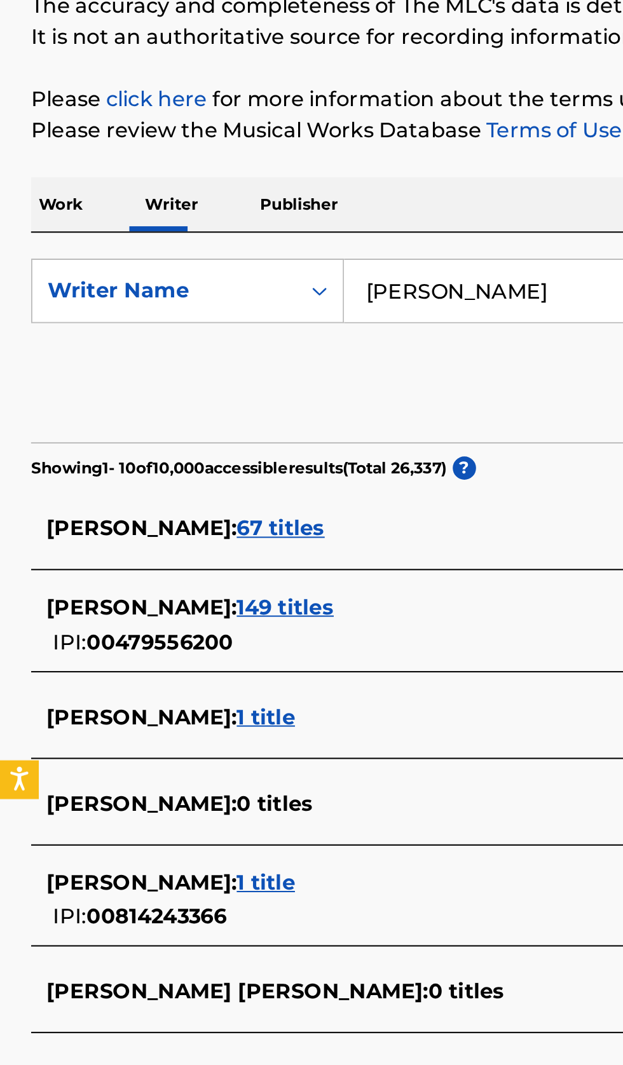
click at [242, 403] on div "WEBSTER GRADNEY : 67 titles" at bounding box center [295, 408] width 544 height 15
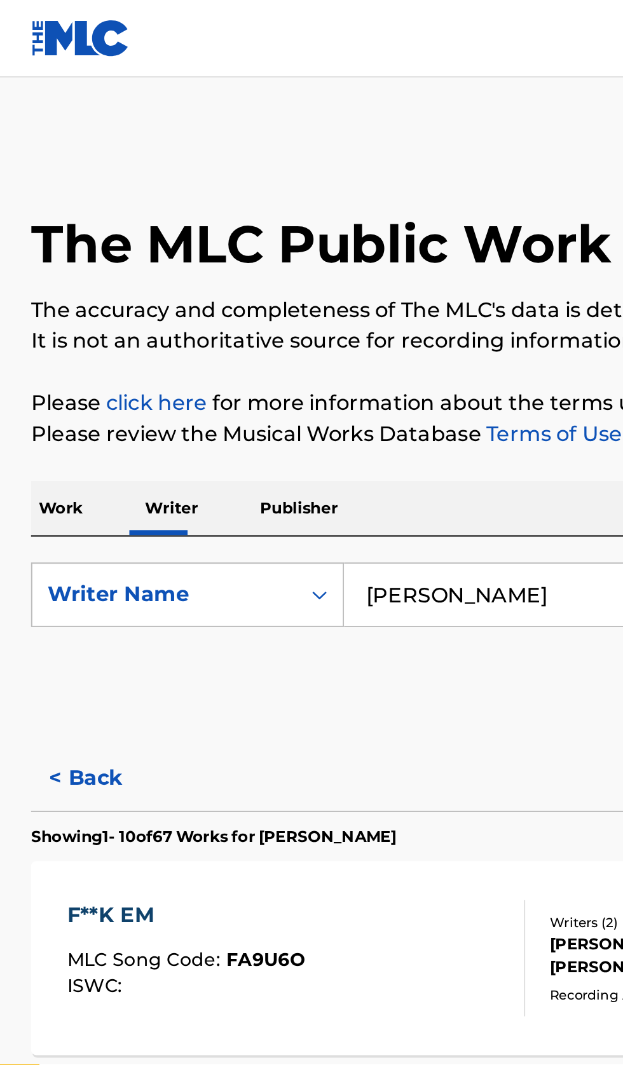
click at [52, 371] on button "< Back" at bounding box center [53, 383] width 76 height 32
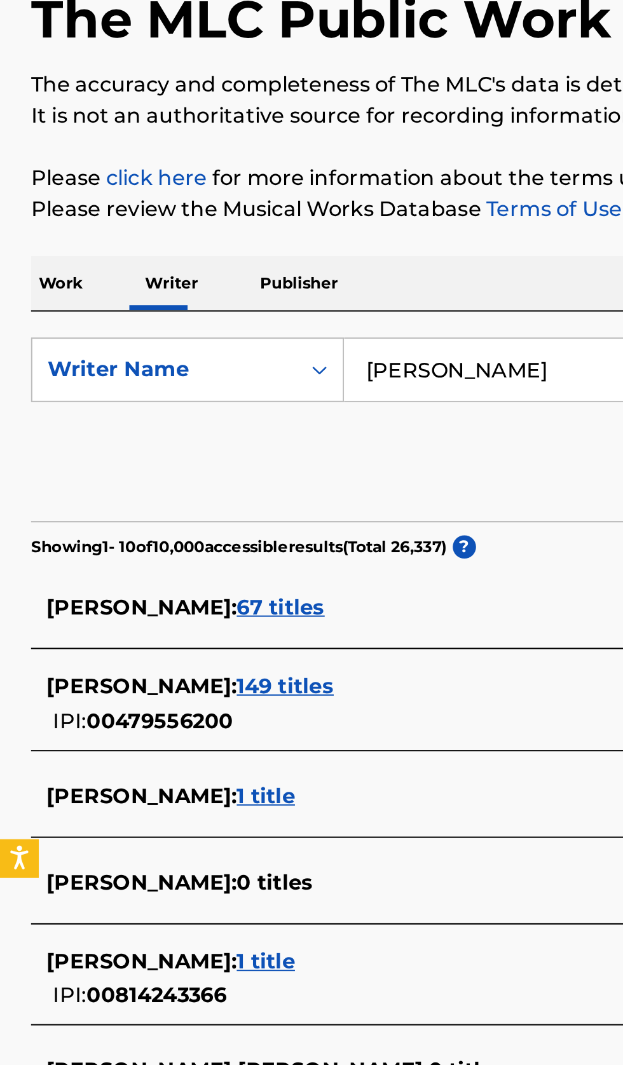
click at [56, 456] on div "IPI: 00479556200" at bounding box center [61, 463] width 76 height 17
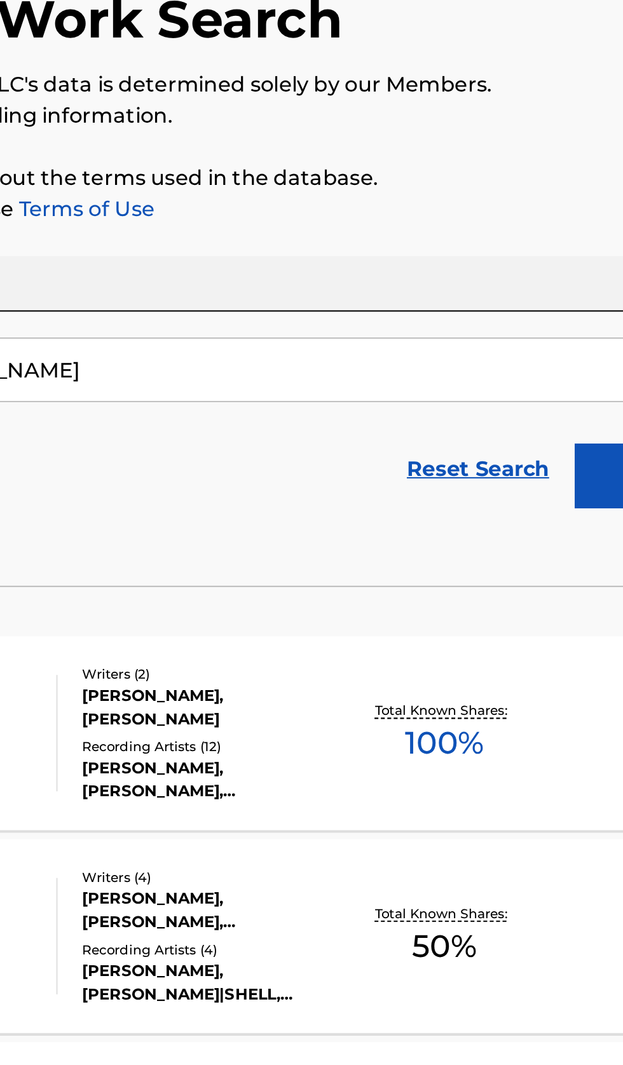
click at [494, 489] on div "Total Known Shares: 100 %" at bounding box center [447, 471] width 98 height 39
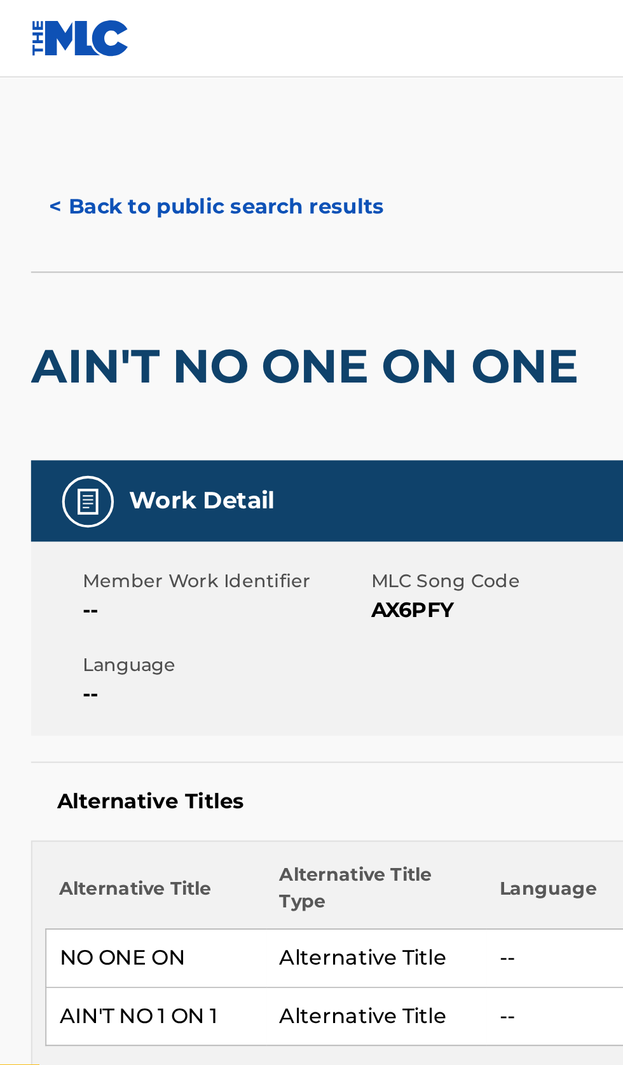
click at [122, 93] on button "< Back to public search results" at bounding box center [106, 102] width 182 height 32
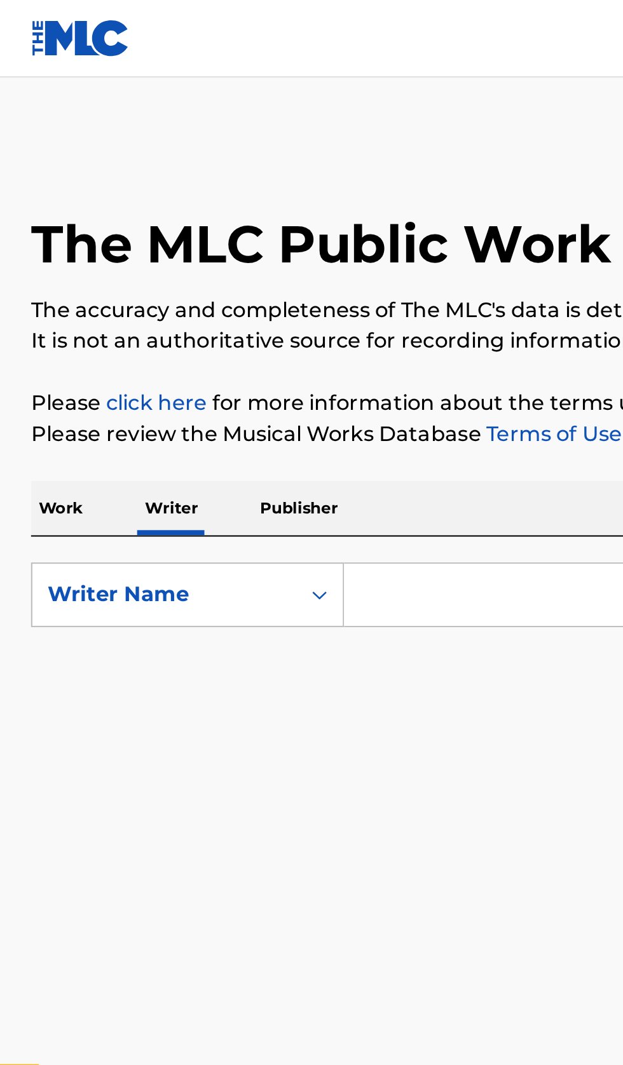
click at [238, 277] on input "Search Form" at bounding box center [388, 292] width 438 height 30
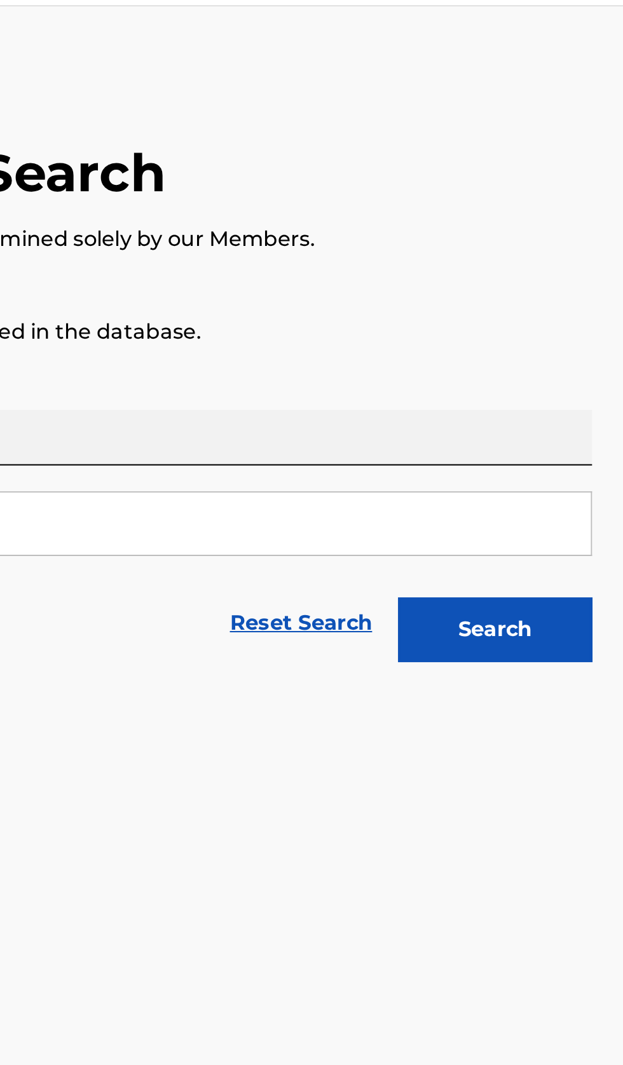
type input "Rizz Records"
click at [584, 344] on button "Search" at bounding box center [559, 344] width 95 height 32
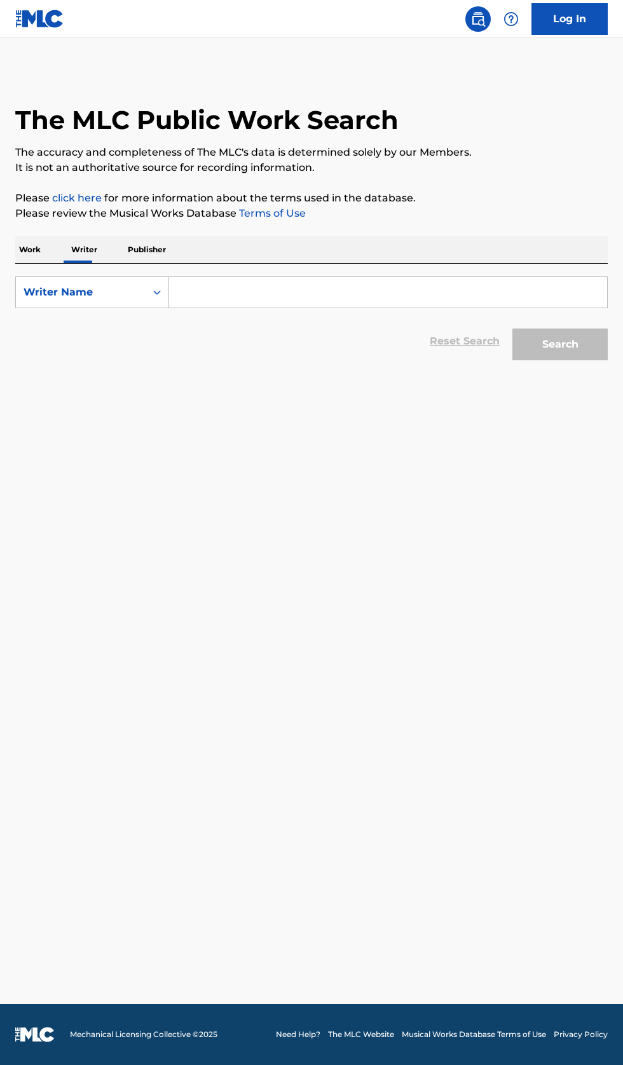
click at [225, 297] on input "Search Form" at bounding box center [388, 292] width 438 height 30
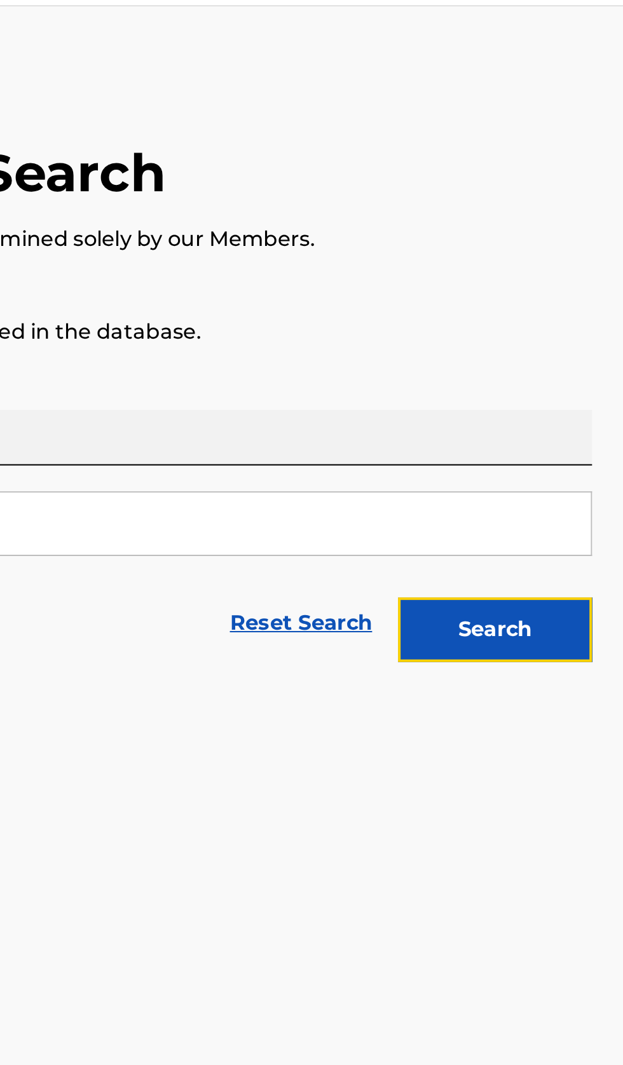
click at [587, 353] on button "Search" at bounding box center [559, 344] width 95 height 32
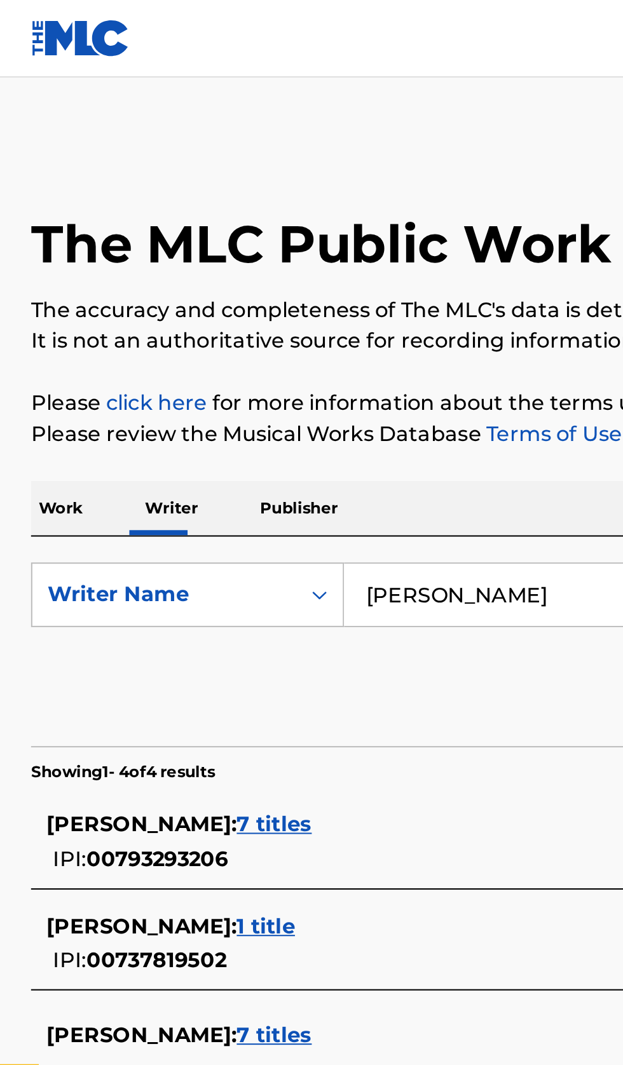
click at [275, 289] on input "[PERSON_NAME]" at bounding box center [388, 292] width 438 height 30
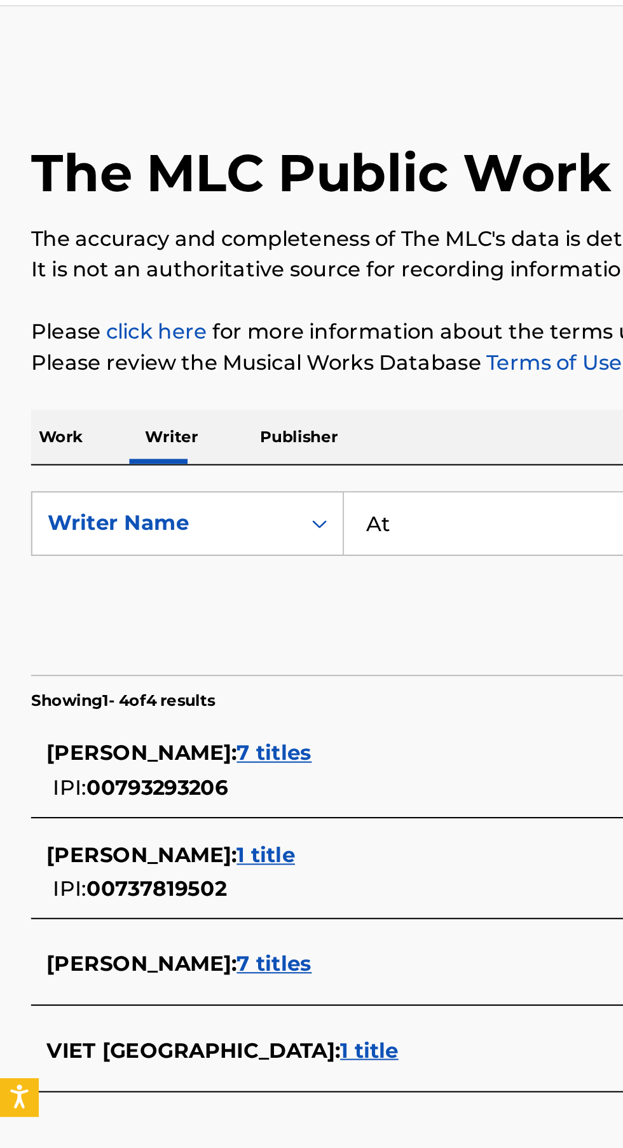
type input "A"
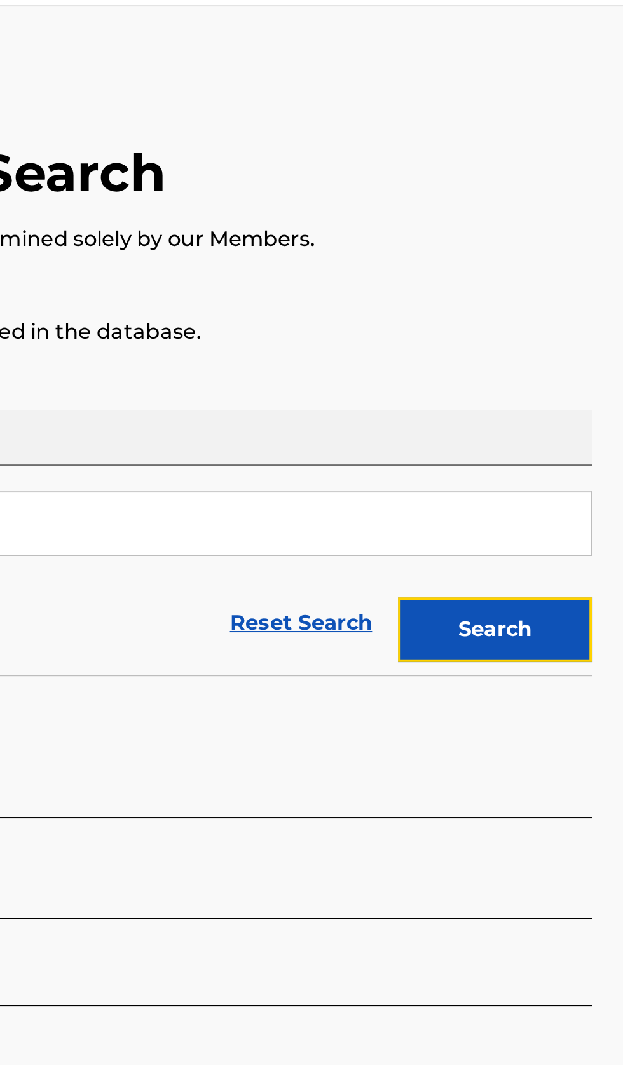
click at [579, 358] on button "Search" at bounding box center [559, 344] width 95 height 32
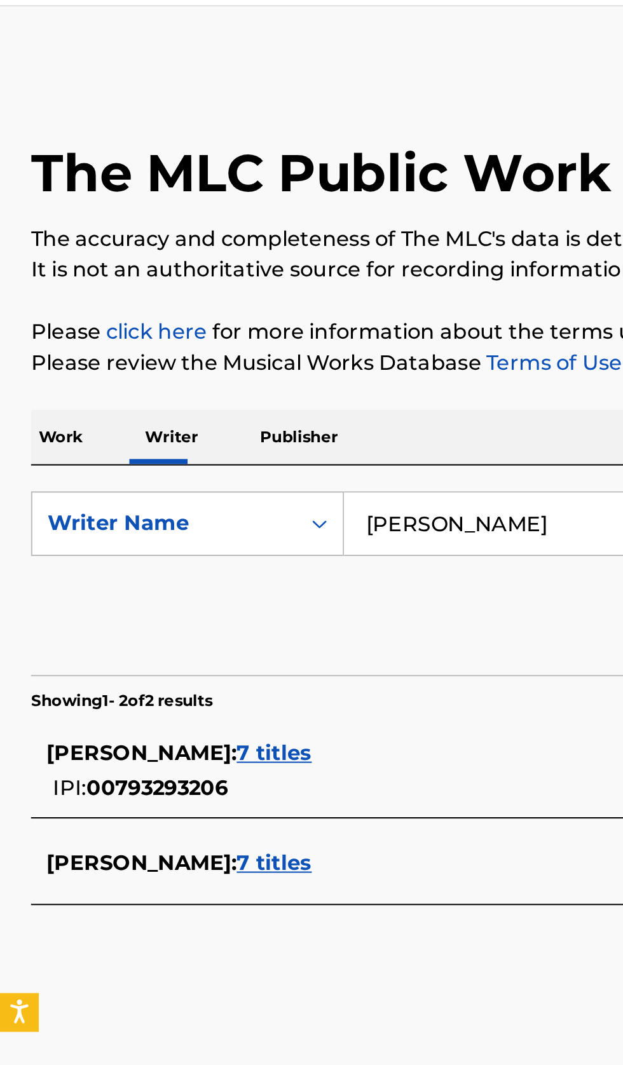
click at [283, 290] on input "[PERSON_NAME]" at bounding box center [388, 292] width 438 height 30
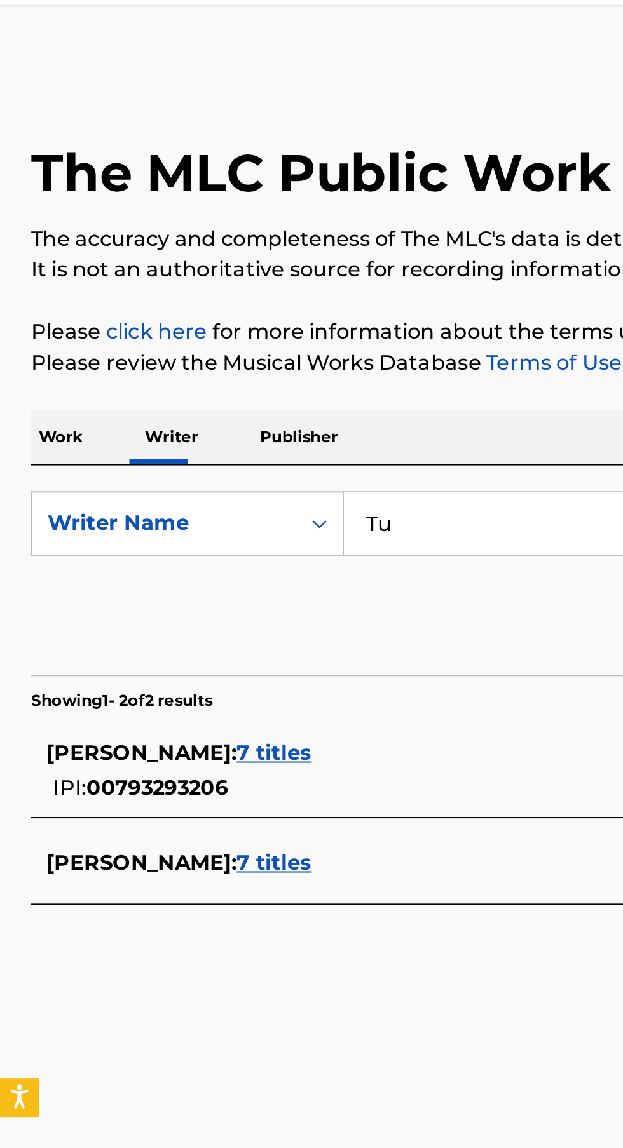
type input "T"
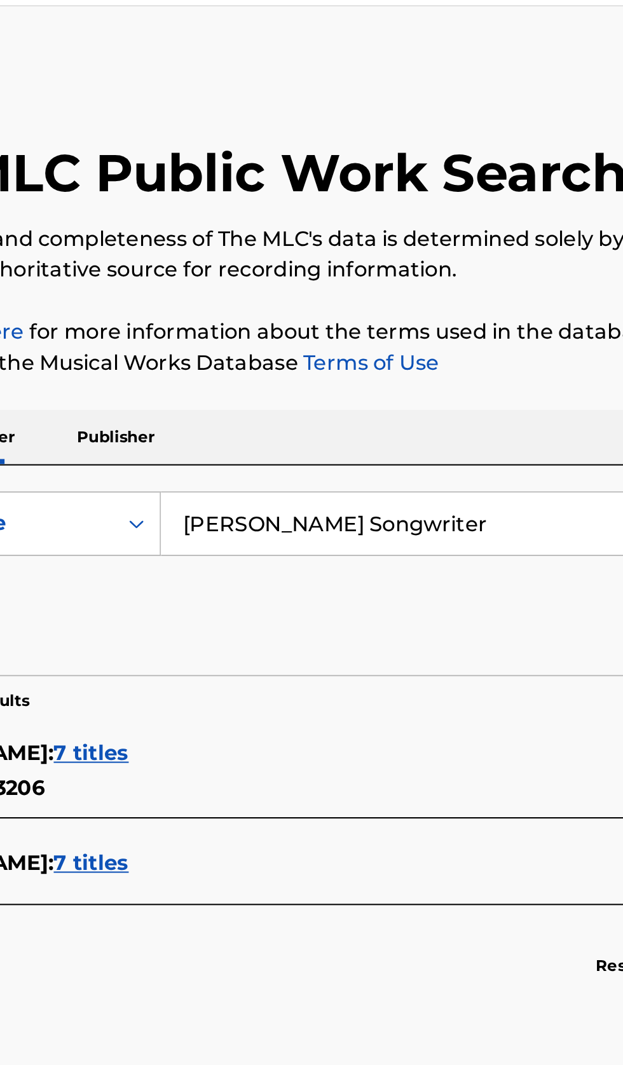
click at [345, 293] on input "[PERSON_NAME] Songwriter" at bounding box center [388, 292] width 438 height 30
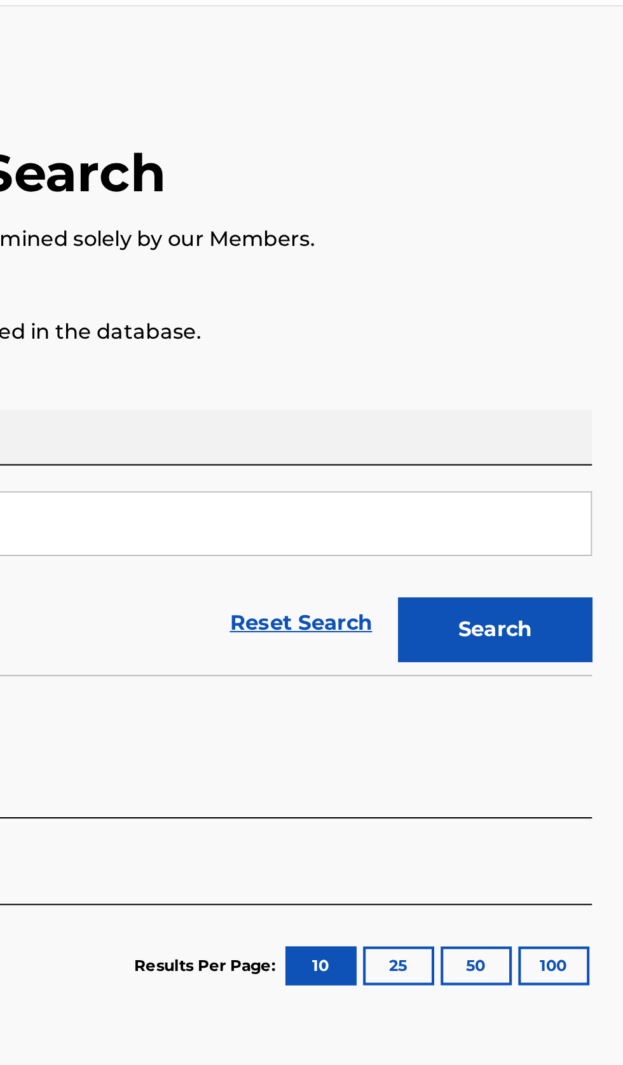
type input "[PERSON_NAME]"
click at [586, 347] on button "Search" at bounding box center [559, 344] width 95 height 32
